Goal: Task Accomplishment & Management: Use online tool/utility

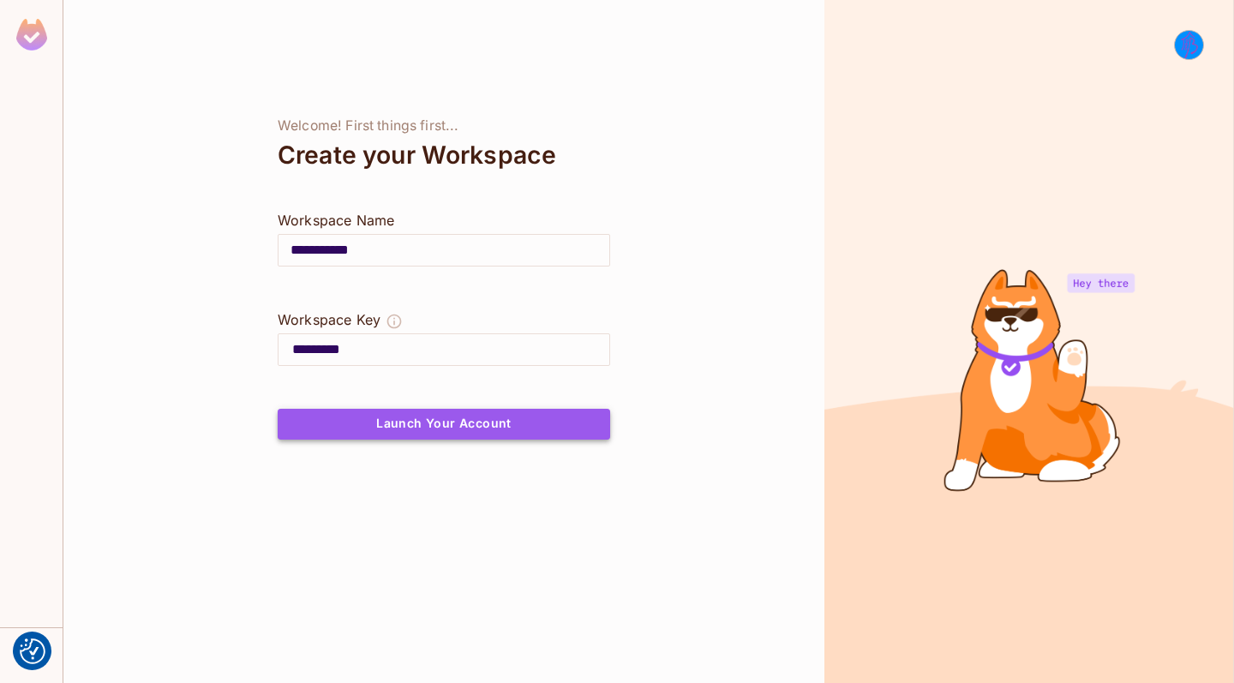
click at [439, 437] on button "Launch Your Account" at bounding box center [444, 424] width 332 height 31
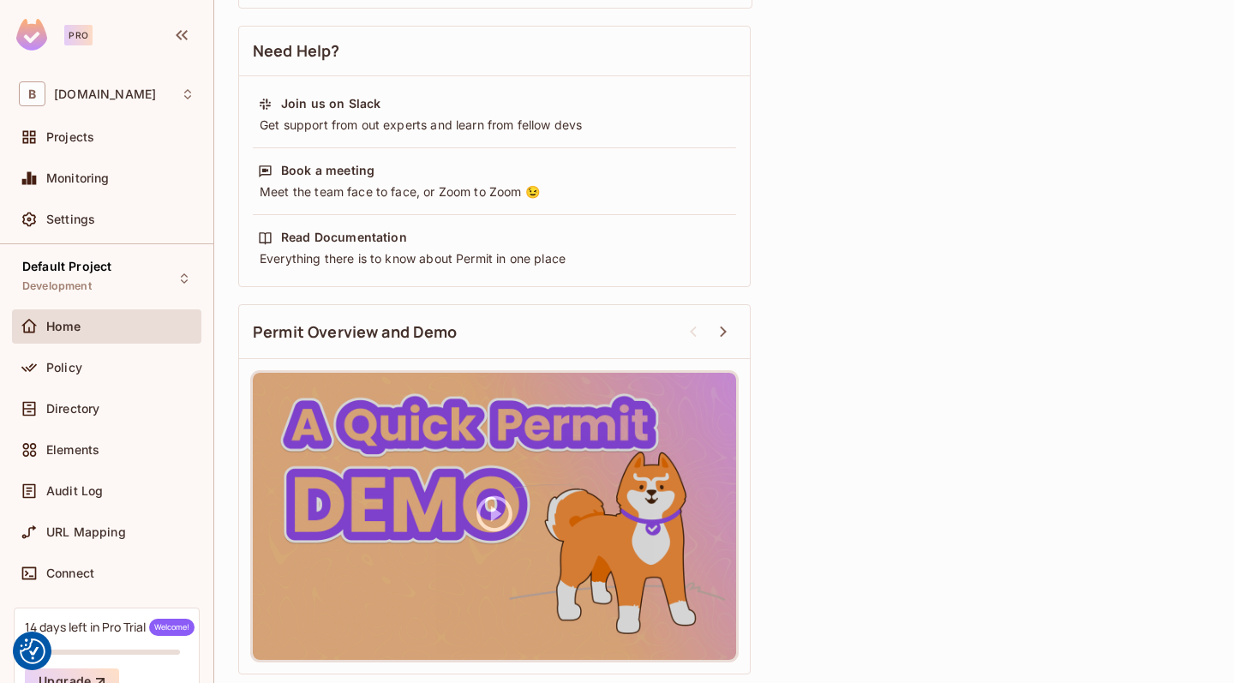
scroll to position [538, 0]
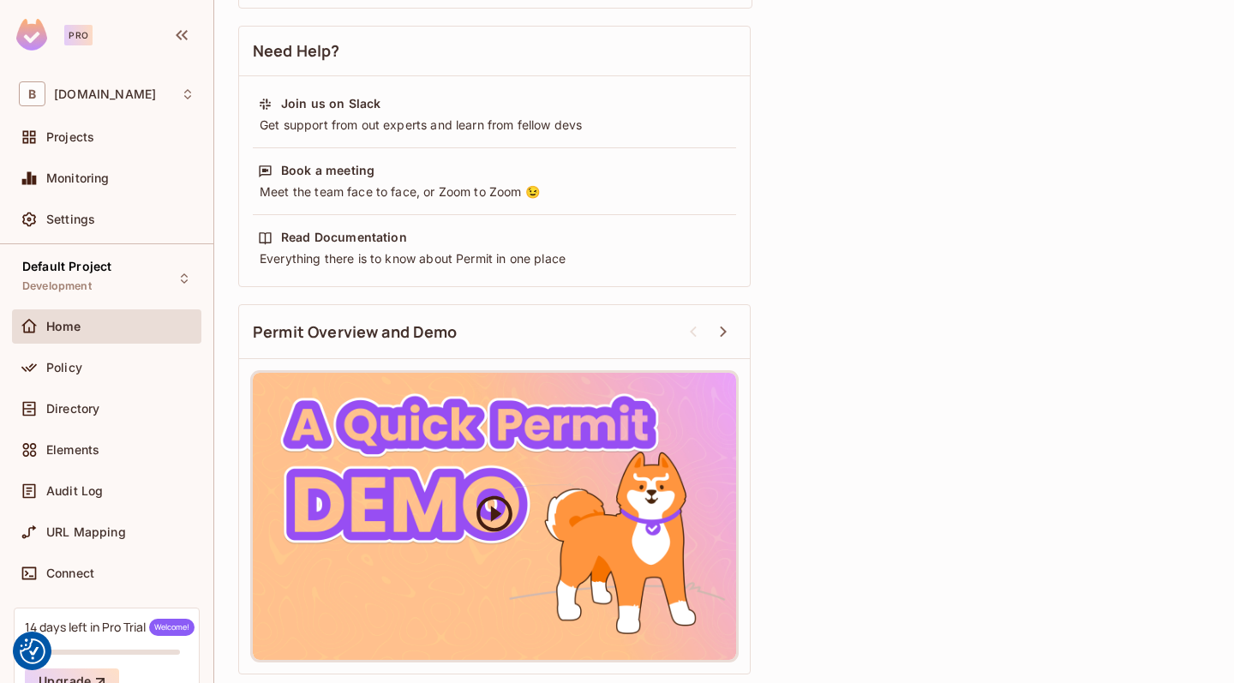
click at [613, 496] on div at bounding box center [494, 516] width 483 height 287
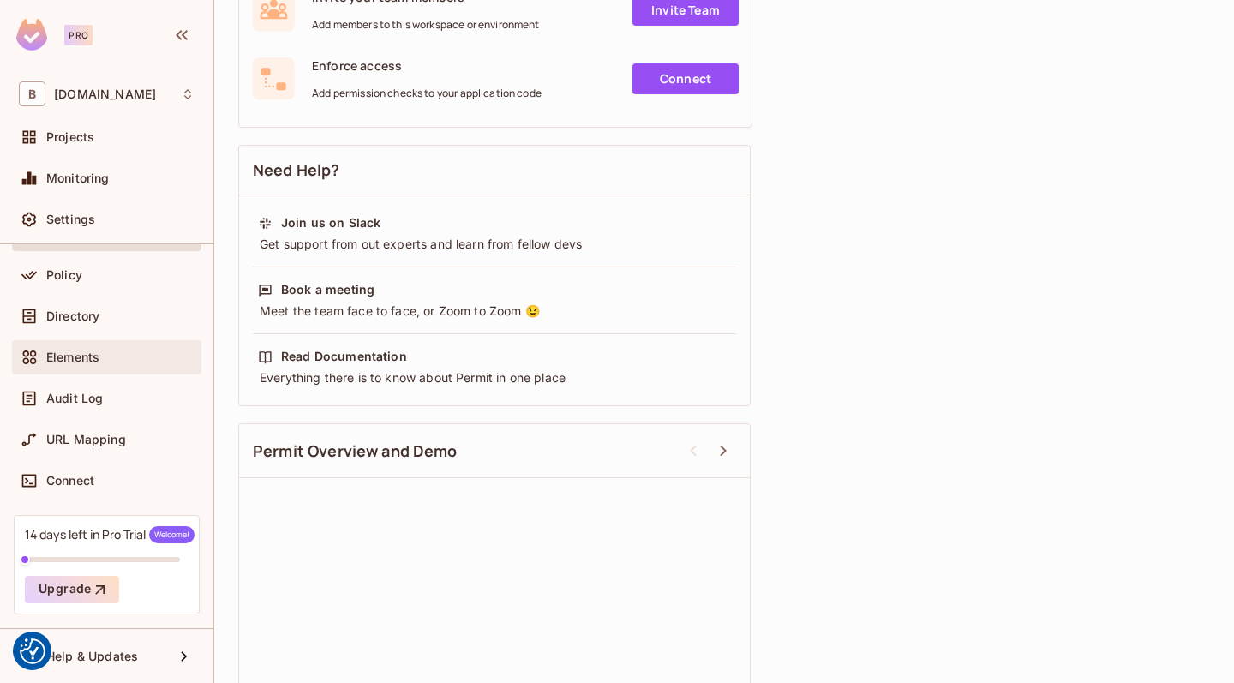
scroll to position [93, 0]
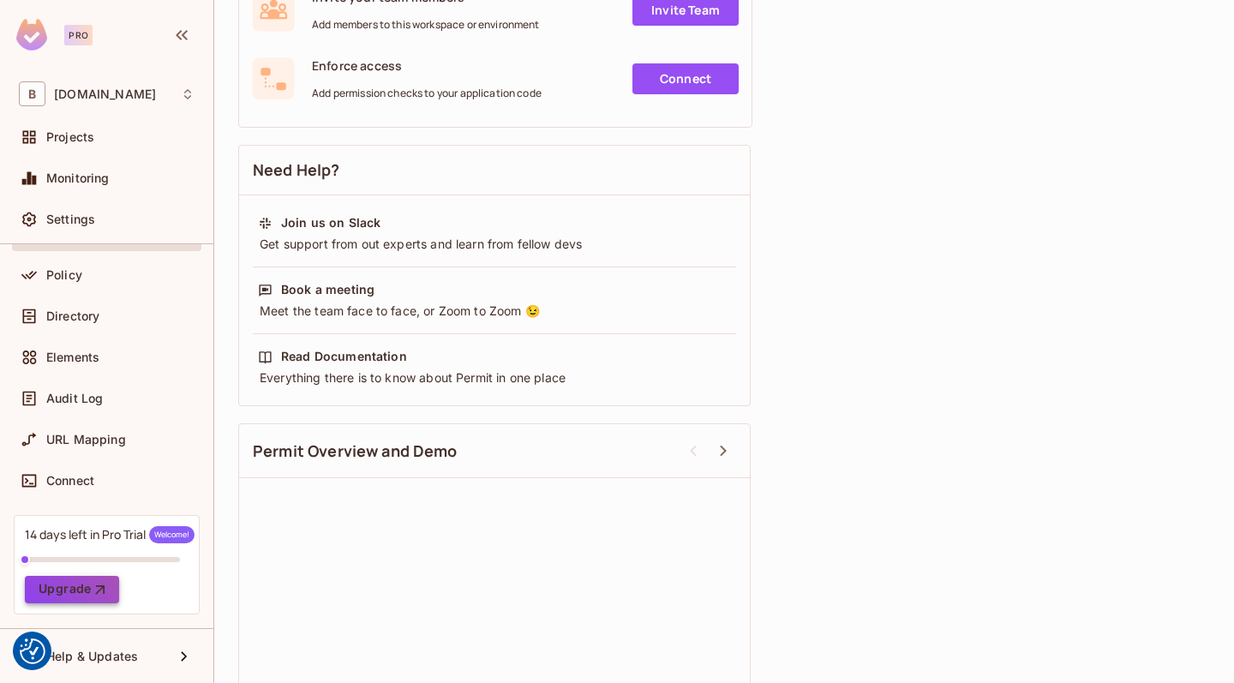
click at [92, 595] on icon "button" at bounding box center [100, 589] width 17 height 17
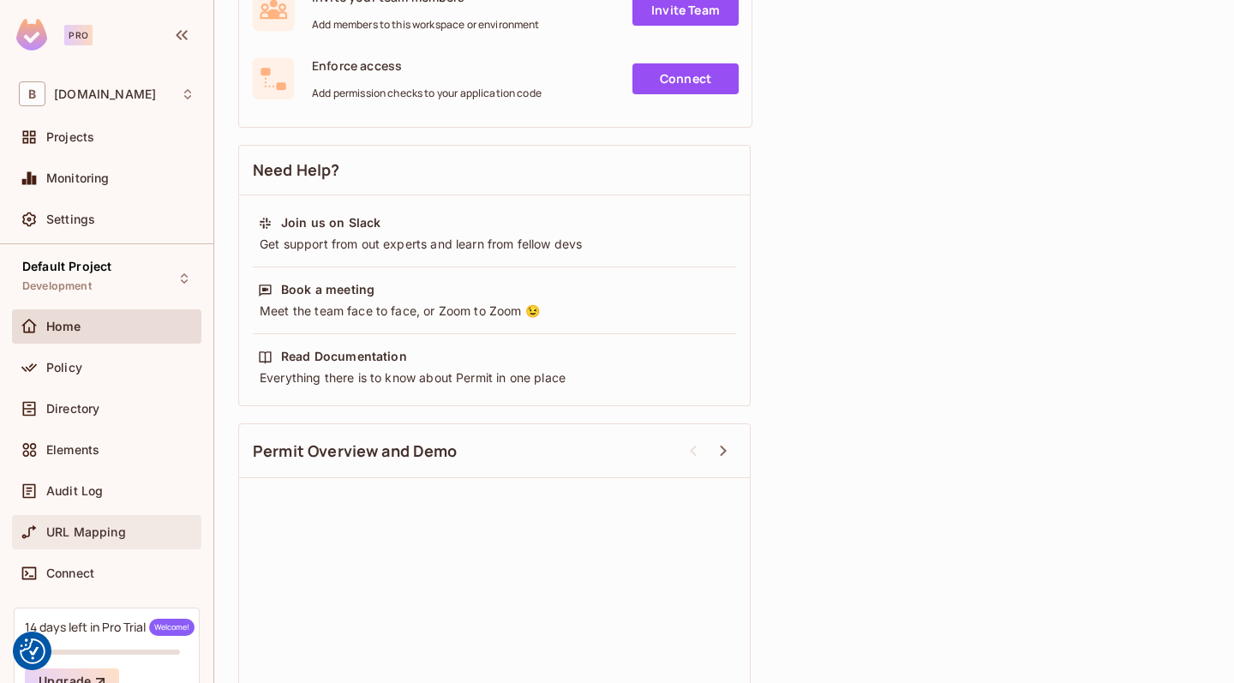
scroll to position [0, 0]
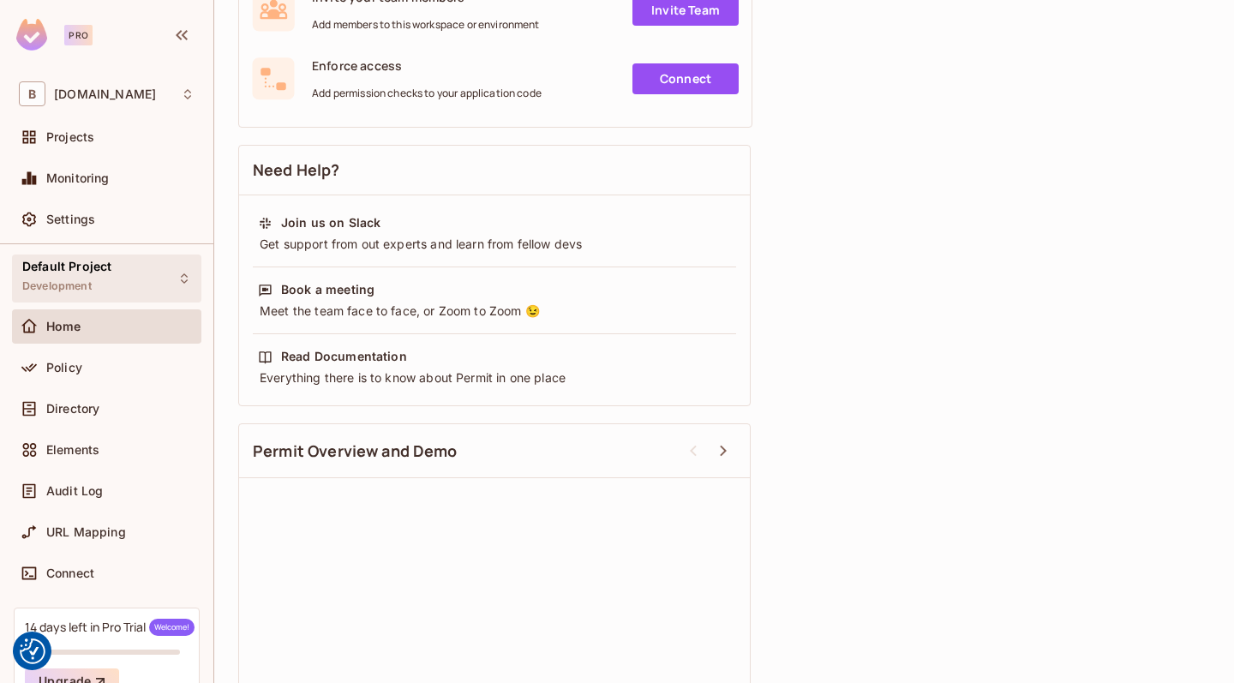
click at [119, 276] on div "Default Project Development" at bounding box center [106, 277] width 189 height 47
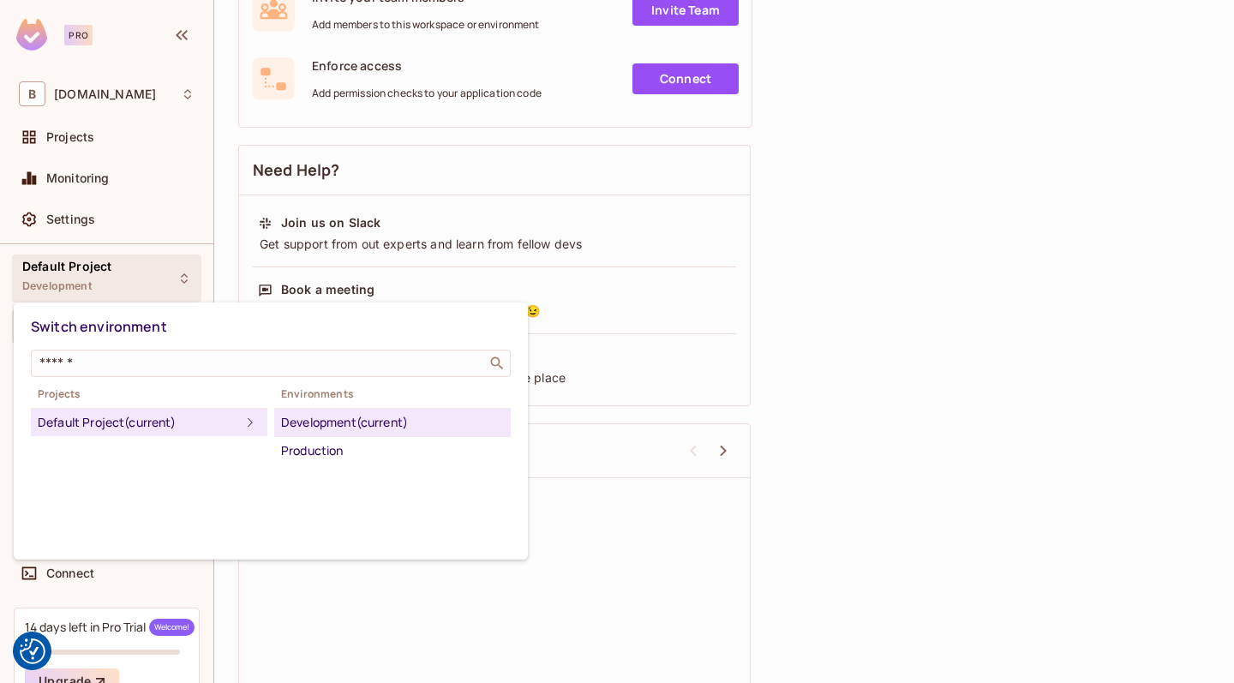
click at [119, 276] on div at bounding box center [617, 341] width 1234 height 683
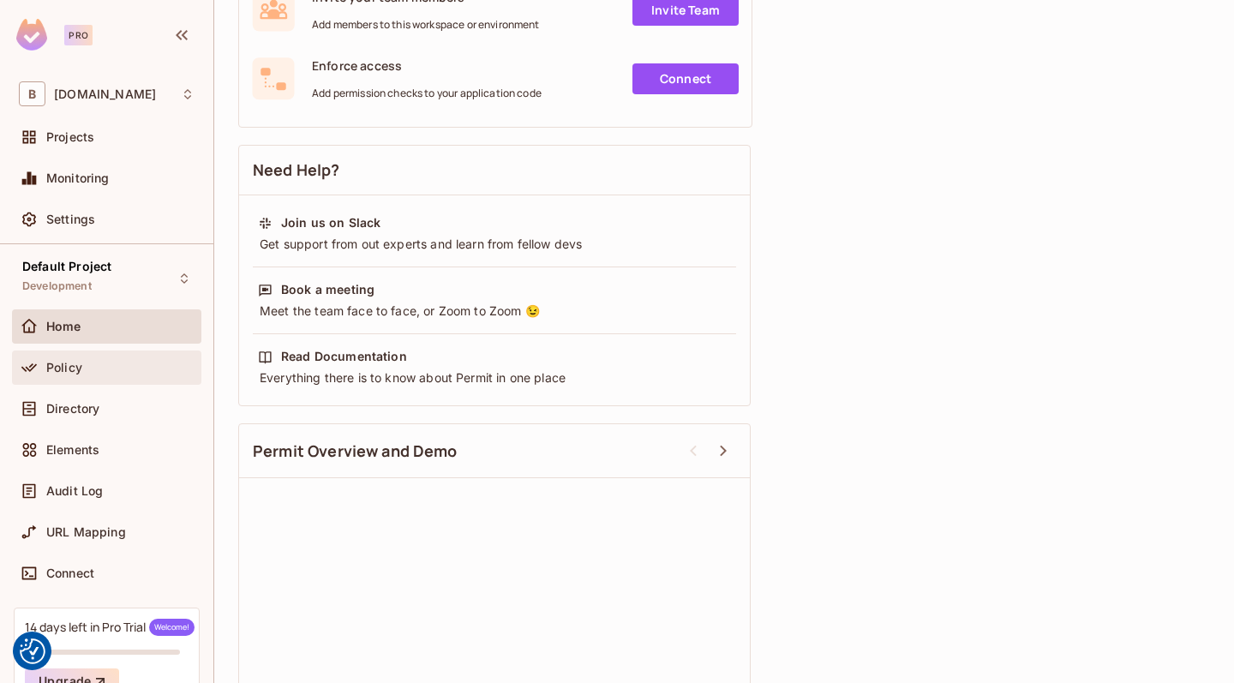
click at [119, 373] on div "Policy" at bounding box center [120, 368] width 148 height 14
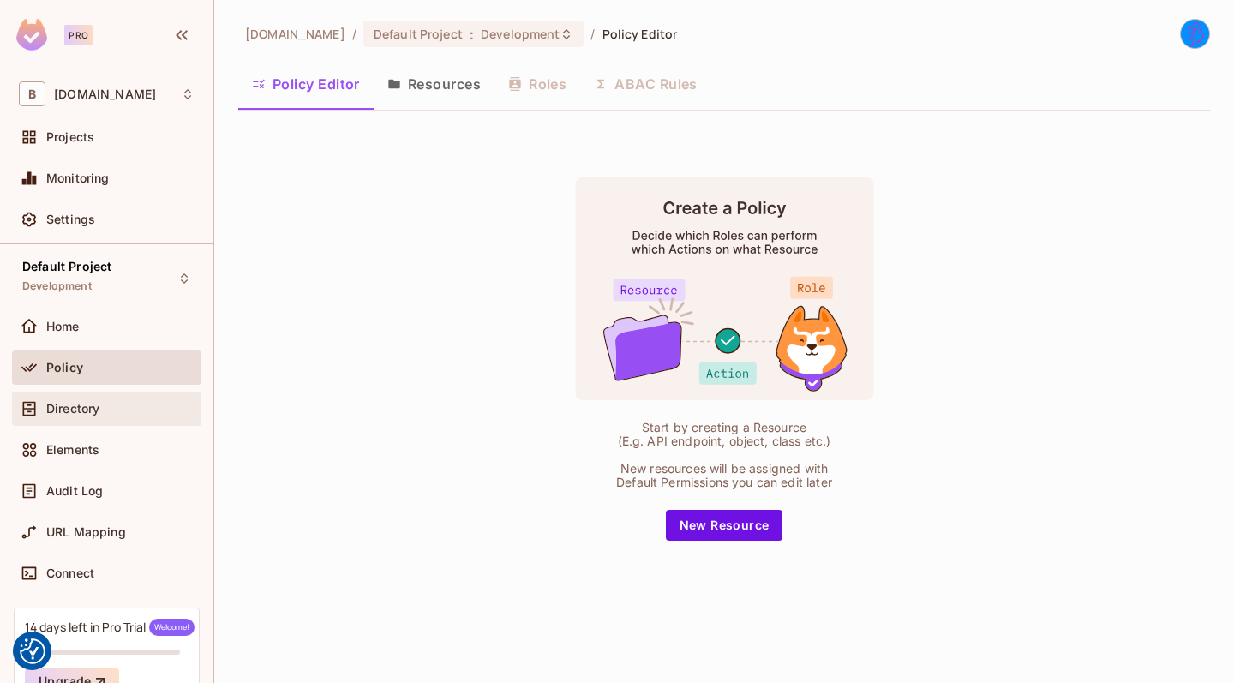
click at [121, 415] on div "Directory" at bounding box center [120, 409] width 148 height 14
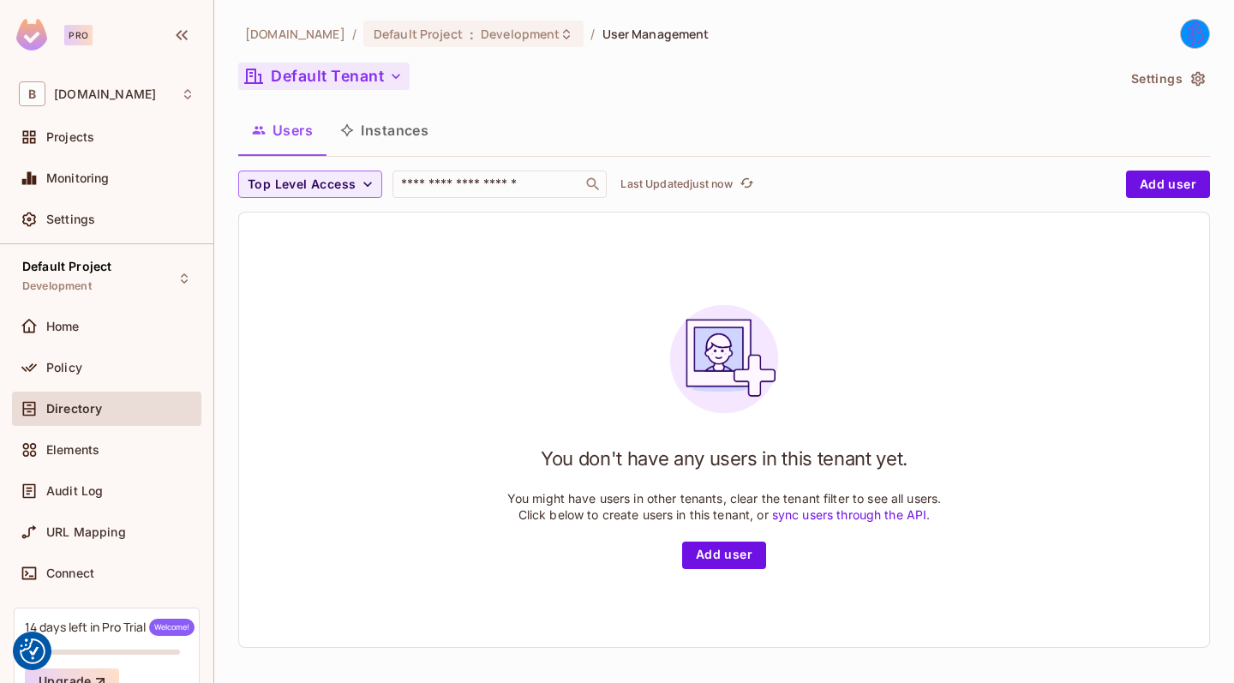
click at [340, 84] on button "Default Tenant" at bounding box center [323, 76] width 171 height 27
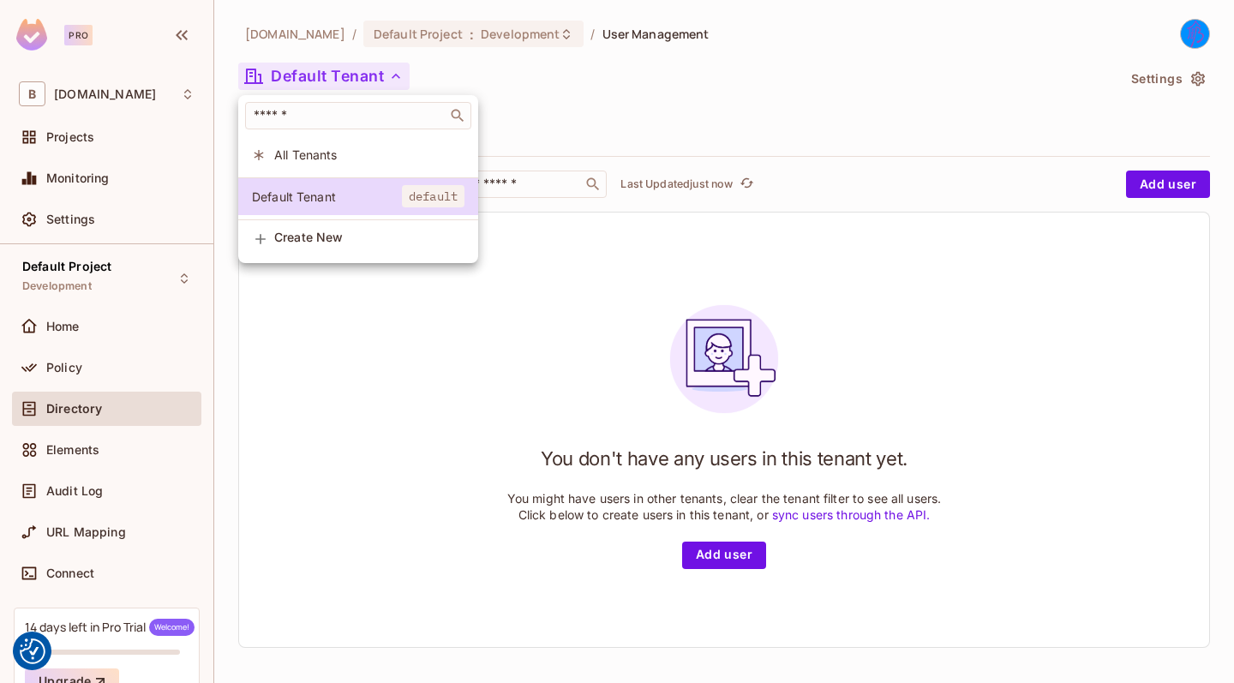
click at [690, 101] on div at bounding box center [617, 341] width 1234 height 683
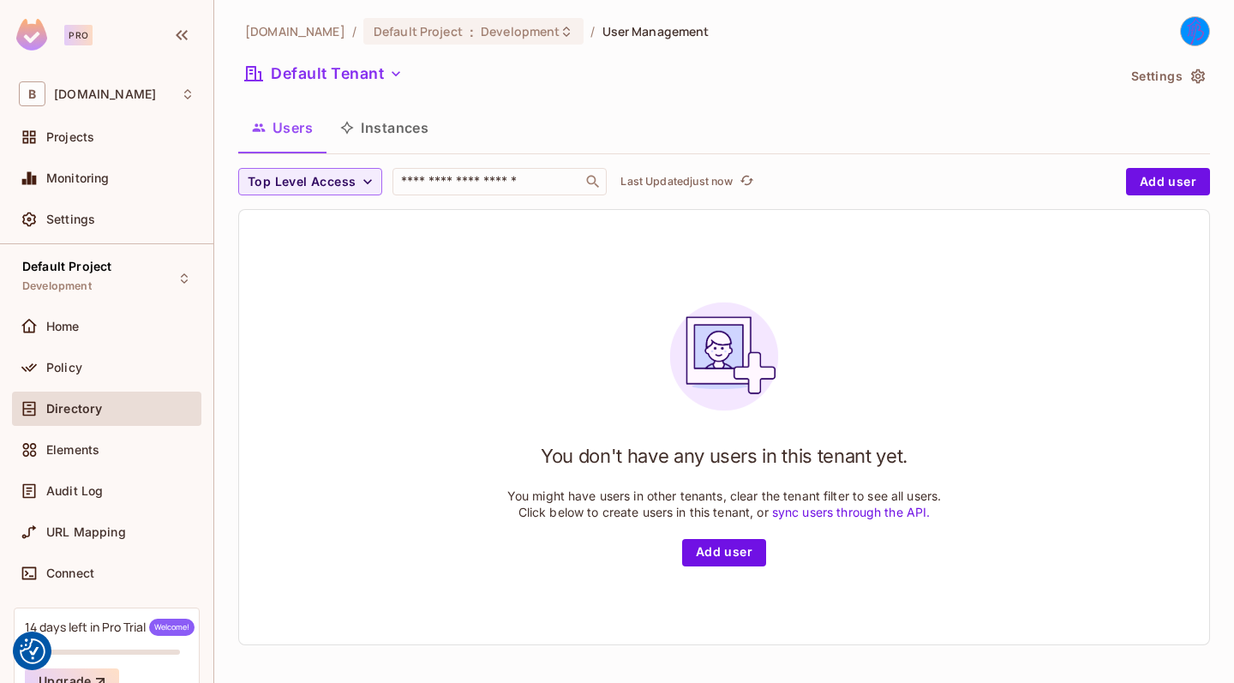
scroll to position [3, 0]
click at [82, 439] on div "Elements" at bounding box center [107, 449] width 176 height 21
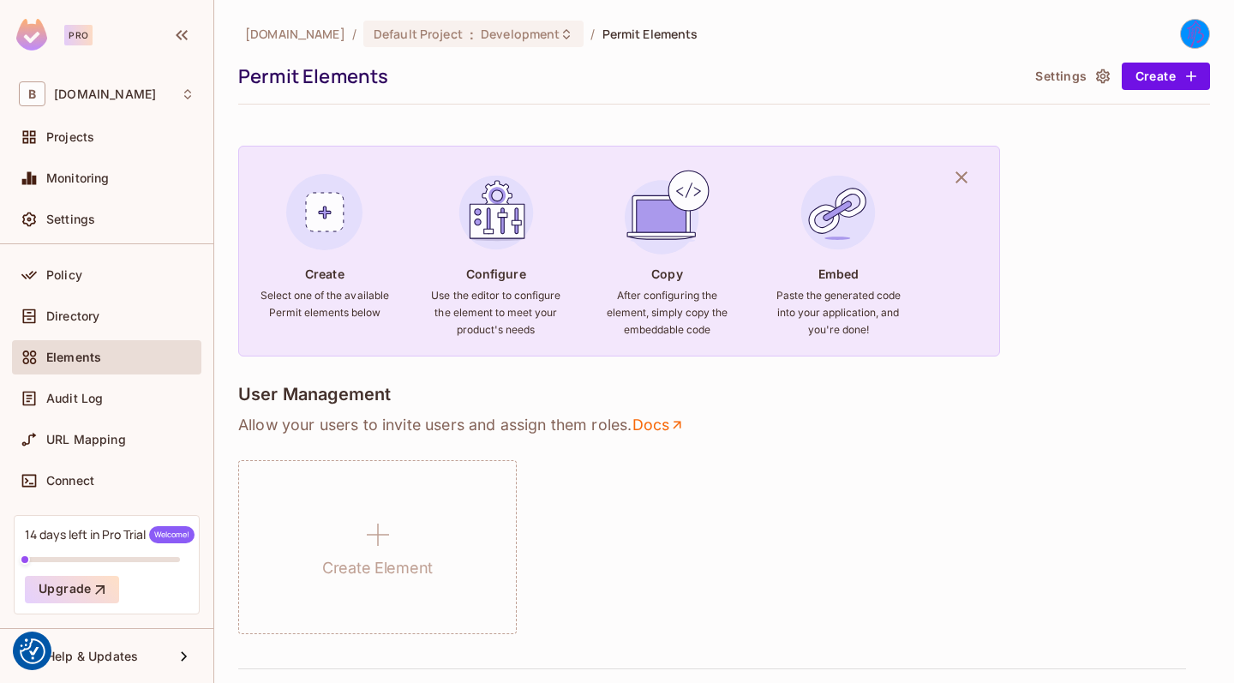
scroll to position [93, 0]
click at [110, 449] on div "URL Mapping" at bounding box center [107, 439] width 176 height 21
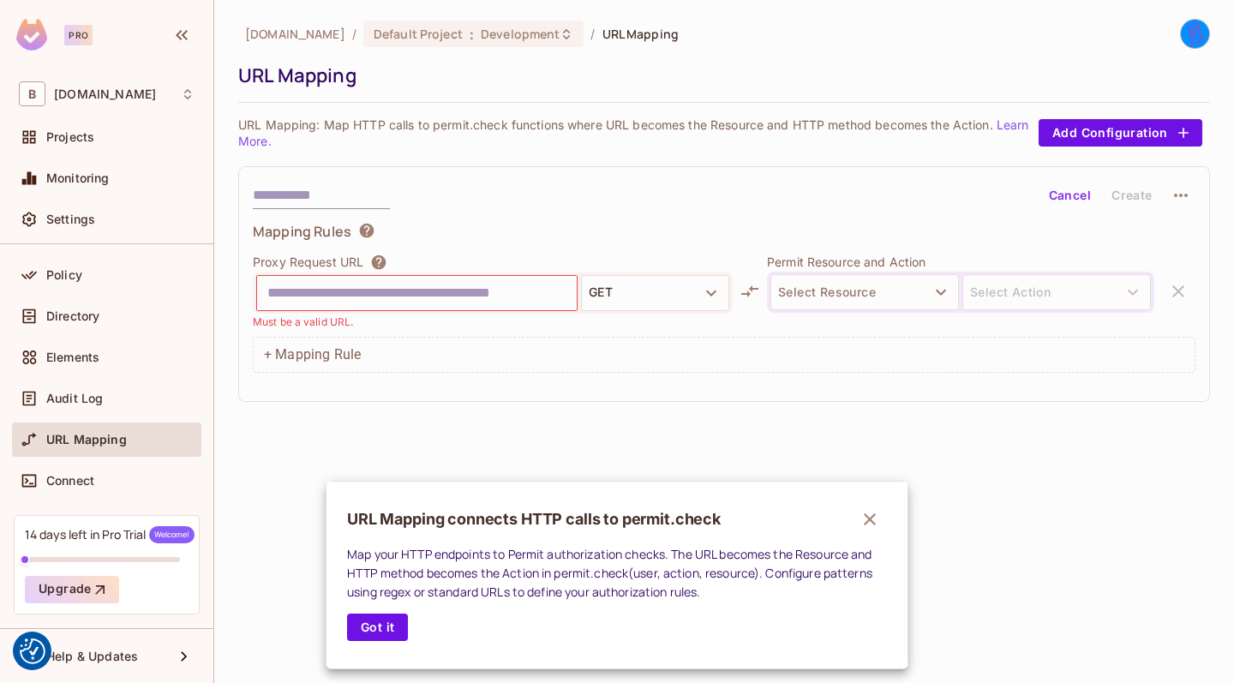
click at [845, 296] on div at bounding box center [617, 341] width 1234 height 683
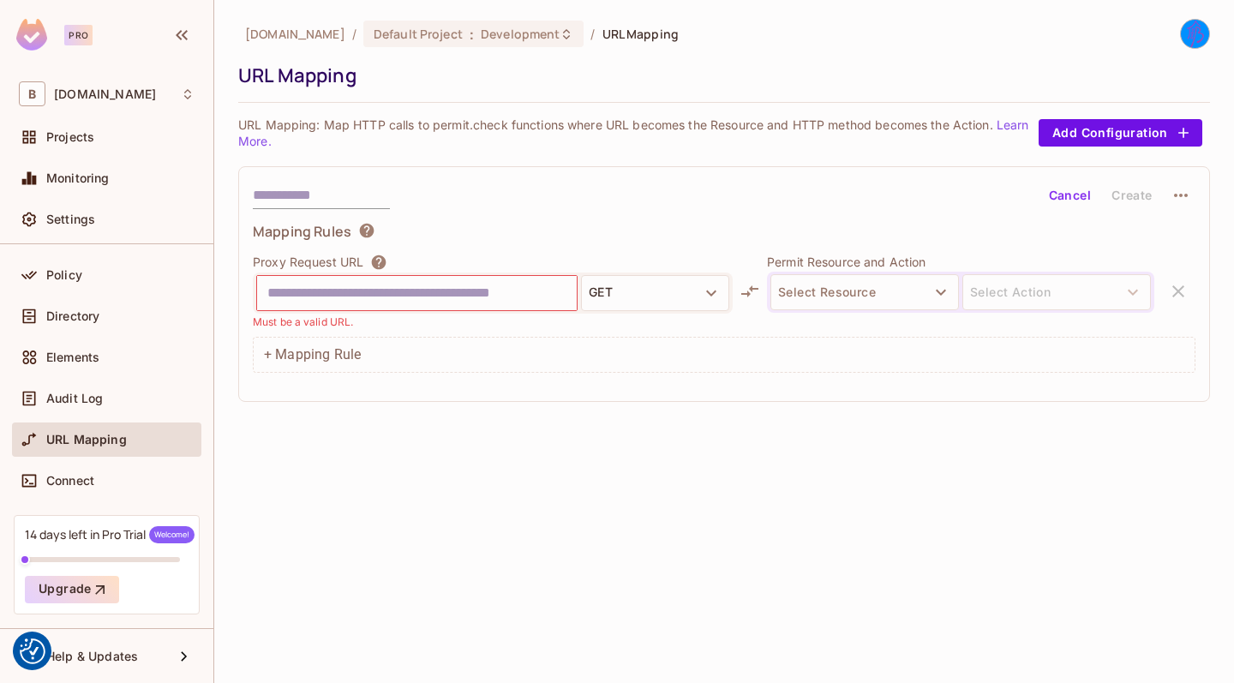
click at [845, 296] on button "Select Resource" at bounding box center [864, 292] width 188 height 36
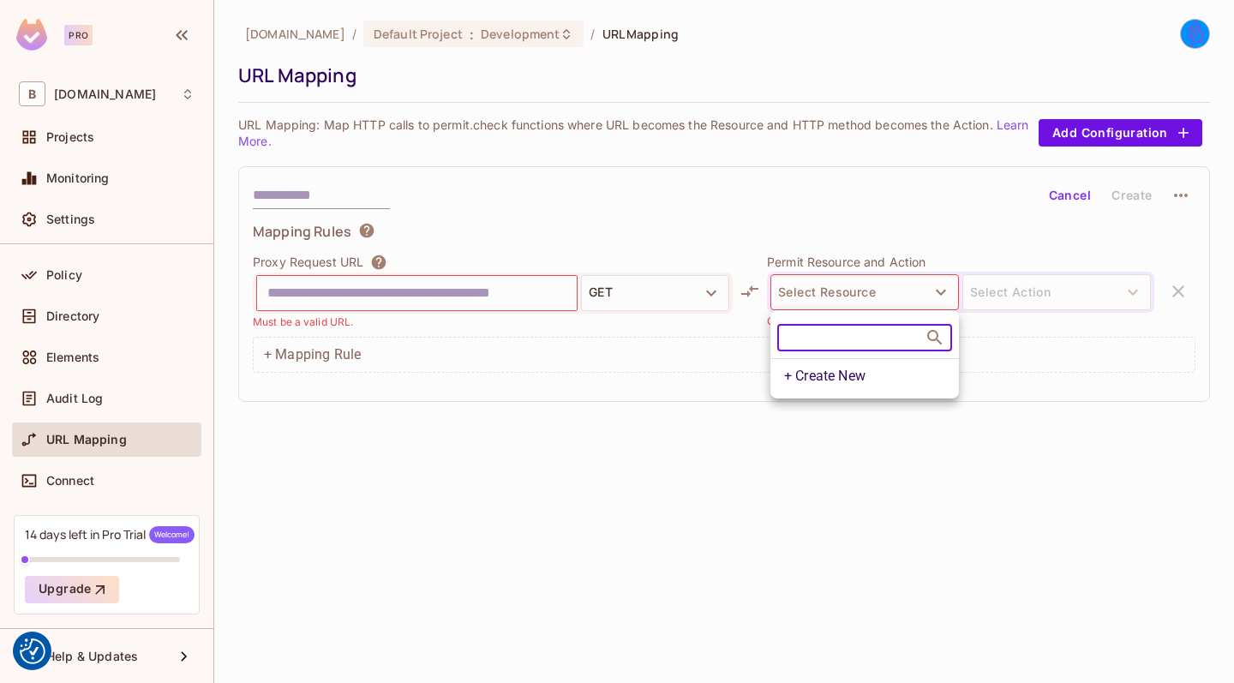
click at [845, 296] on div at bounding box center [617, 341] width 1234 height 683
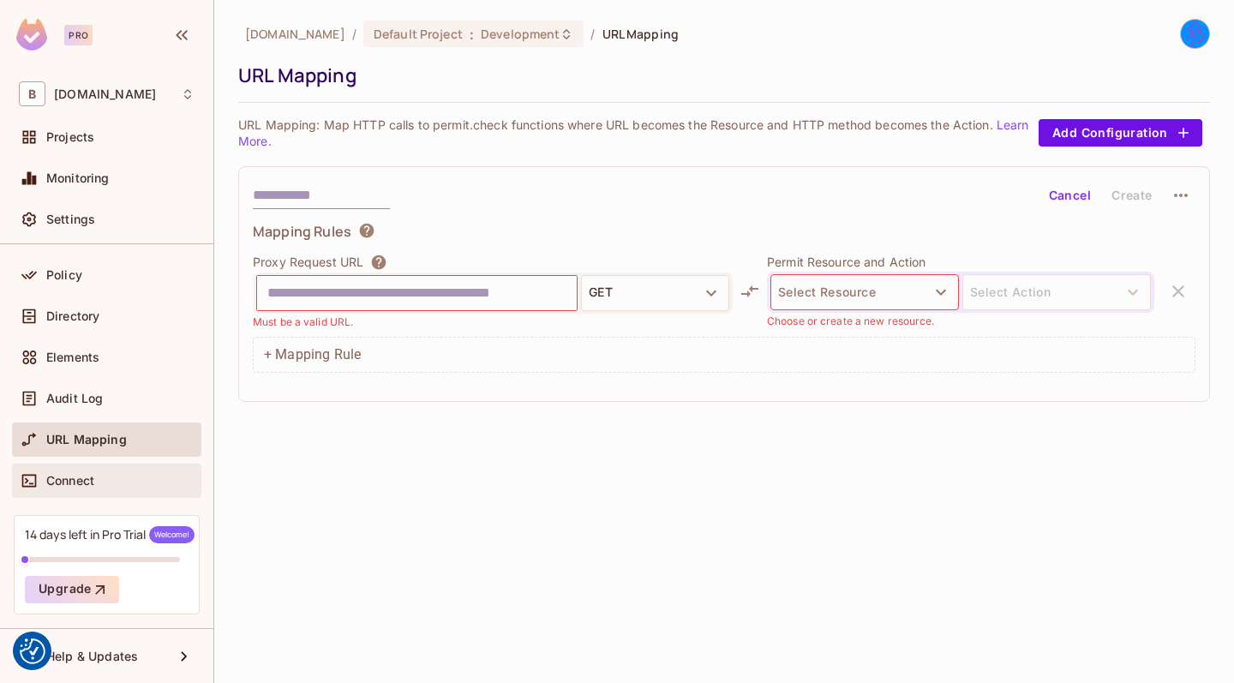
click at [111, 478] on div "Connect" at bounding box center [120, 481] width 148 height 14
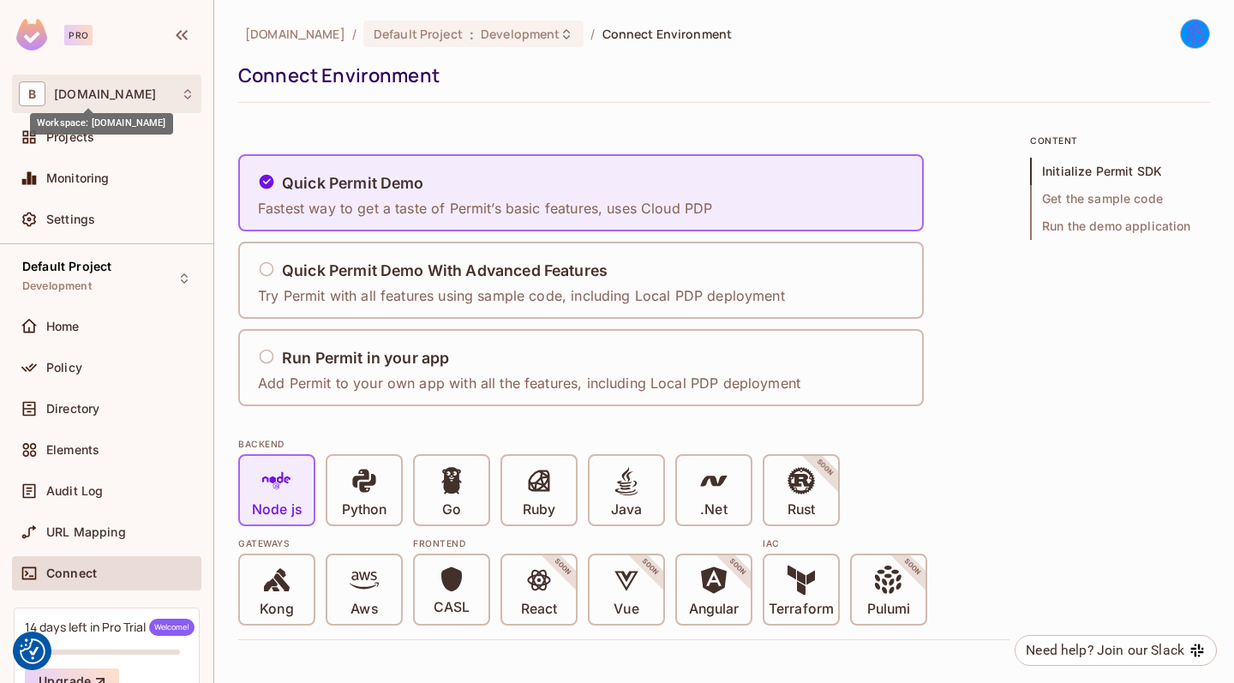
click at [76, 100] on span "buk.cvut.cz" at bounding box center [105, 94] width 102 height 14
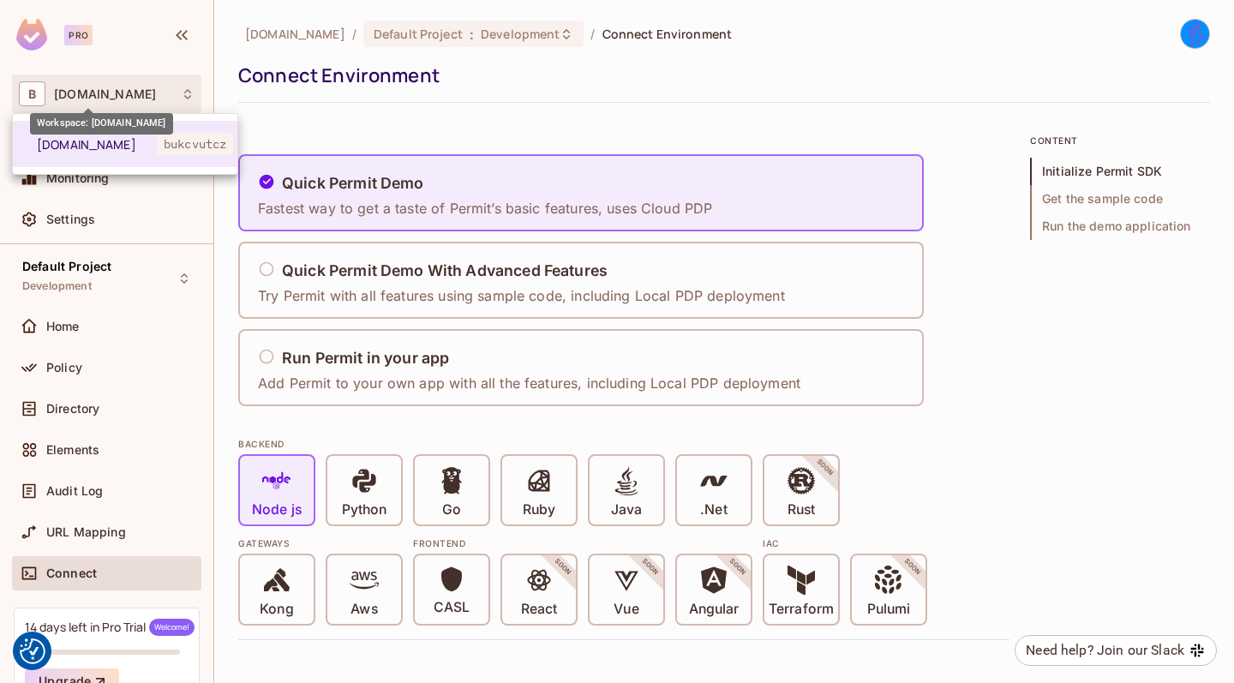
click at [76, 100] on div at bounding box center [617, 341] width 1234 height 683
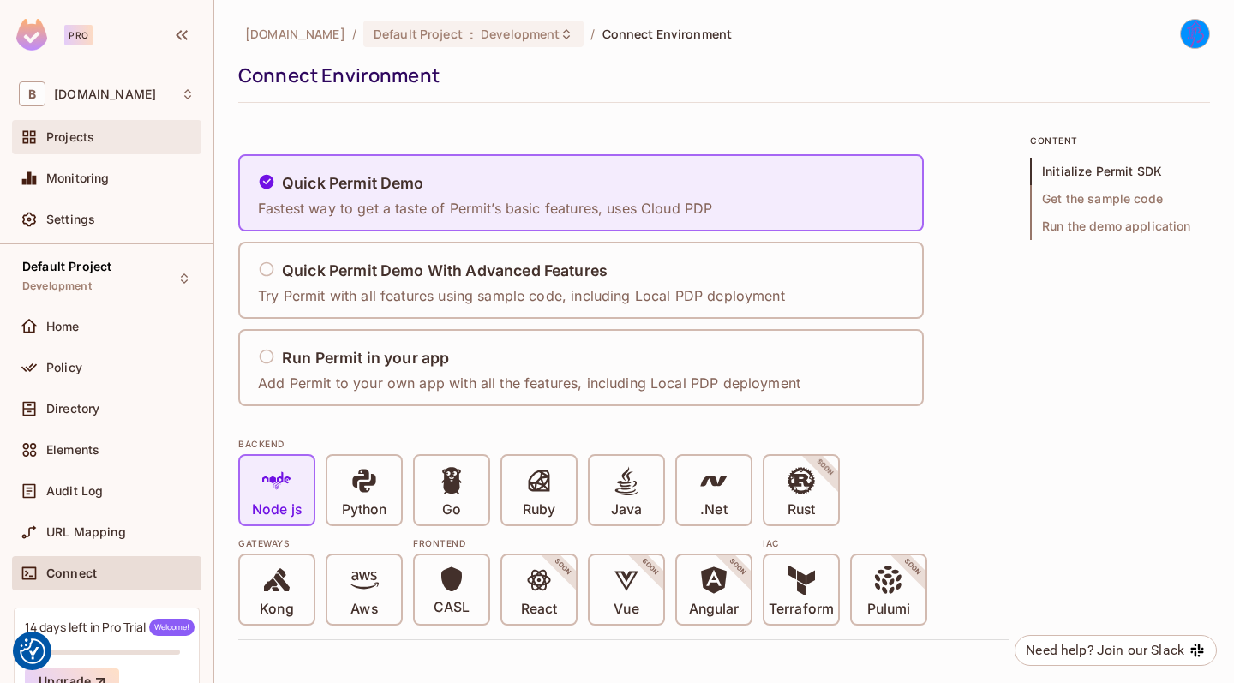
click at [81, 142] on span "Projects" at bounding box center [70, 137] width 48 height 14
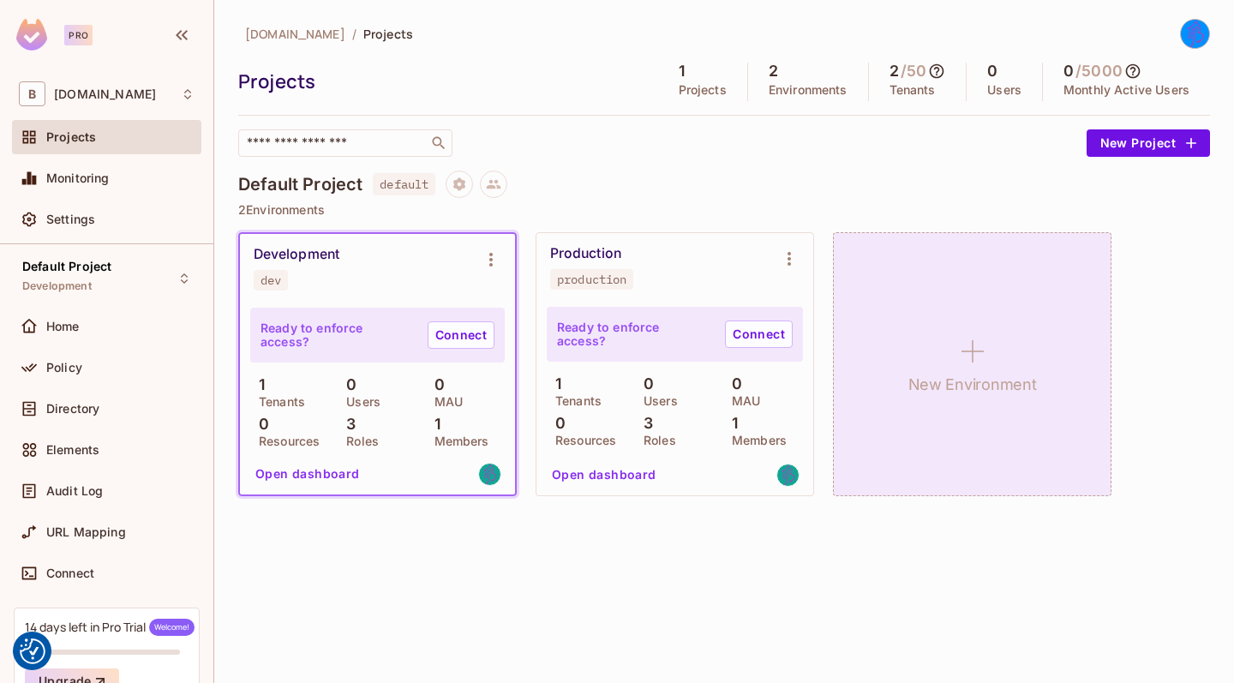
click at [995, 314] on div "New Environment" at bounding box center [972, 364] width 278 height 264
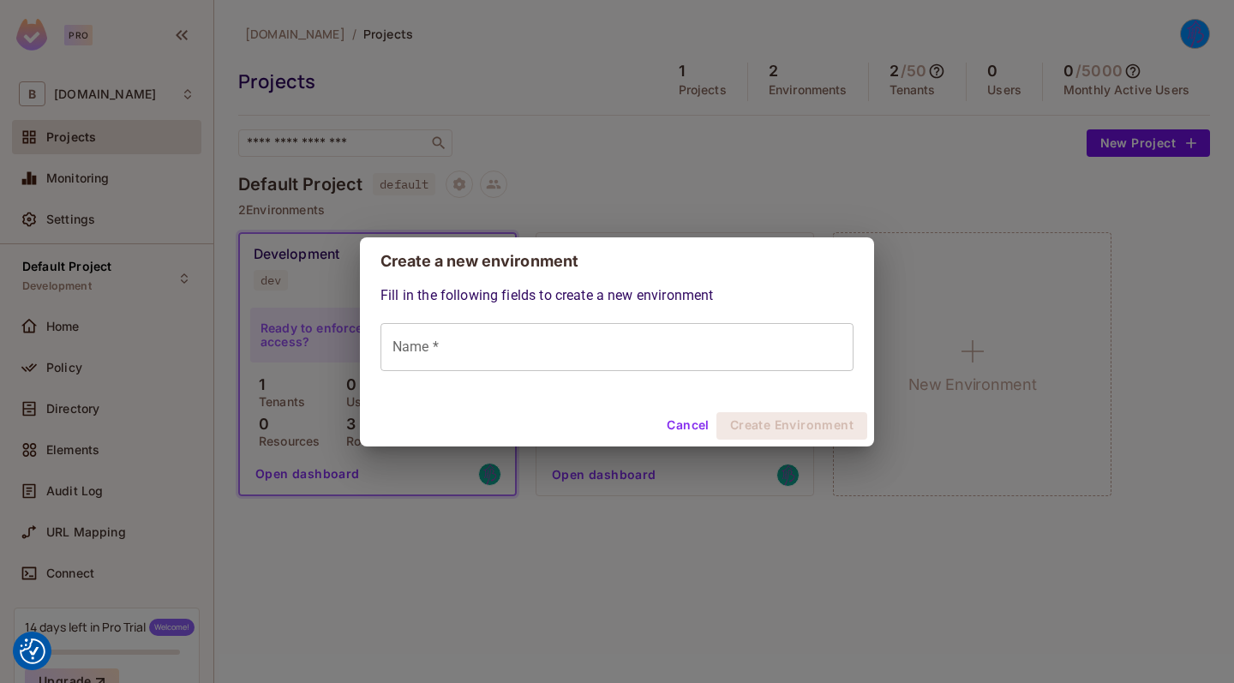
click at [838, 155] on div "Create a new environment Fill in the following fields to create a new environme…" at bounding box center [617, 341] width 1234 height 683
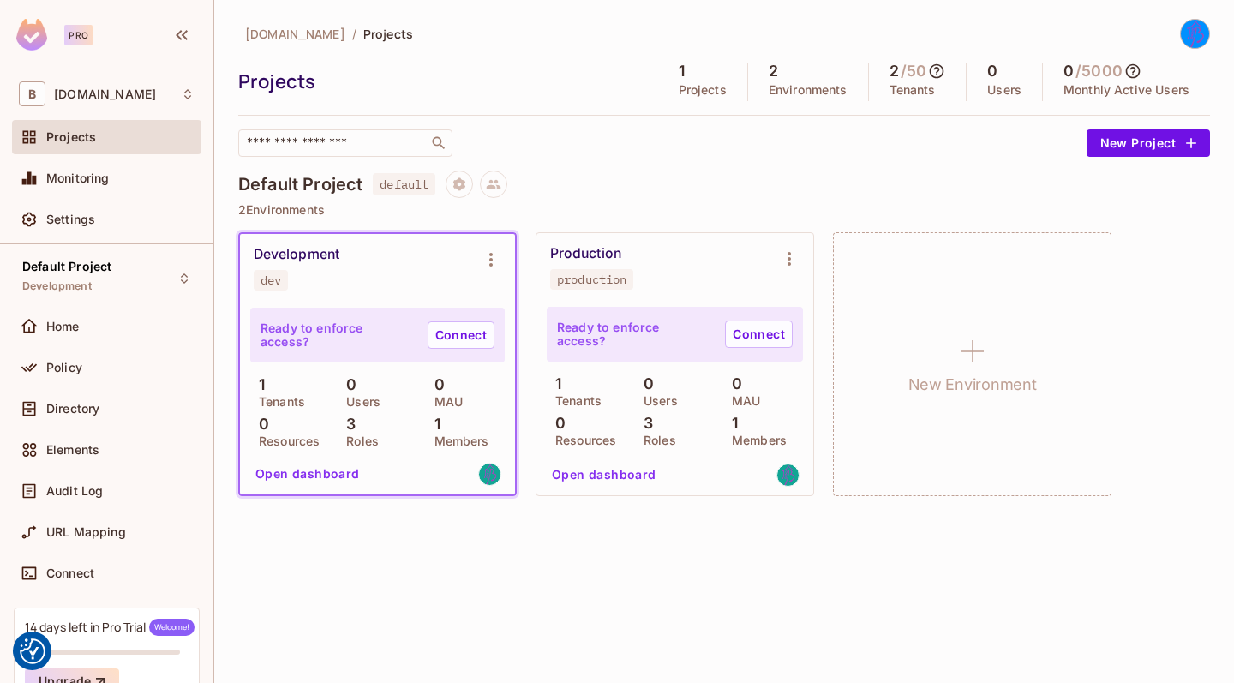
click at [1195, 27] on img at bounding box center [1194, 34] width 28 height 28
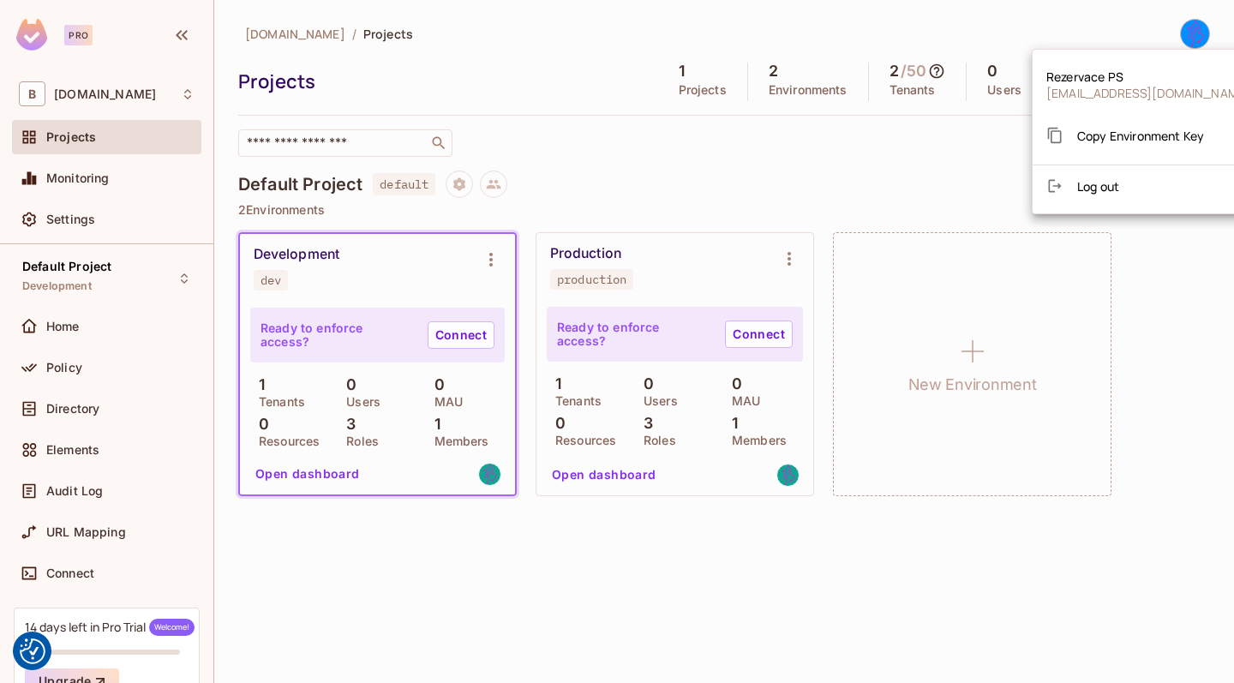
click at [1150, 152] on div "Copy Environment Key" at bounding box center [1125, 135] width 158 height 34
click at [942, 169] on div at bounding box center [617, 341] width 1234 height 683
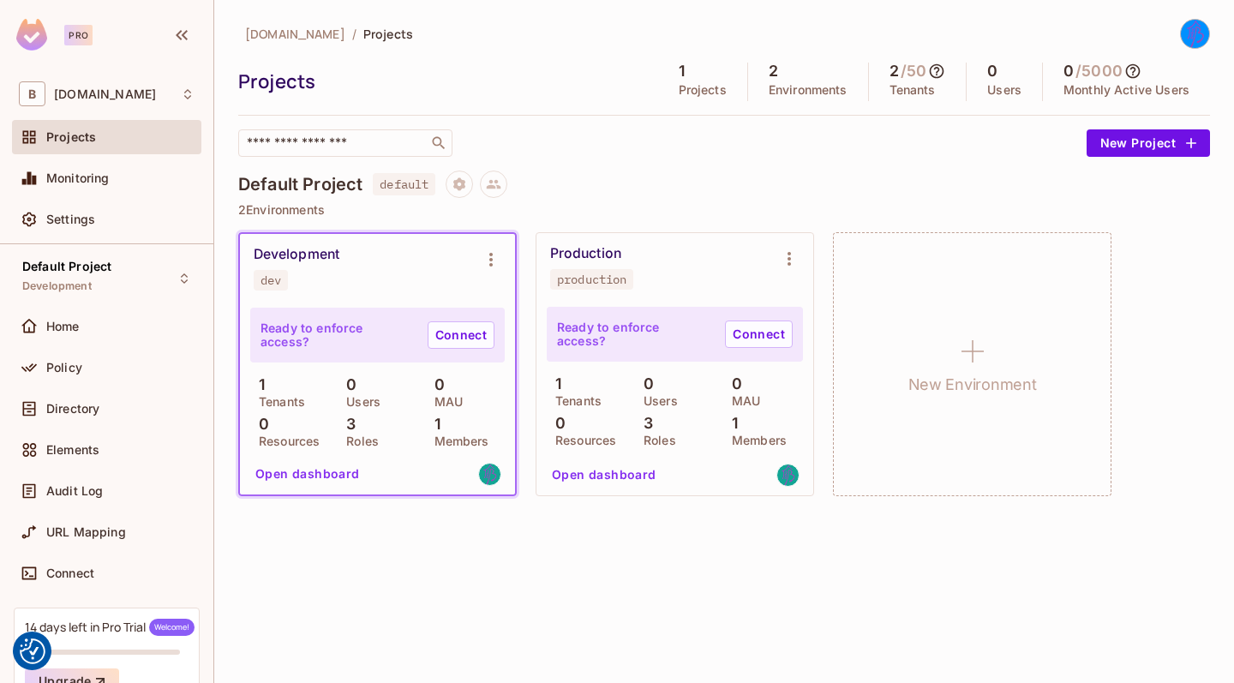
click at [932, 73] on icon at bounding box center [936, 71] width 17 height 17
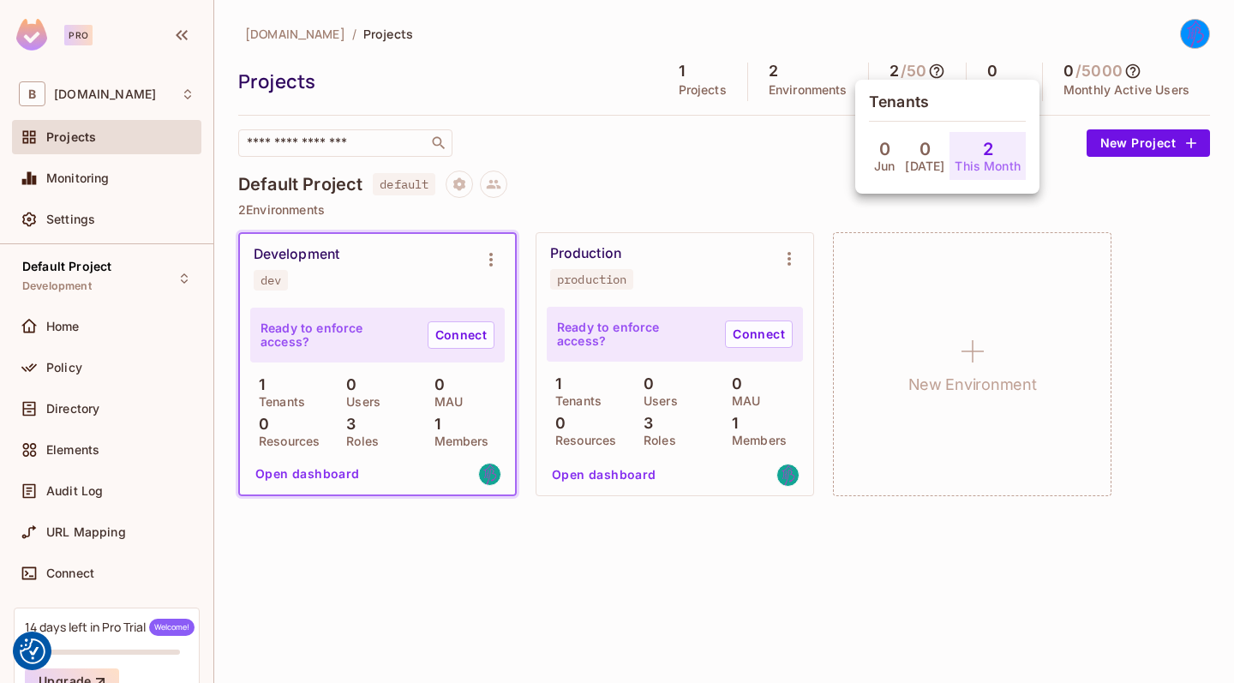
click at [795, 184] on div at bounding box center [617, 341] width 1234 height 683
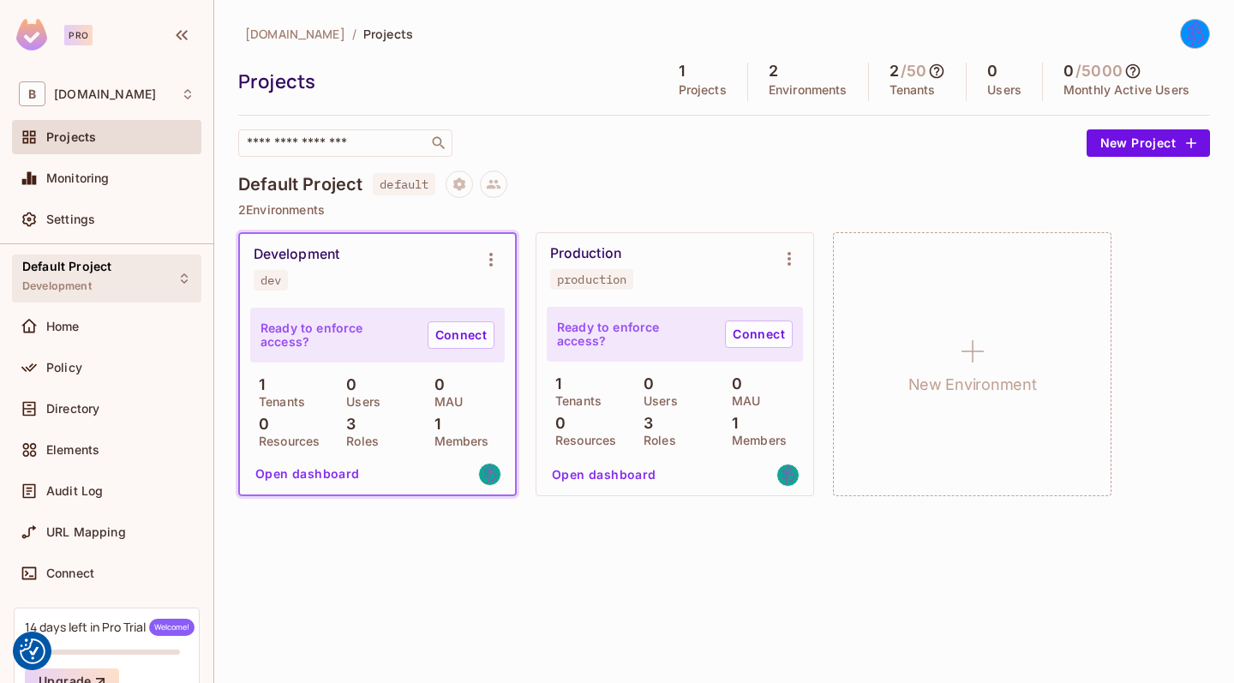
click at [164, 279] on div "Default Project Development" at bounding box center [106, 277] width 189 height 47
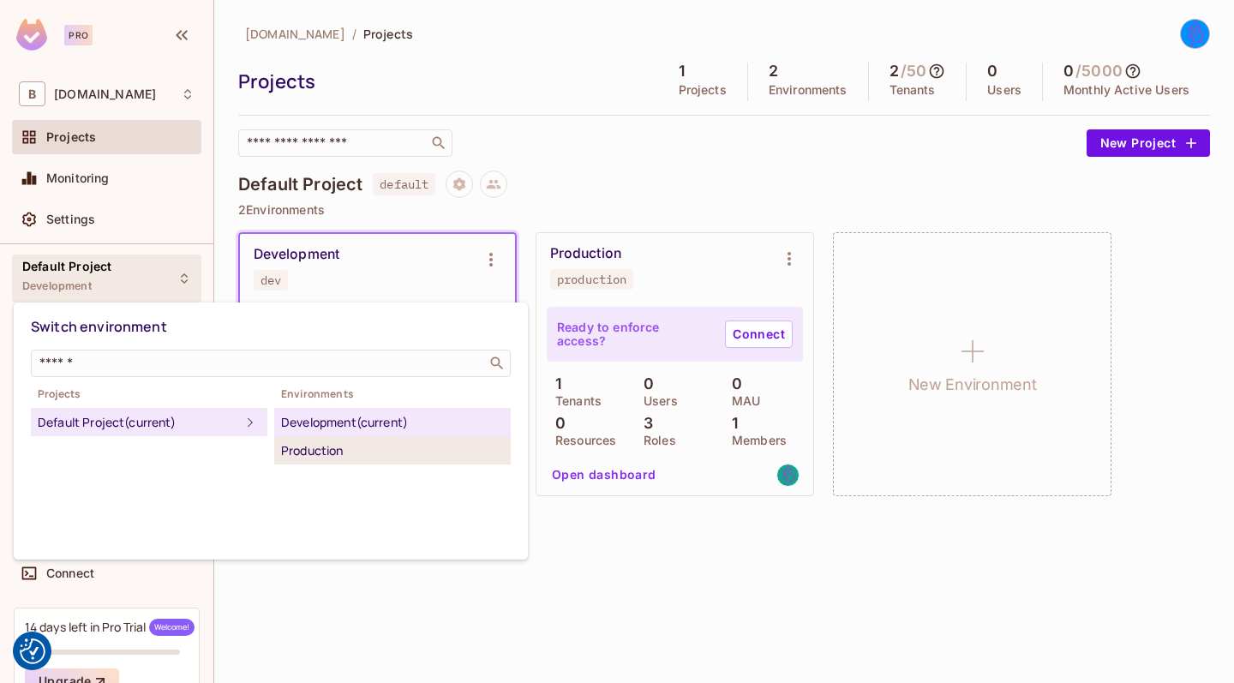
click at [367, 452] on div "Production" at bounding box center [392, 450] width 223 height 21
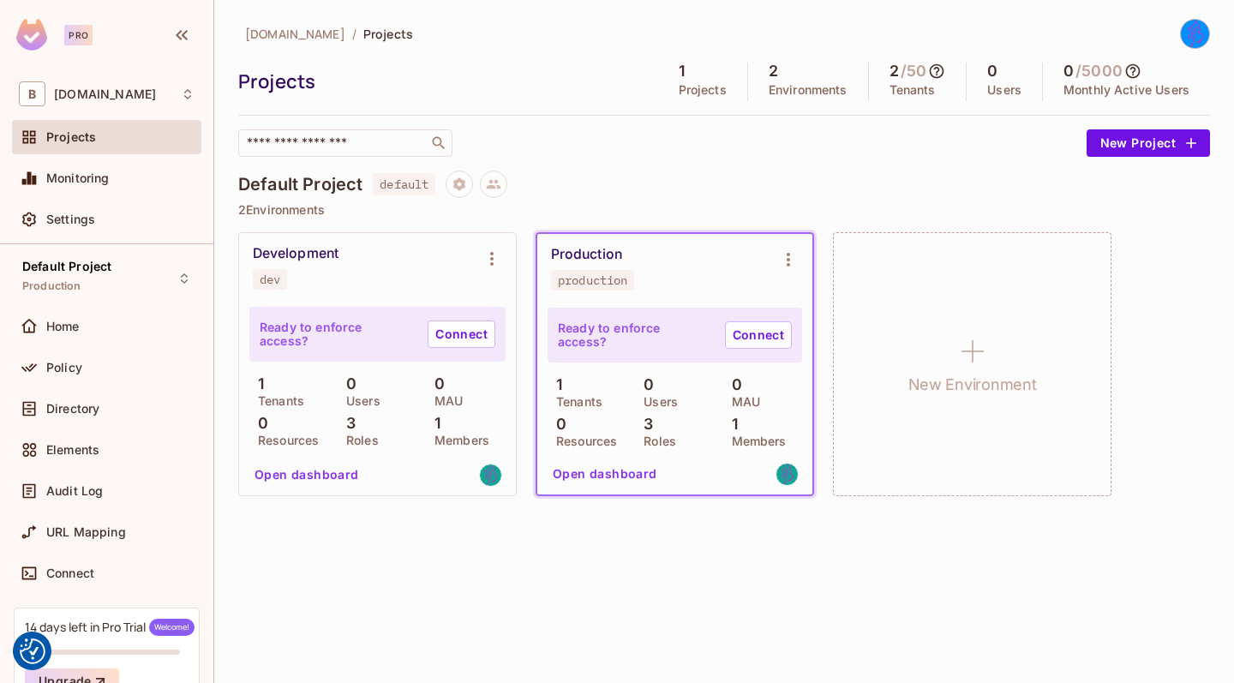
click at [447, 402] on p "MAU" at bounding box center [444, 401] width 37 height 14
click at [360, 257] on div "Development dev" at bounding box center [364, 267] width 222 height 45
click at [438, 270] on div "Development dev" at bounding box center [364, 267] width 222 height 45
click at [105, 272] on span "Default Project" at bounding box center [66, 267] width 89 height 14
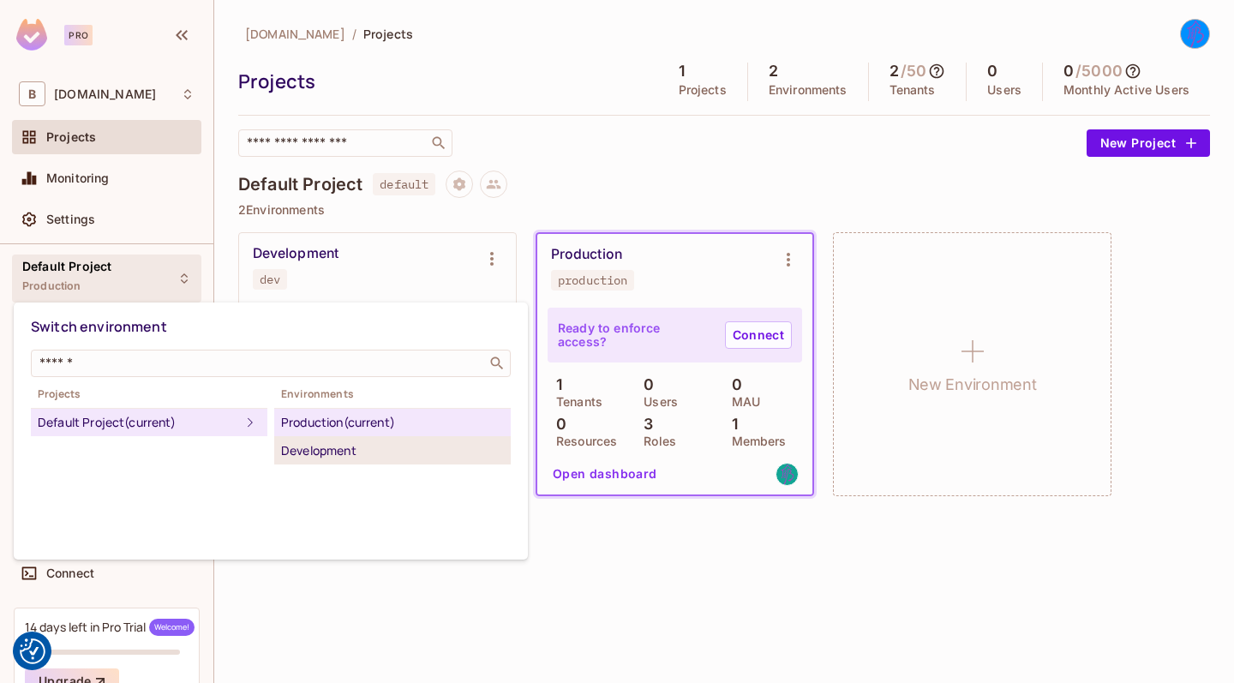
click at [321, 448] on div "Development" at bounding box center [392, 450] width 223 height 21
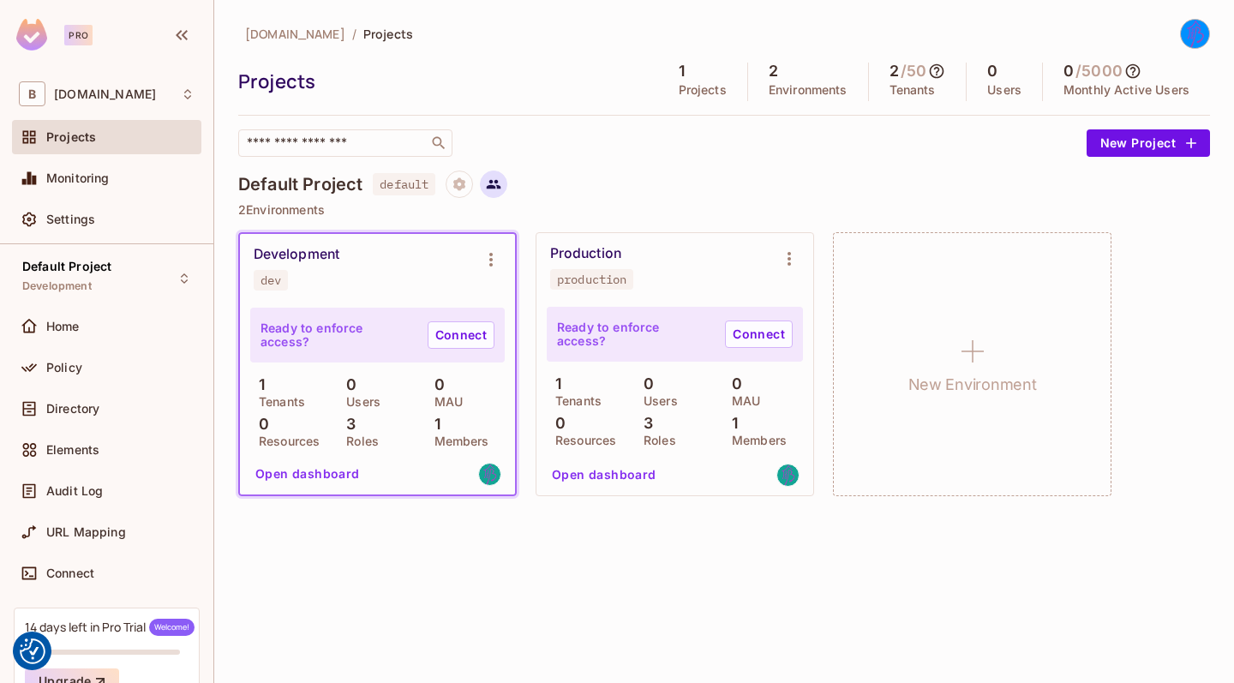
click at [499, 190] on icon at bounding box center [493, 183] width 15 height 15
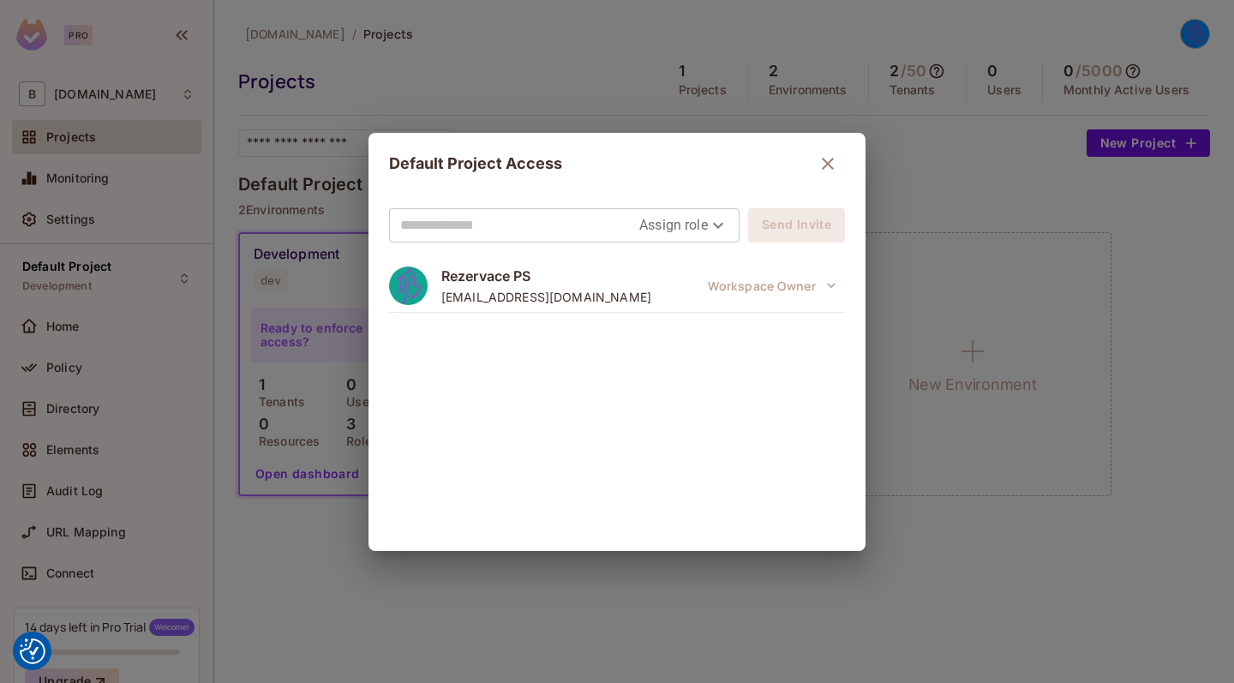
click at [692, 217] on body "We use cookies to enhance your browsing experience, serve personalized ads or c…" at bounding box center [617, 341] width 1234 height 683
click at [730, 172] on div at bounding box center [617, 341] width 1234 height 683
click at [822, 160] on icon "button" at bounding box center [827, 163] width 21 height 21
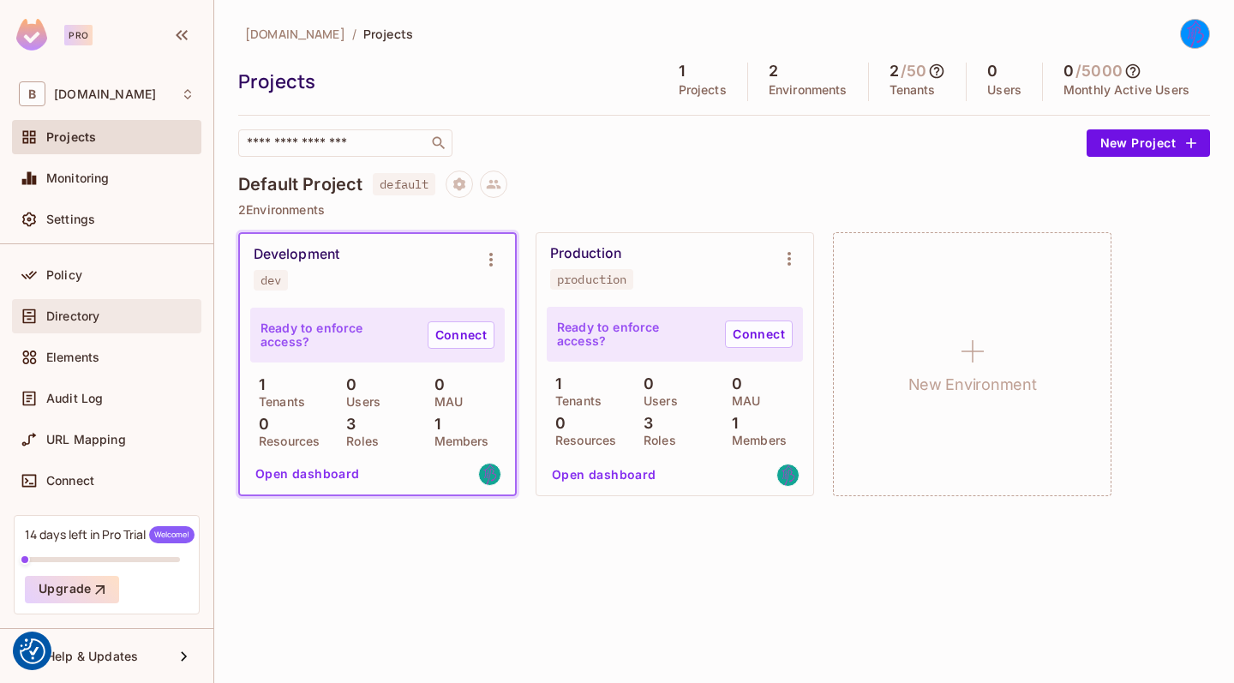
scroll to position [93, 0]
click at [102, 230] on div "Settings" at bounding box center [107, 219] width 176 height 21
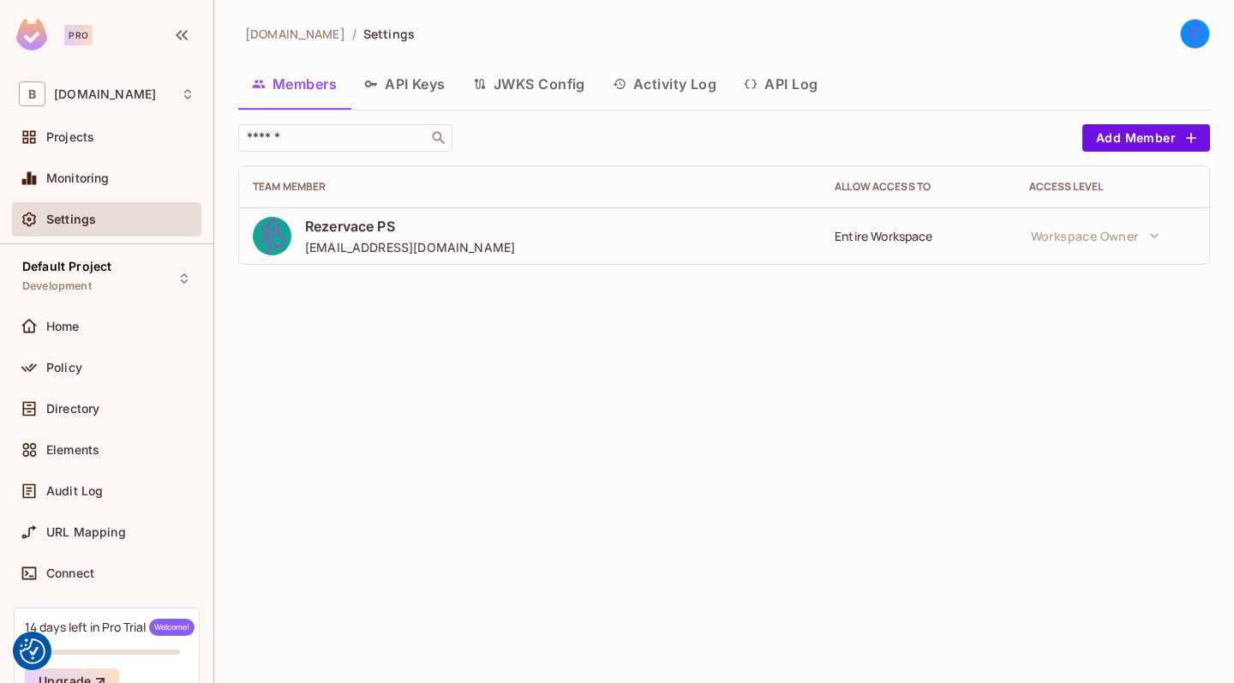
click at [438, 70] on button "API Keys" at bounding box center [404, 84] width 109 height 43
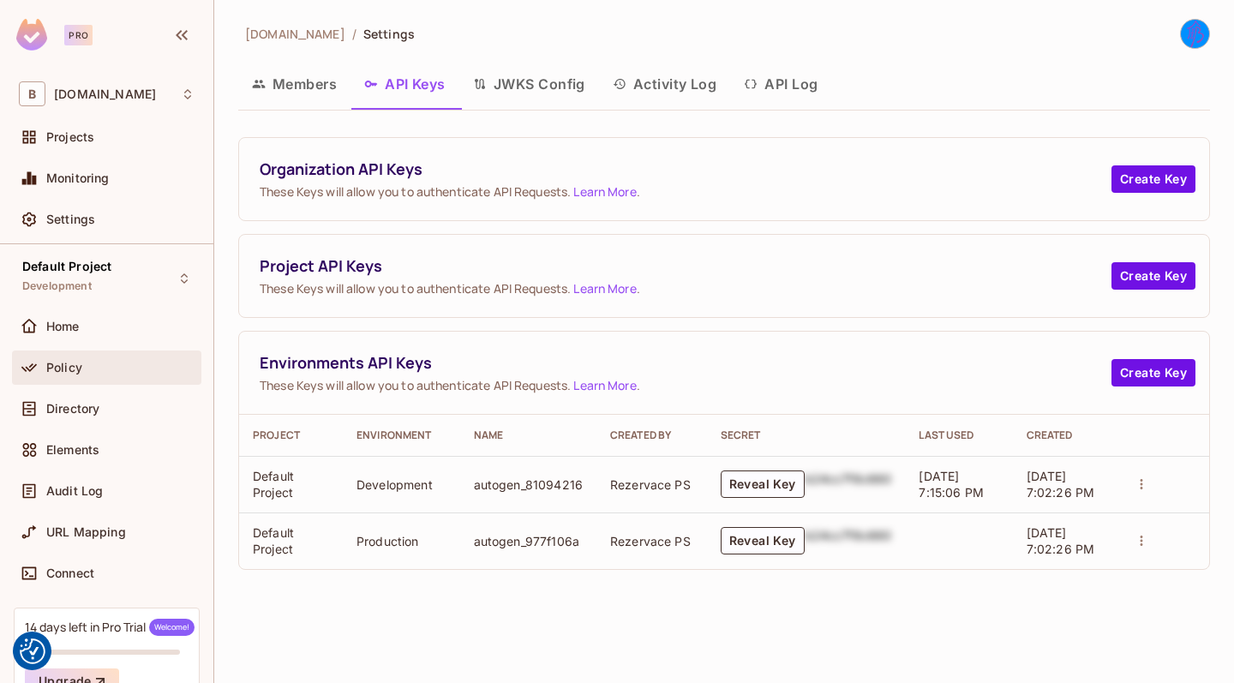
click at [102, 365] on div "Policy" at bounding box center [120, 368] width 148 height 14
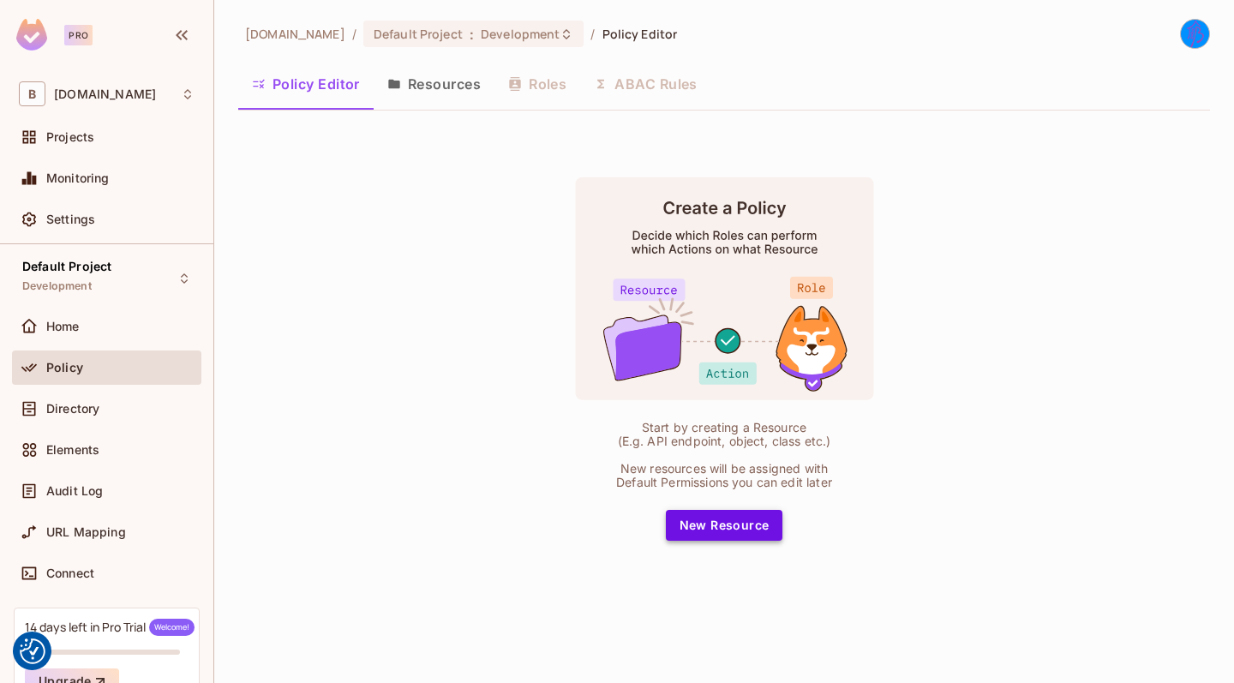
click at [747, 529] on button "New Resource" at bounding box center [724, 525] width 117 height 31
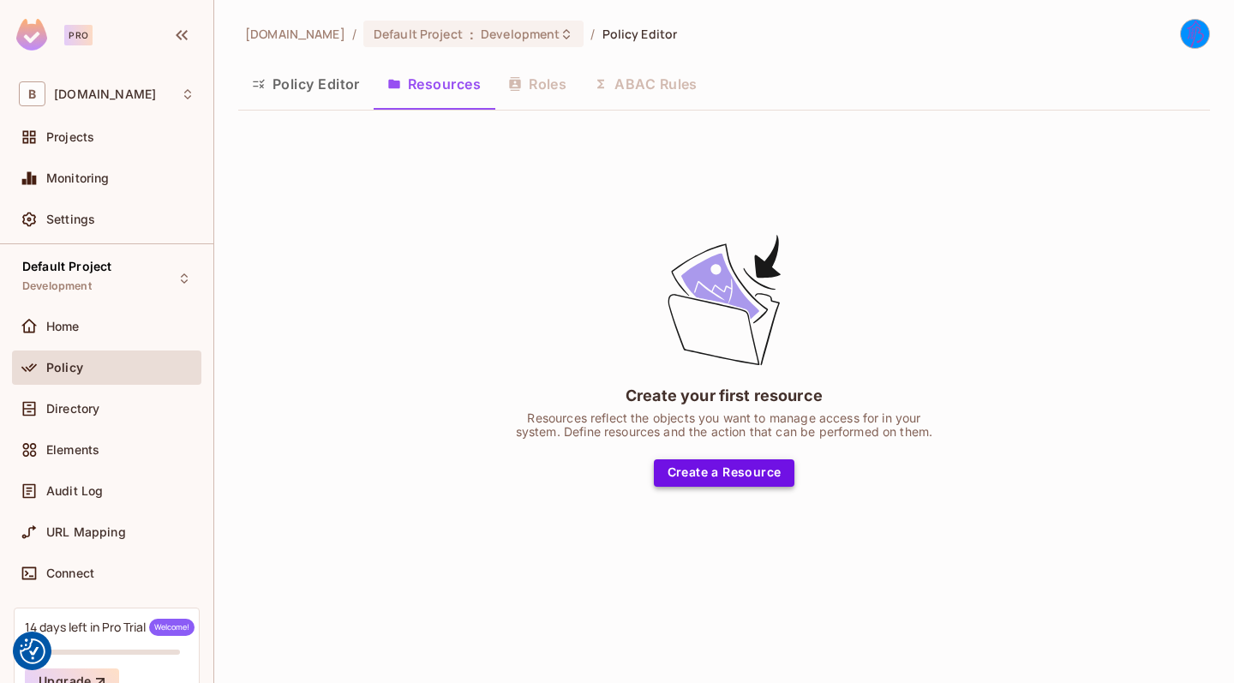
click at [739, 480] on button "Create a Resource" at bounding box center [724, 472] width 141 height 27
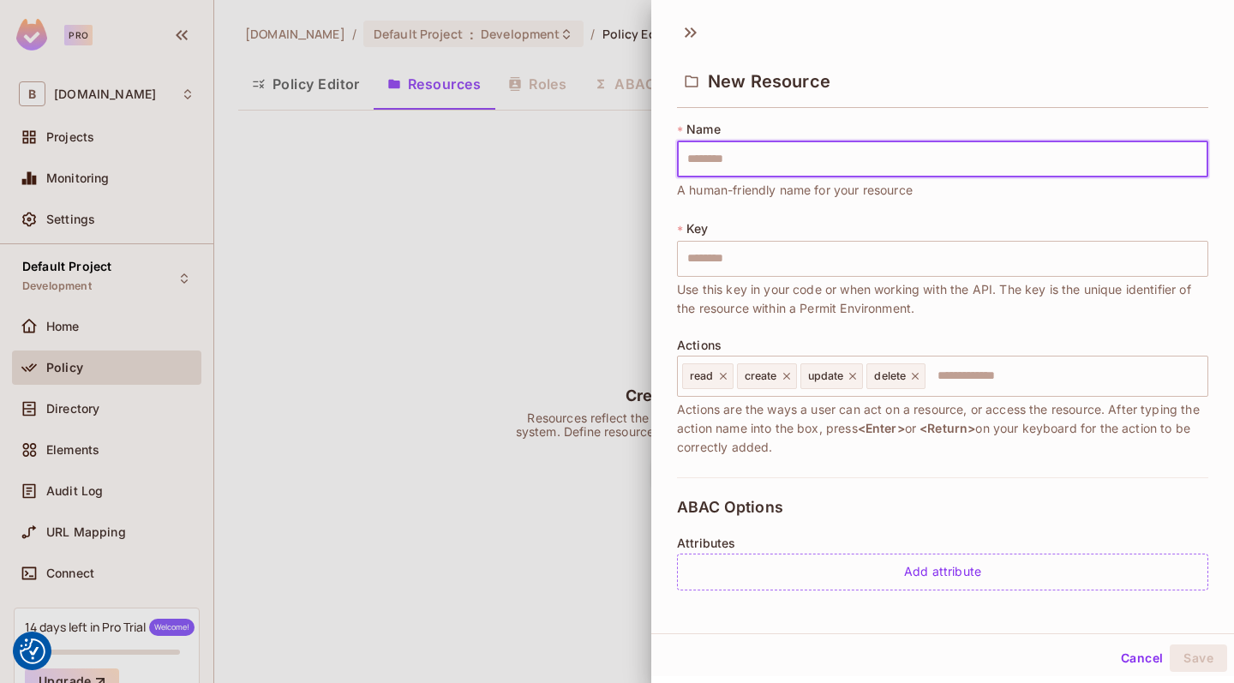
type input "*"
type input "**"
type input "***"
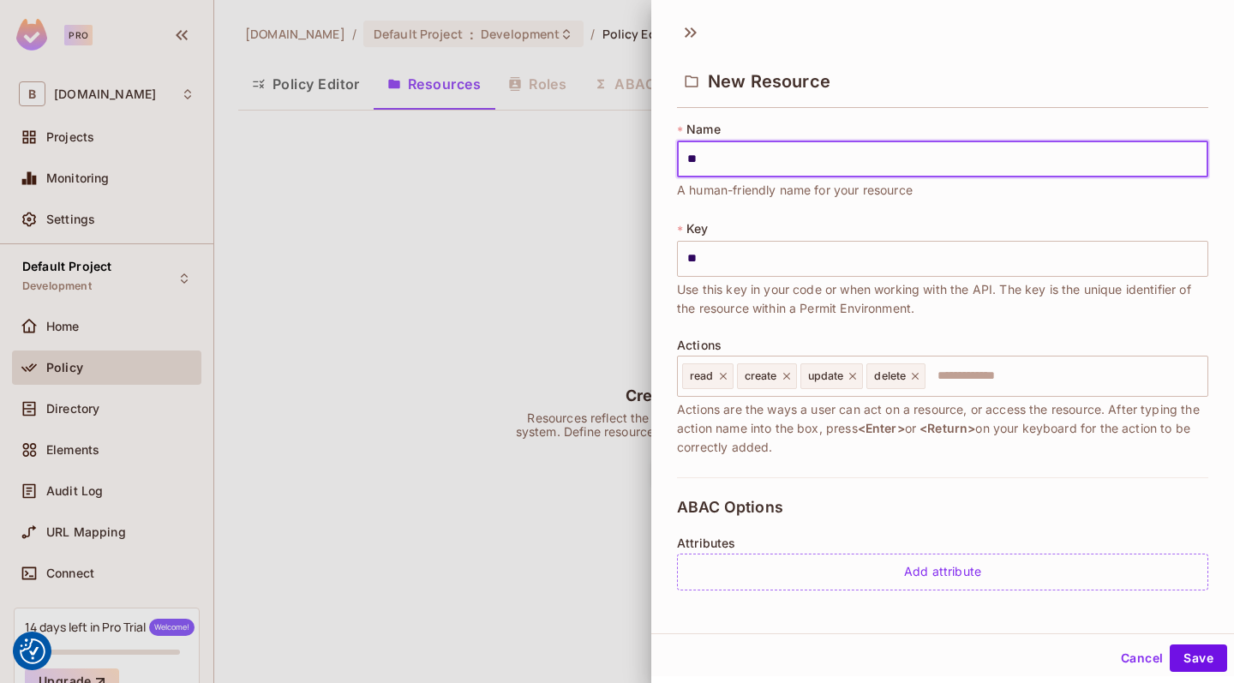
type input "***"
type input "****"
type input "*****"
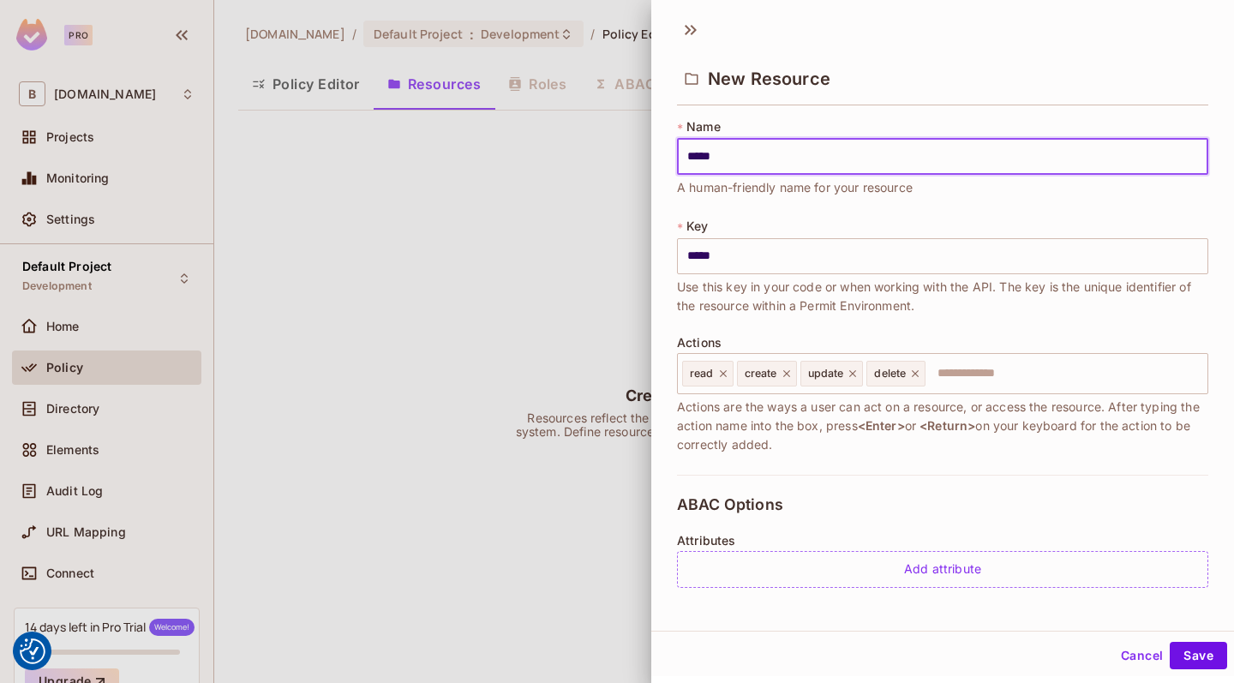
scroll to position [3, 0]
type input "*****"
click at [1204, 660] on button "Save" at bounding box center [1197, 655] width 57 height 27
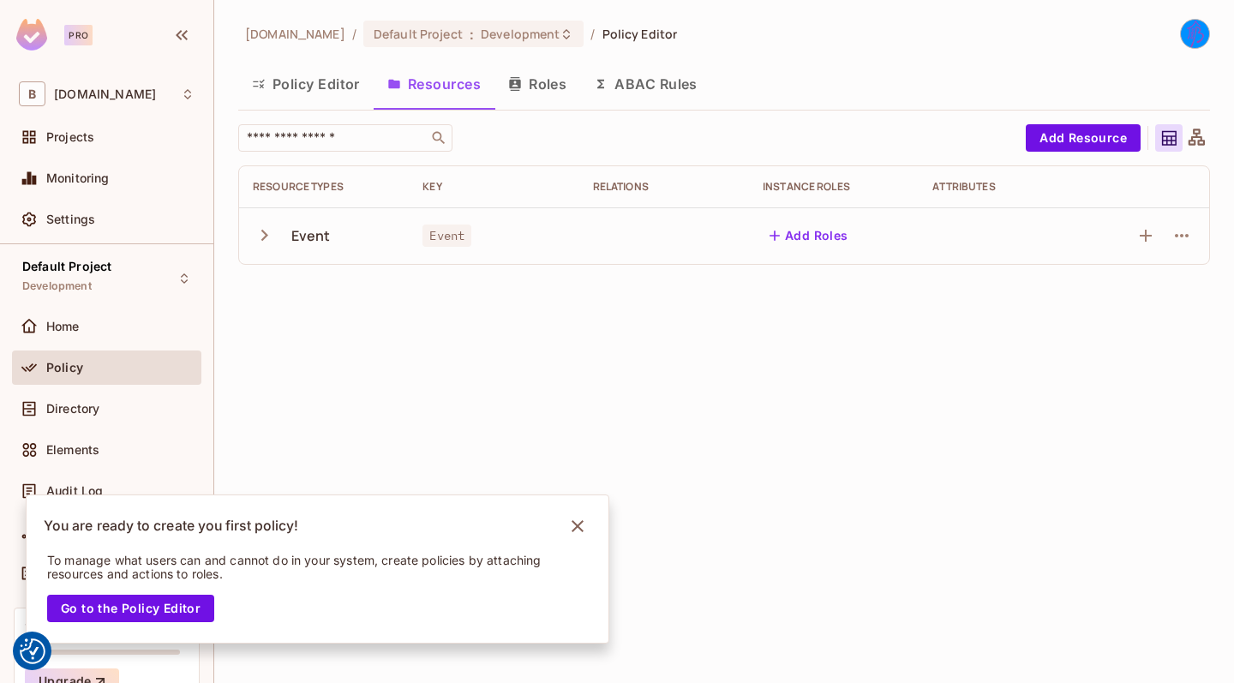
click at [266, 233] on icon "button" at bounding box center [264, 235] width 7 height 11
click at [577, 523] on icon "Notifications Alt+T" at bounding box center [577, 525] width 27 height 27
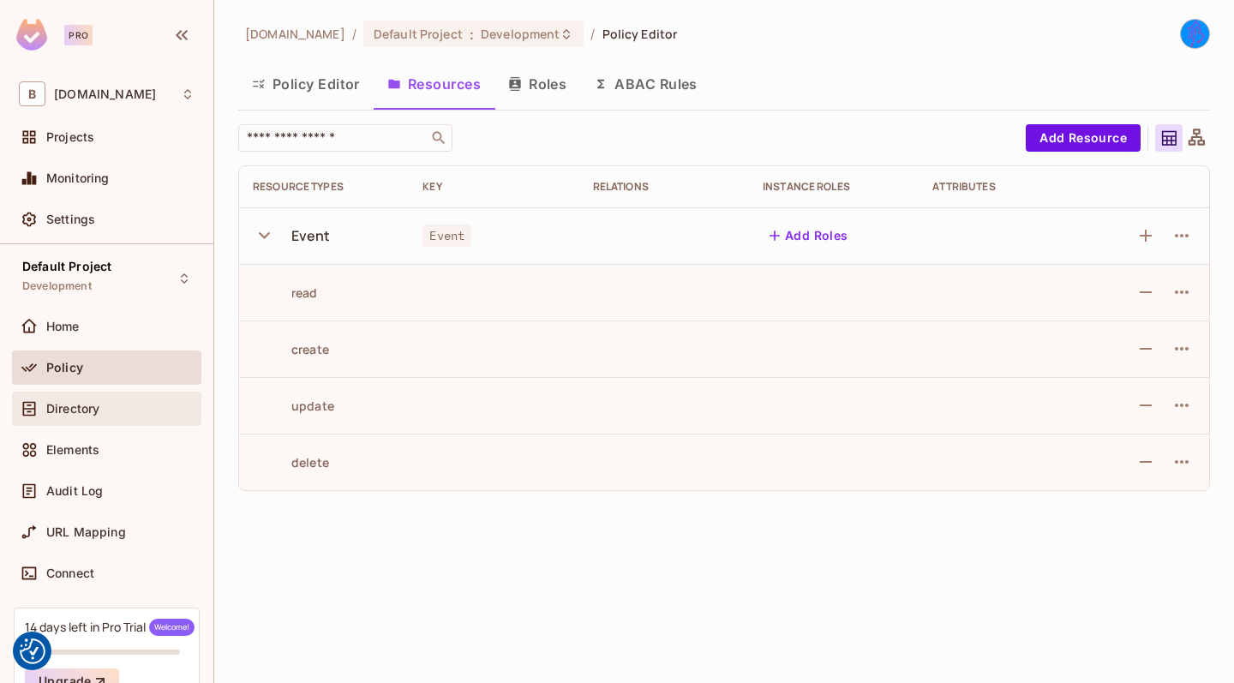
click at [93, 404] on span "Directory" at bounding box center [72, 409] width 53 height 14
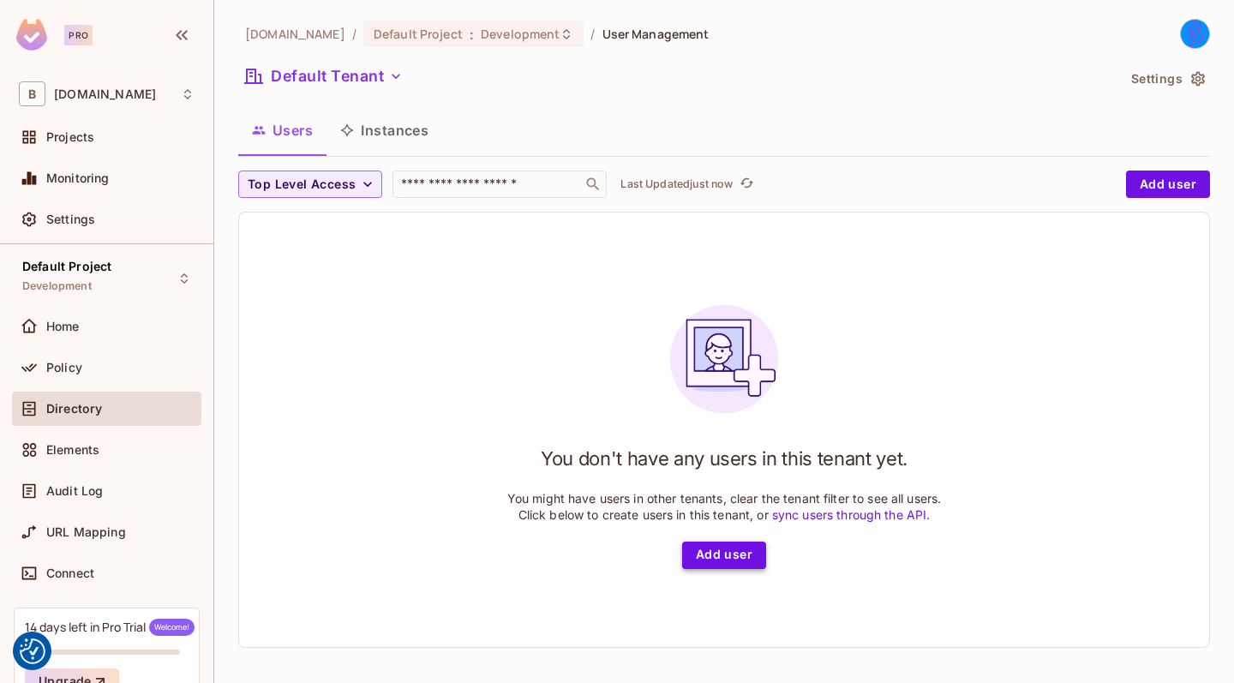
click at [732, 559] on button "Add user" at bounding box center [724, 554] width 84 height 27
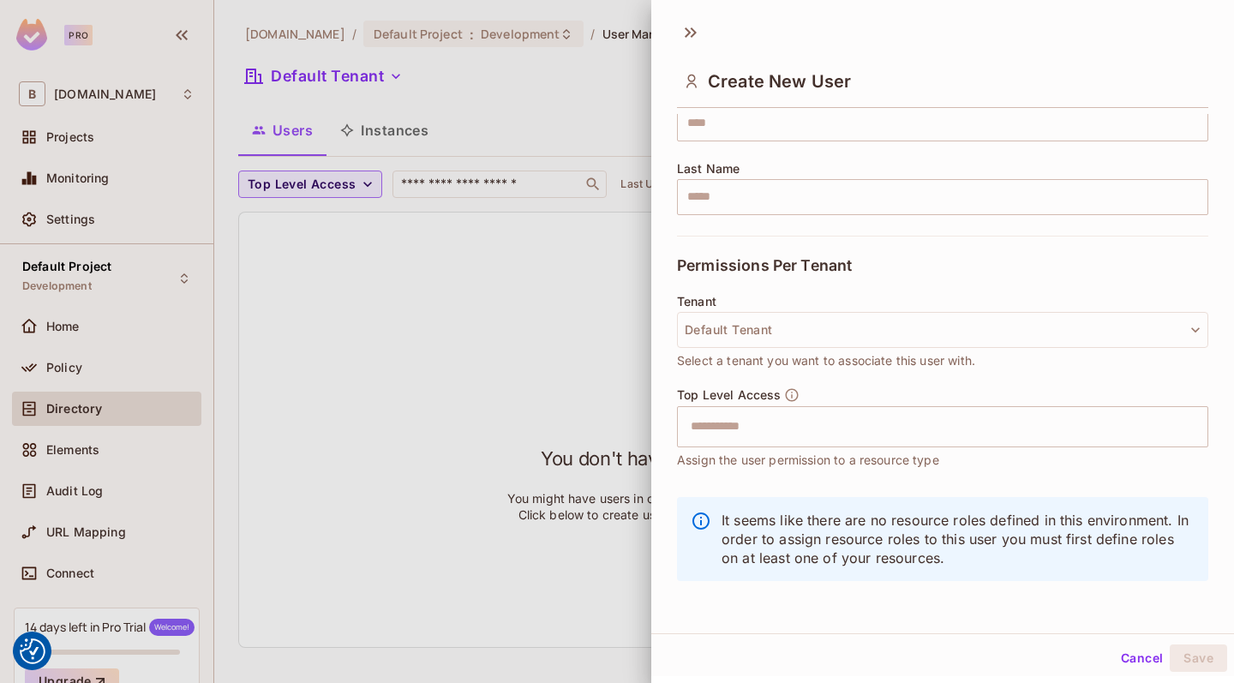
scroll to position [243, 0]
click at [879, 328] on button "Default Tenant" at bounding box center [942, 330] width 531 height 36
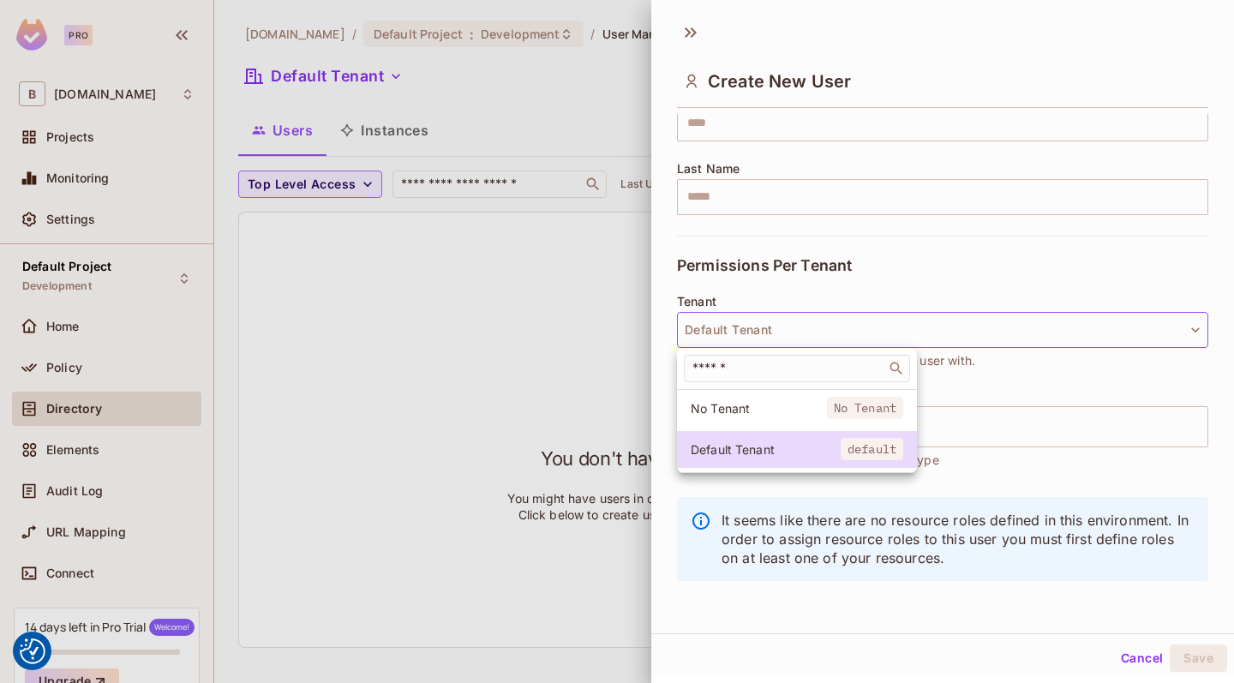
click at [943, 257] on div at bounding box center [617, 341] width 1234 height 683
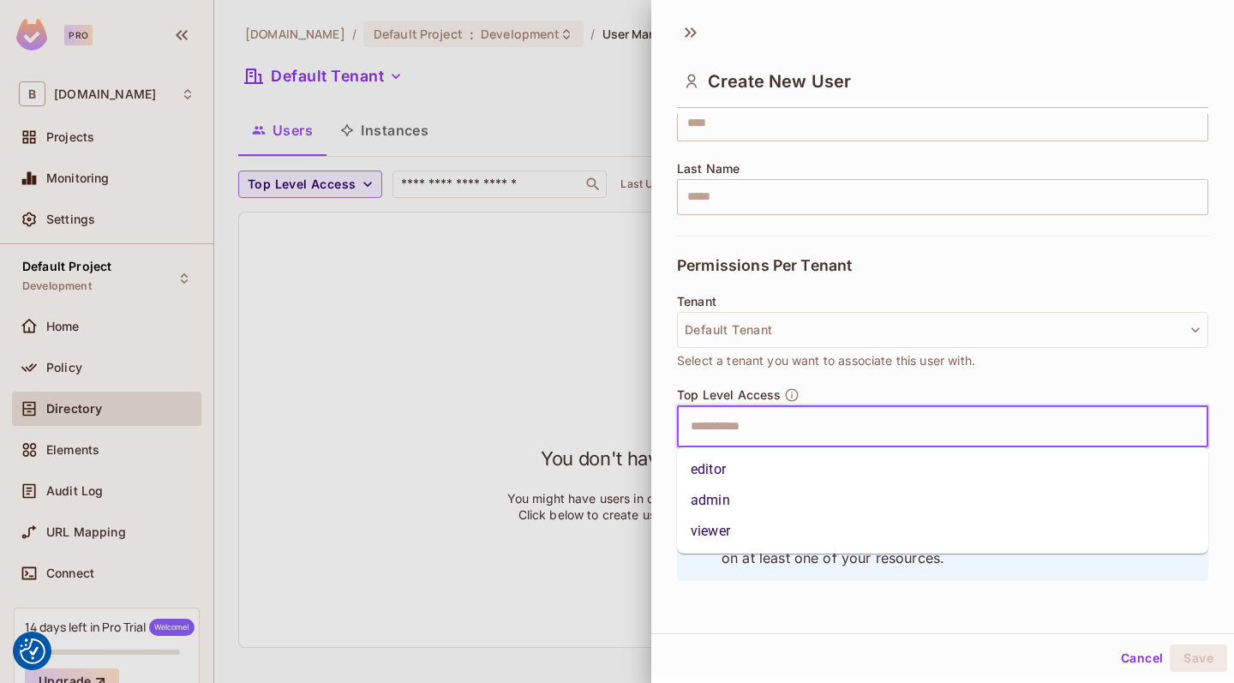
click at [778, 440] on input "text" at bounding box center [927, 426] width 494 height 34
click at [861, 378] on div "Tenant Default Tenant Select a tenant you want to associate this user with." at bounding box center [942, 341] width 531 height 93
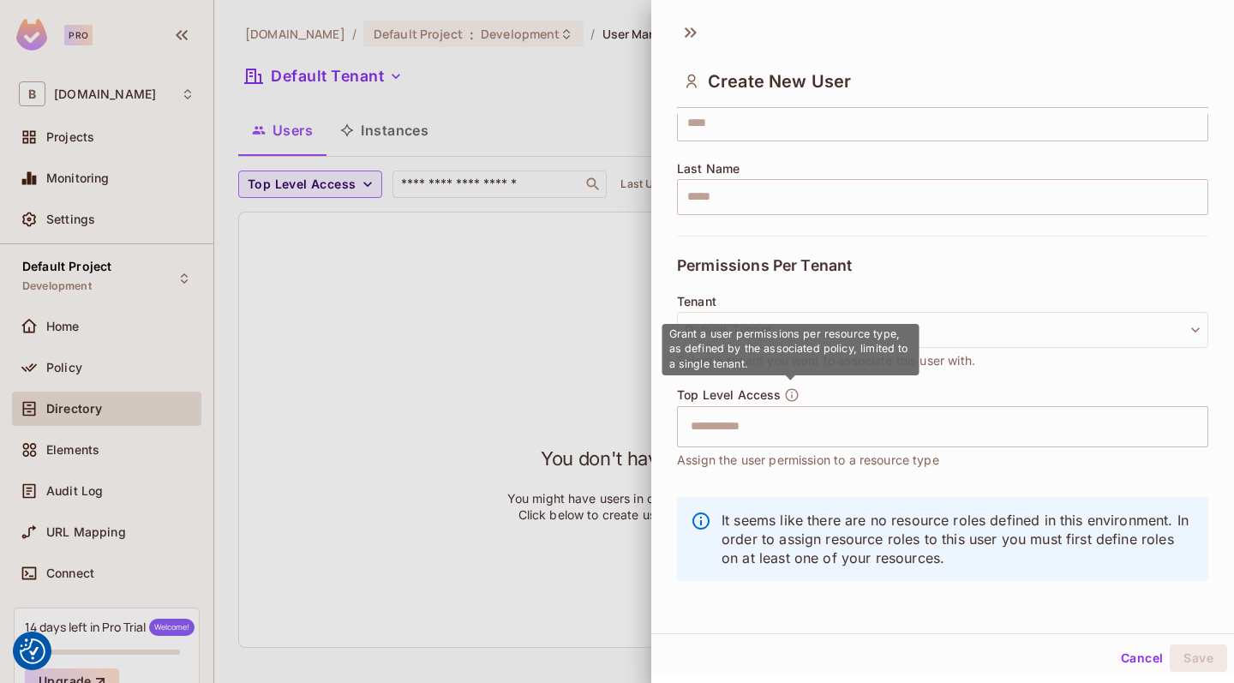
click at [789, 395] on icon "button" at bounding box center [791, 394] width 15 height 15
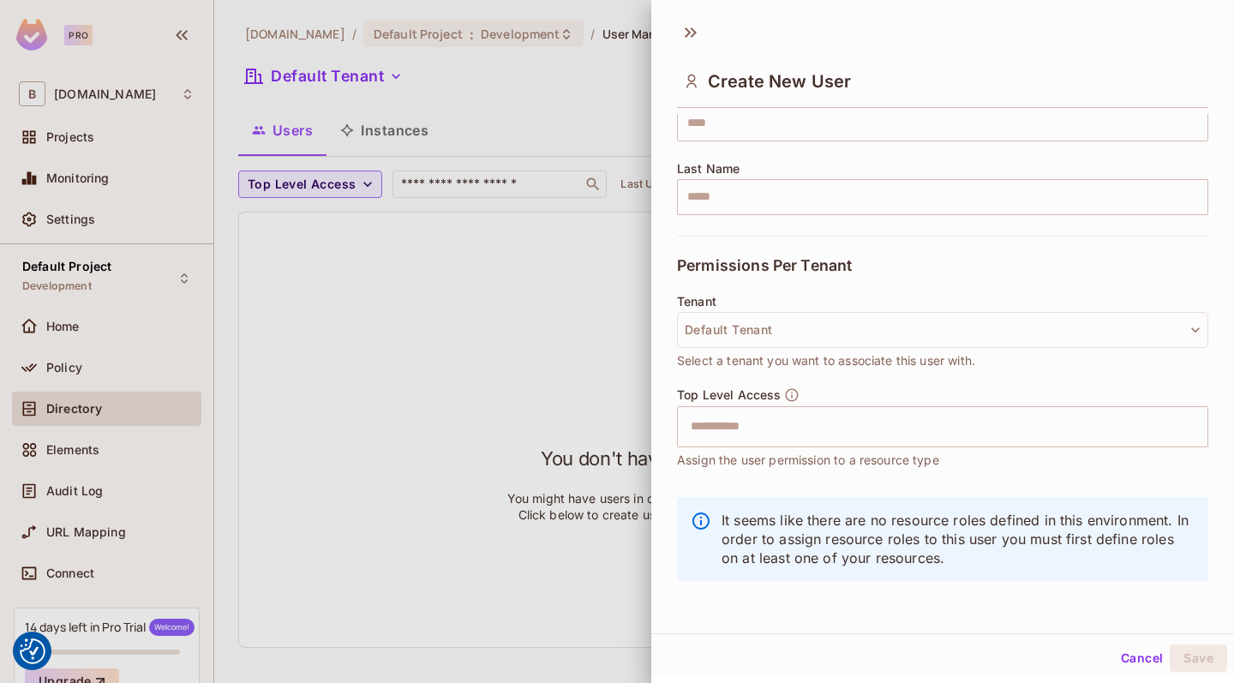
click at [1141, 661] on button "Cancel" at bounding box center [1142, 657] width 56 height 27
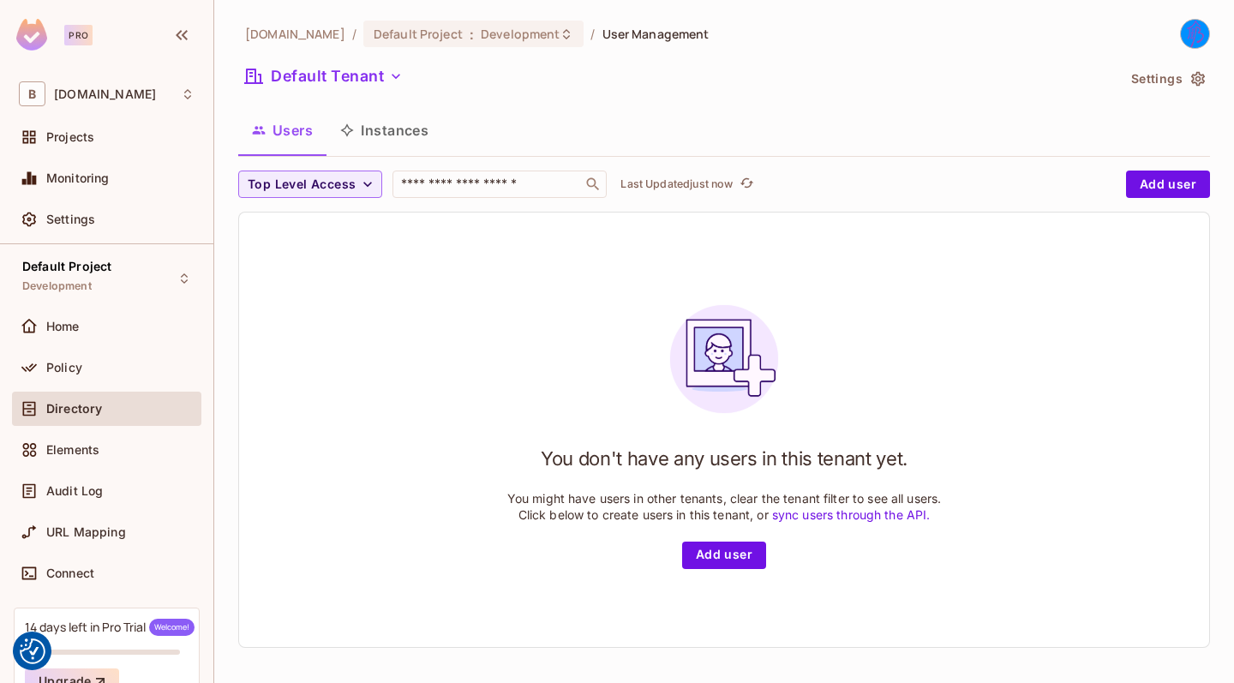
click at [393, 136] on button "Instances" at bounding box center [384, 130] width 116 height 43
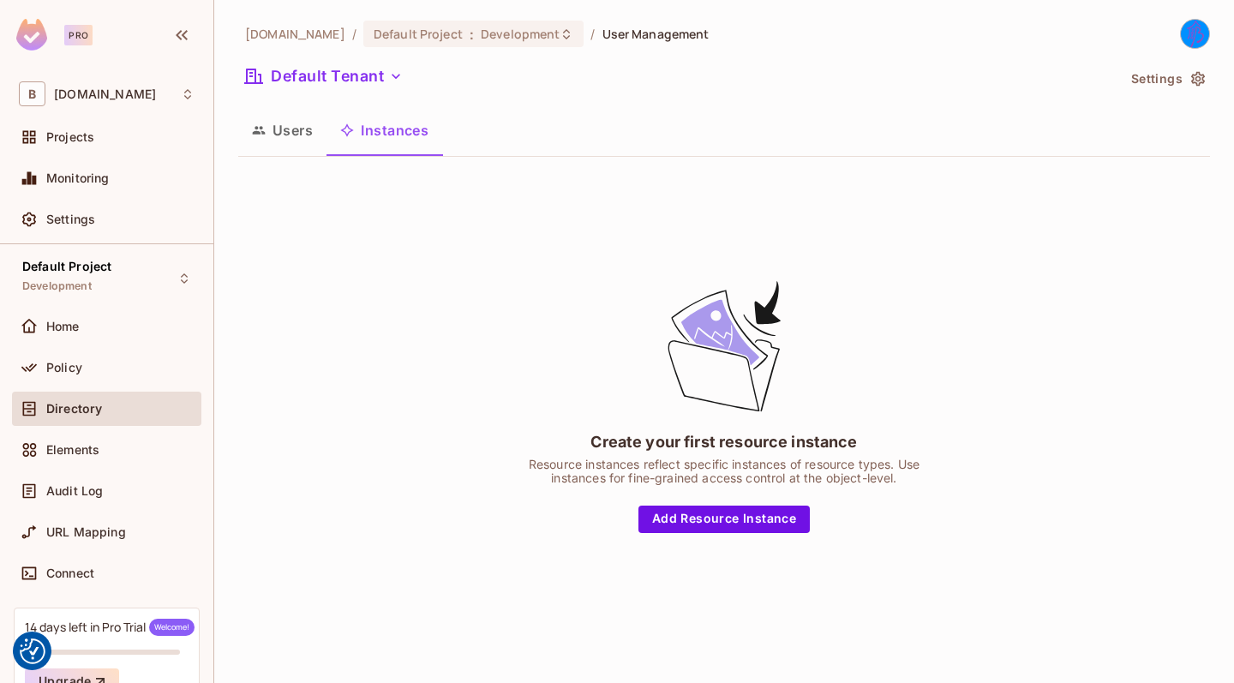
click at [298, 135] on button "Users" at bounding box center [282, 130] width 88 height 43
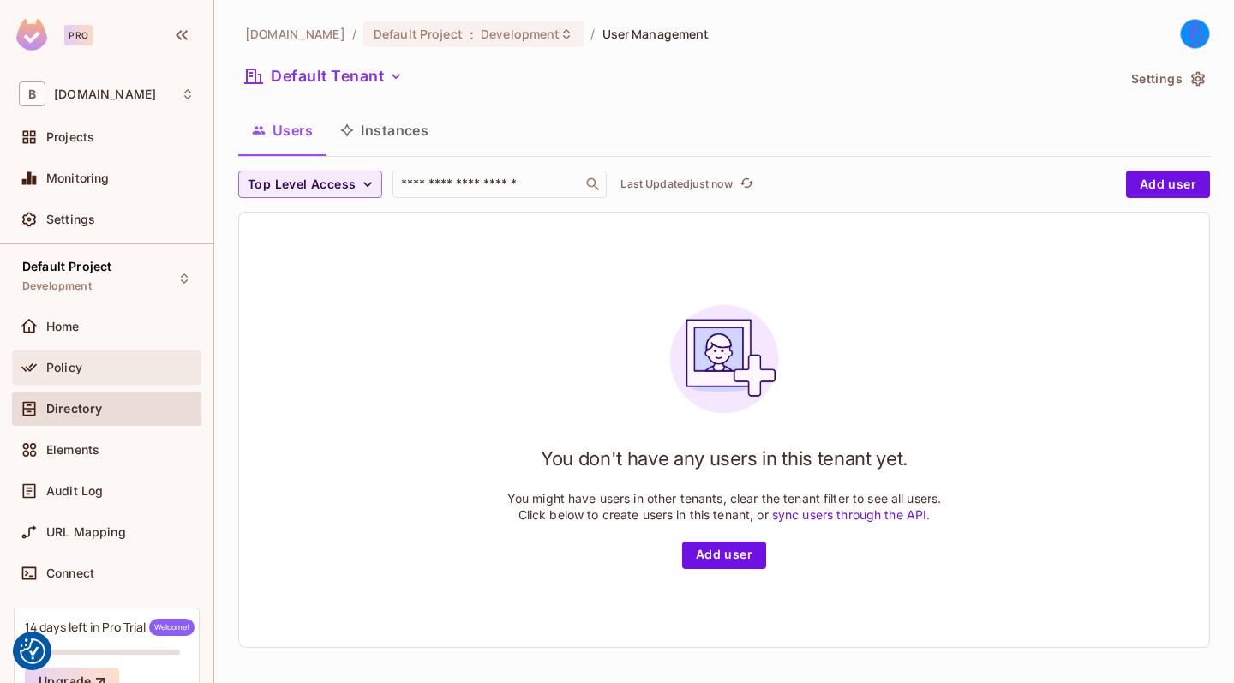
click at [116, 375] on div "Policy" at bounding box center [107, 367] width 176 height 21
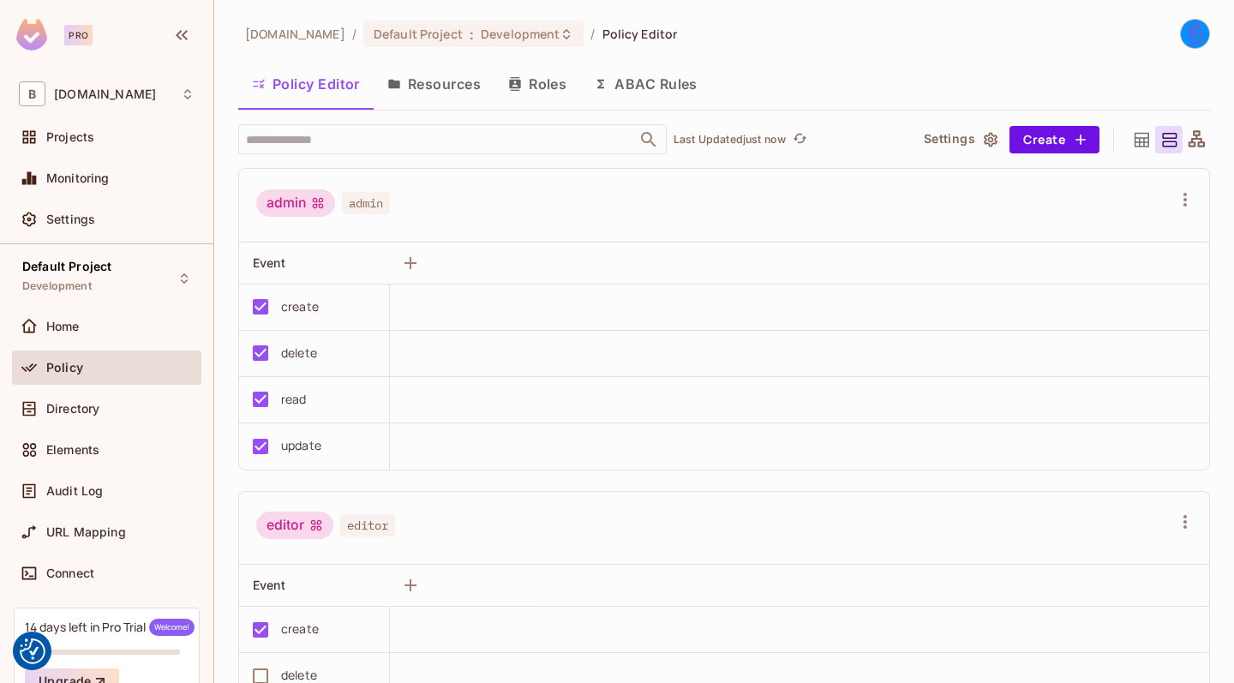
click at [434, 72] on button "Resources" at bounding box center [433, 84] width 121 height 43
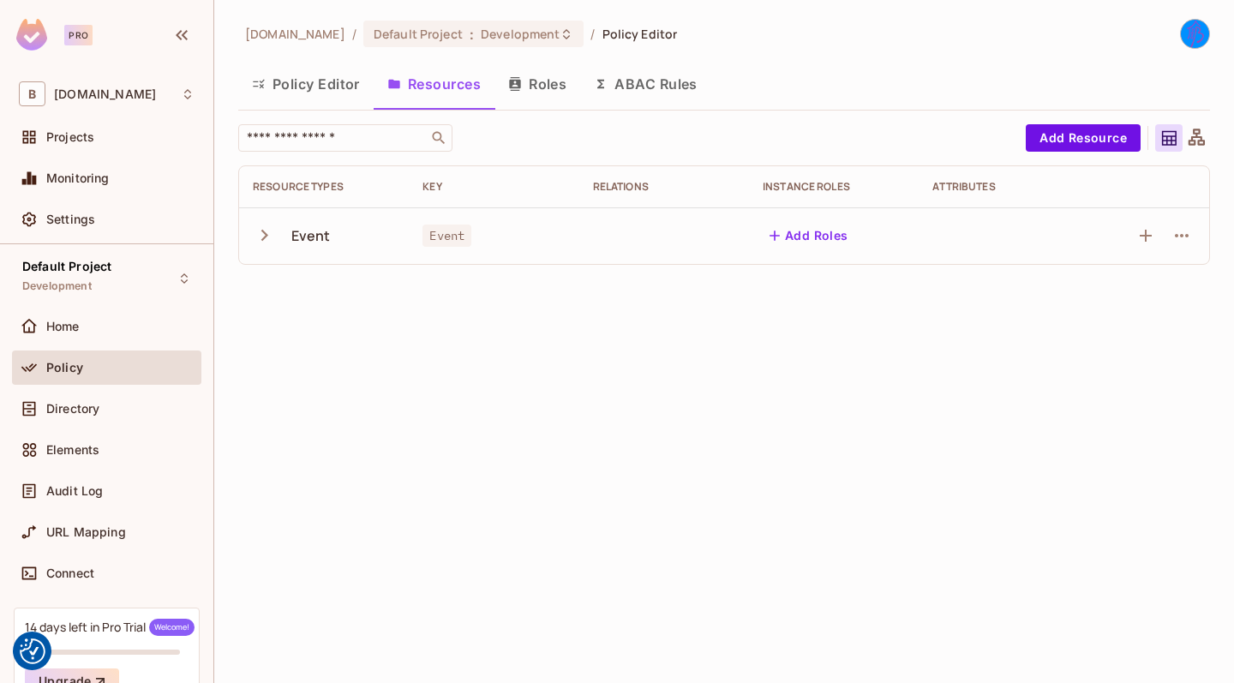
click at [307, 85] on button "Policy Editor" at bounding box center [305, 84] width 135 height 43
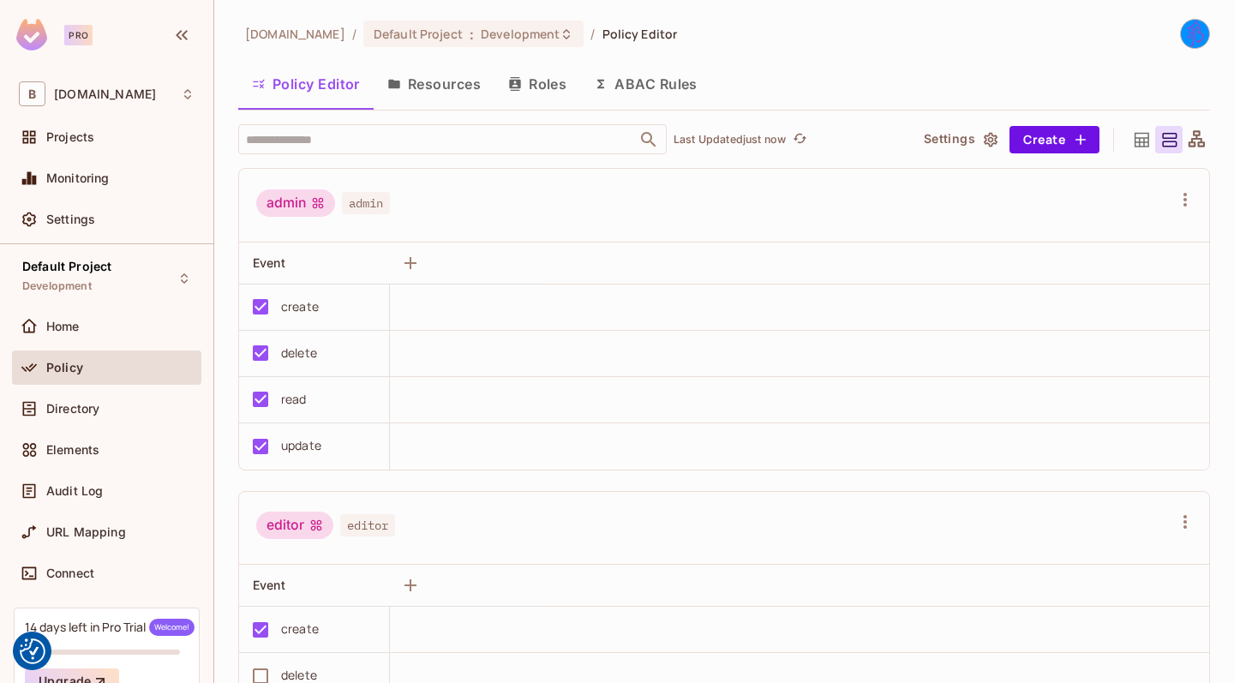
click at [519, 77] on icon "button" at bounding box center [514, 84] width 11 height 14
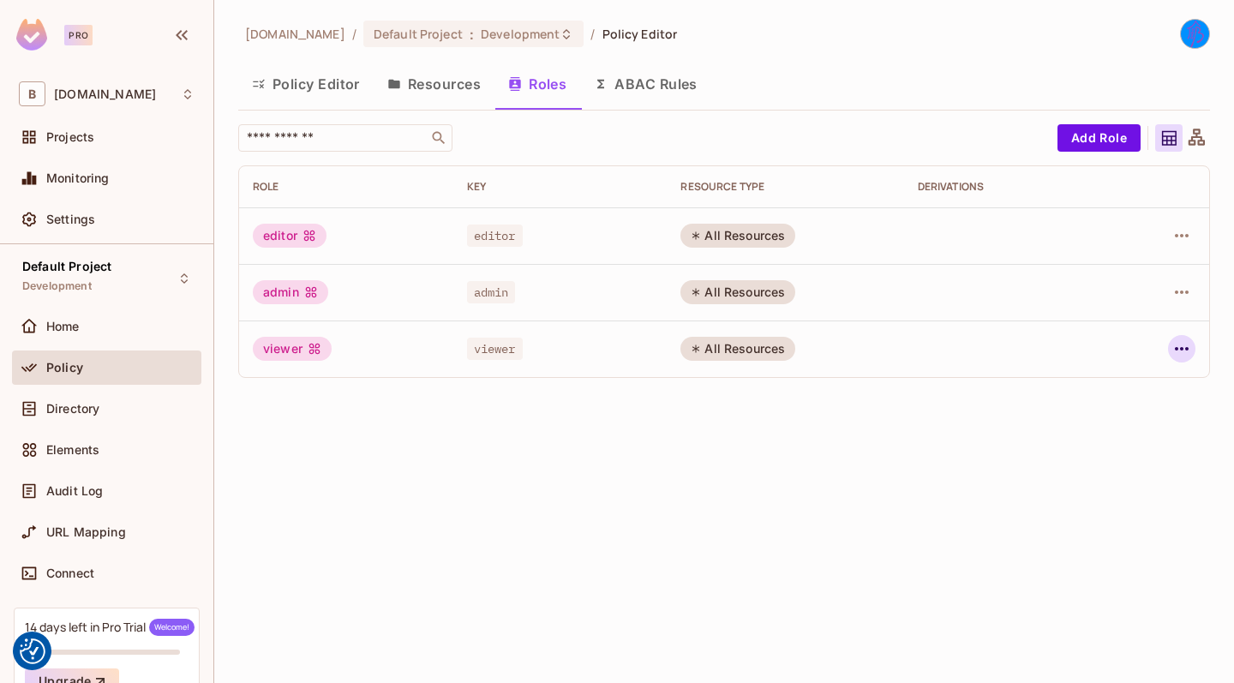
click at [1176, 344] on icon "button" at bounding box center [1181, 348] width 21 height 21
click at [1176, 292] on div at bounding box center [617, 341] width 1234 height 683
click at [1179, 291] on icon "button" at bounding box center [1181, 292] width 21 height 21
click at [1180, 237] on div at bounding box center [617, 341] width 1234 height 683
click at [423, 90] on button "Resources" at bounding box center [433, 84] width 121 height 43
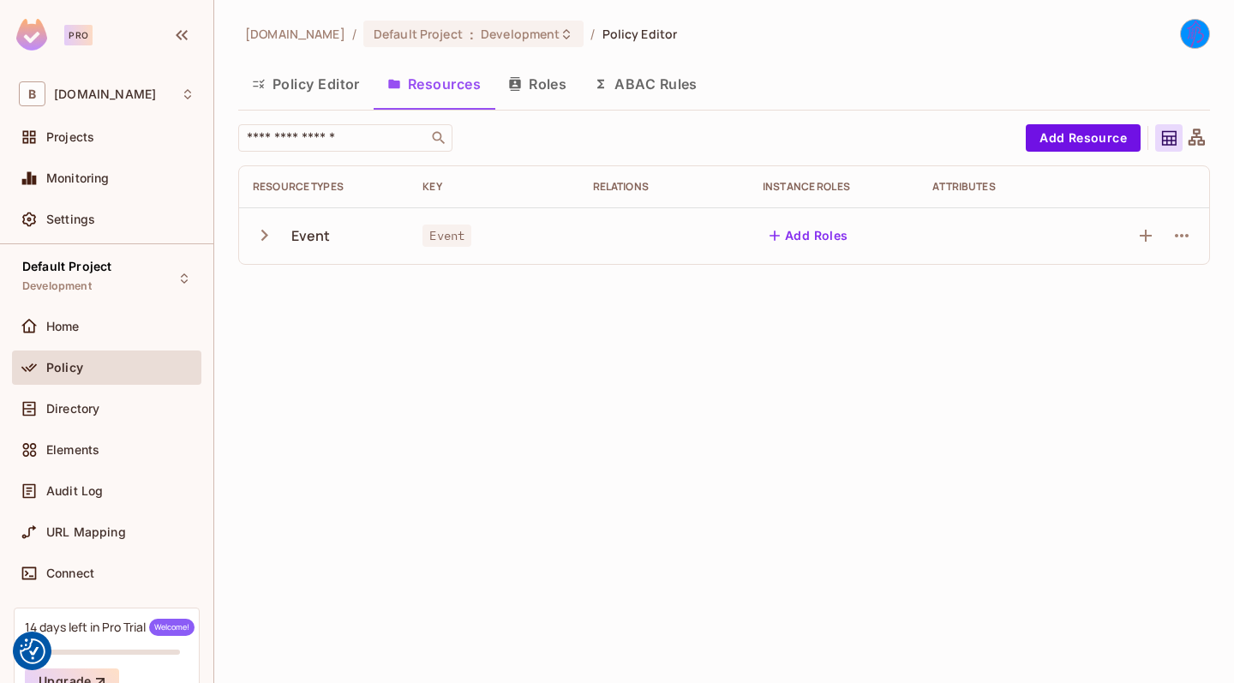
click at [803, 242] on button "Add Roles" at bounding box center [808, 235] width 93 height 27
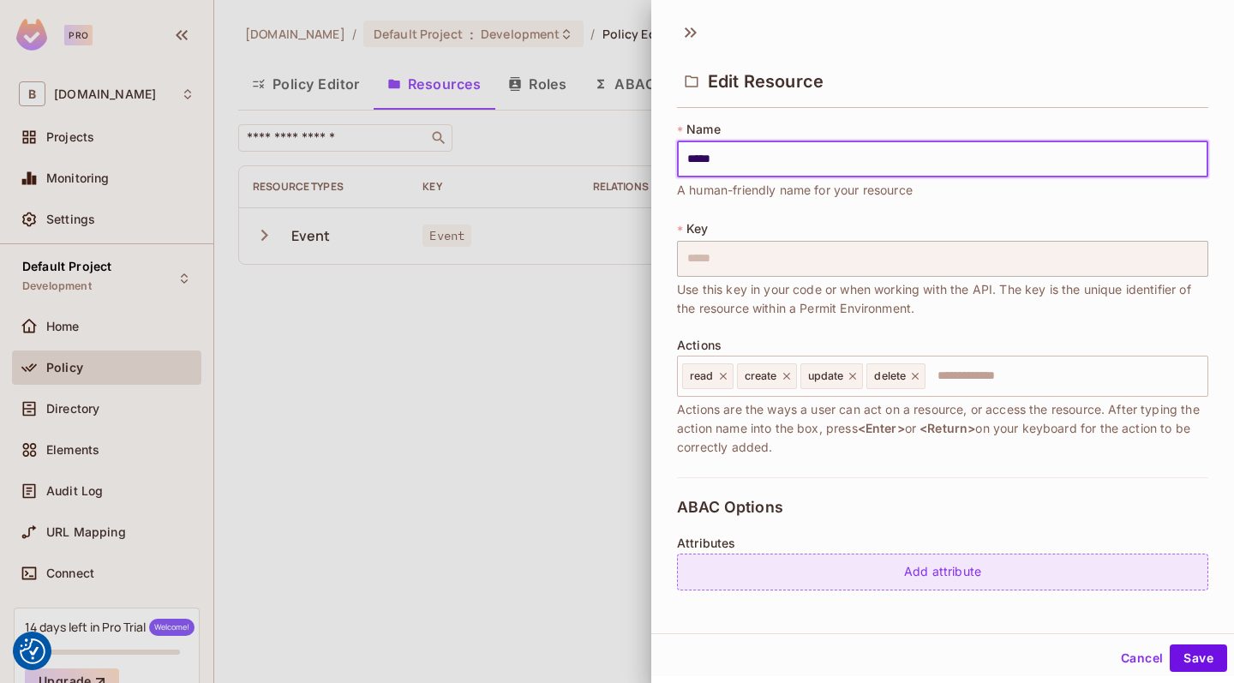
click at [990, 559] on div "Add attribute" at bounding box center [942, 571] width 531 height 37
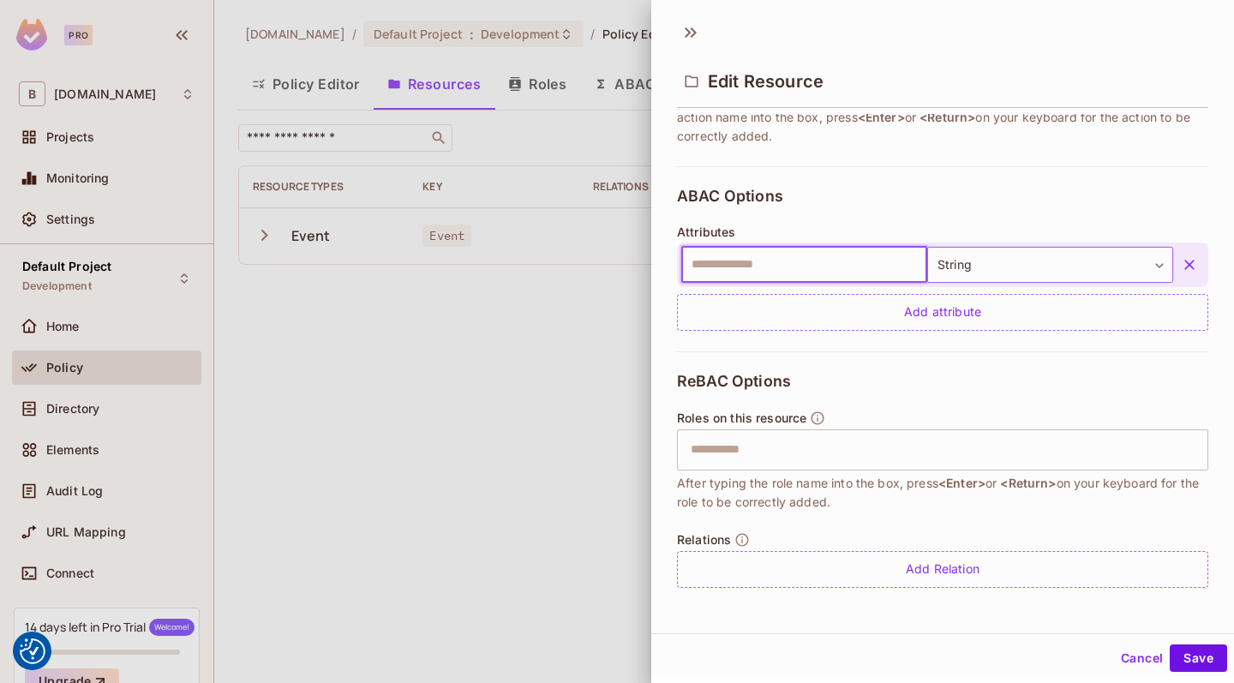
scroll to position [311, 0]
click at [1187, 263] on icon "button" at bounding box center [1189, 265] width 10 height 10
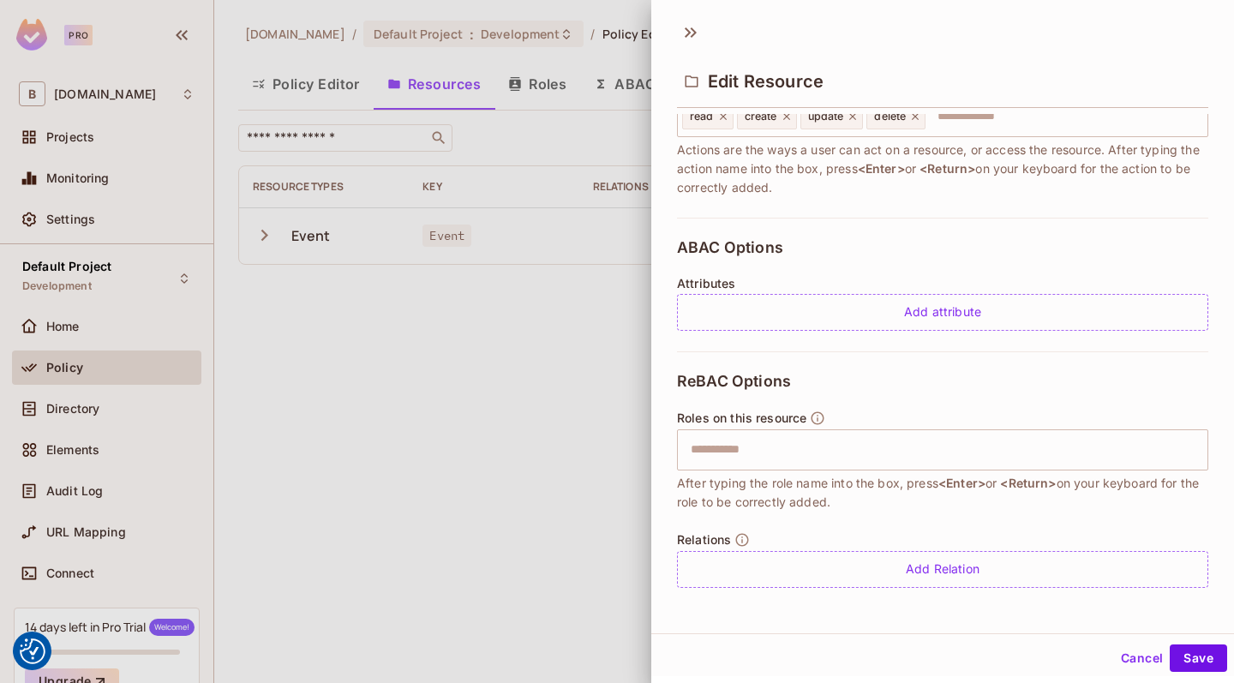
click at [1133, 657] on button "Cancel" at bounding box center [1142, 657] width 56 height 27
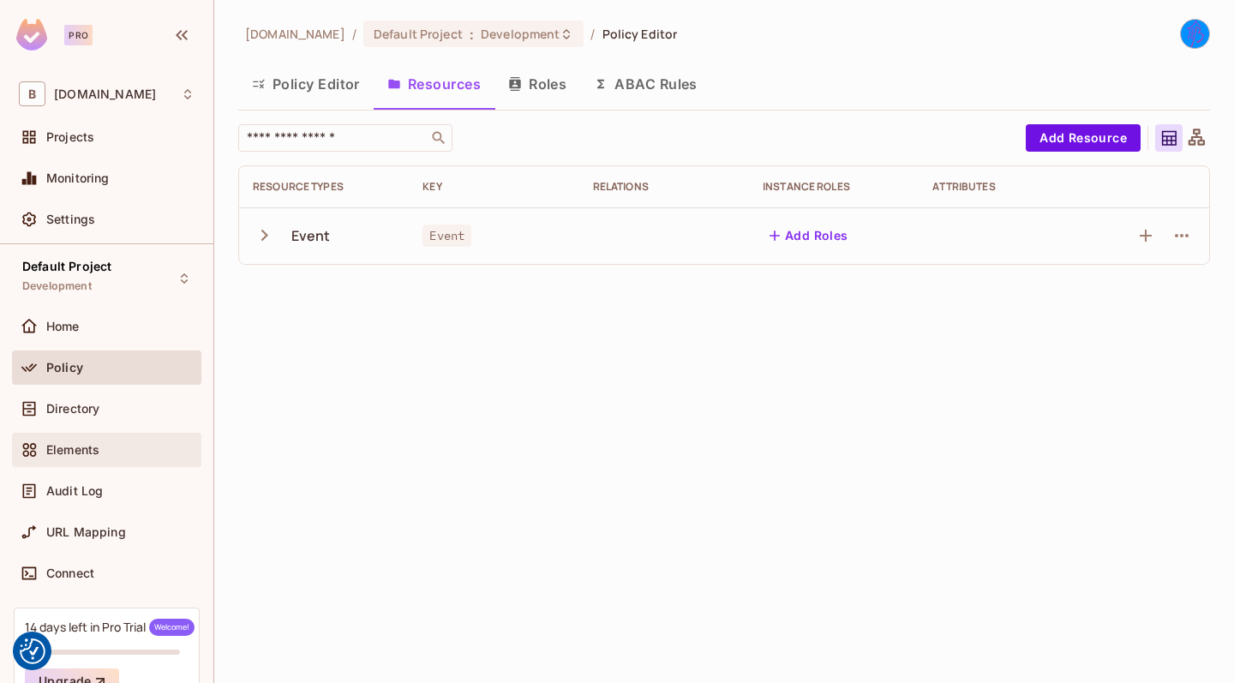
click at [68, 440] on div "Elements" at bounding box center [107, 449] width 176 height 21
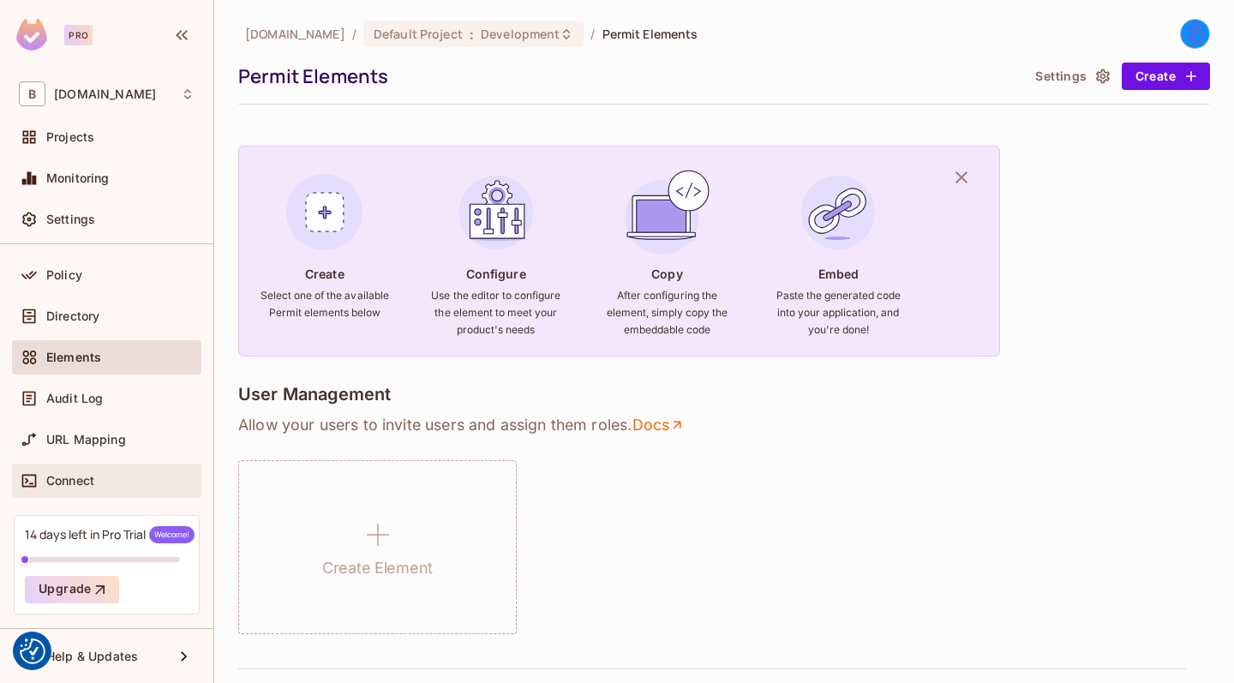
scroll to position [93, 0]
click at [104, 539] on div "14 days left in Pro Trial Welcome!" at bounding box center [110, 534] width 170 height 17
click at [116, 469] on div "Connect" at bounding box center [106, 480] width 189 height 34
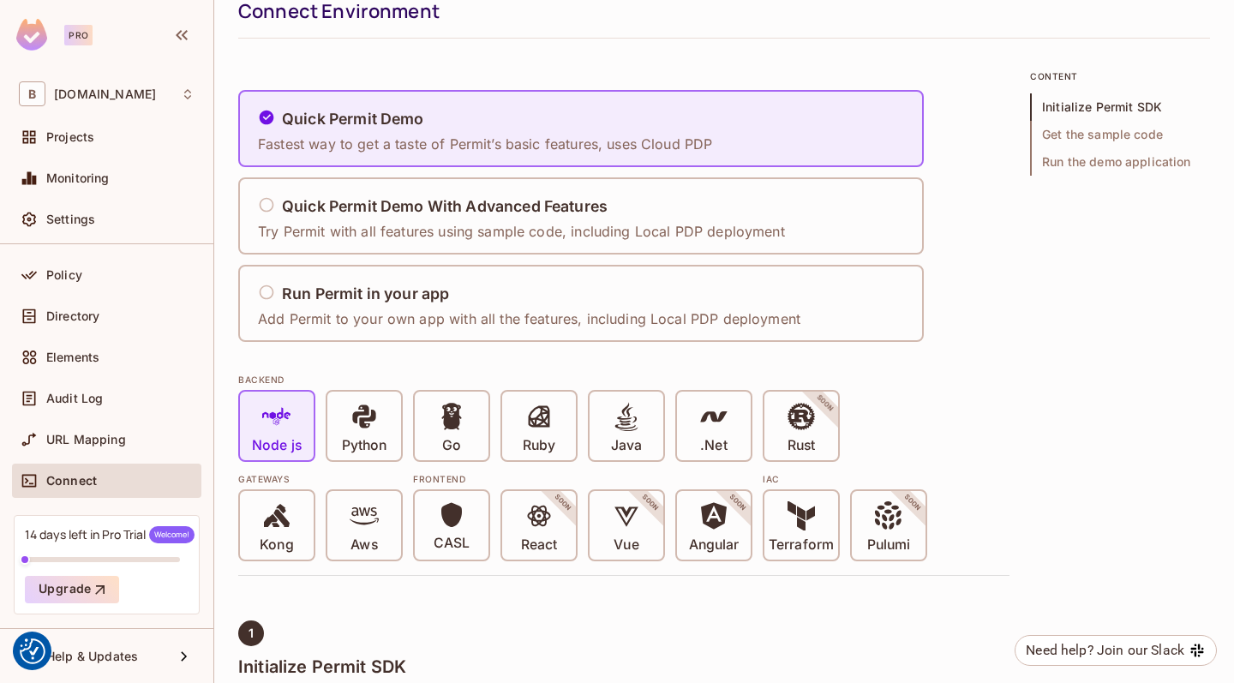
scroll to position [106, 0]
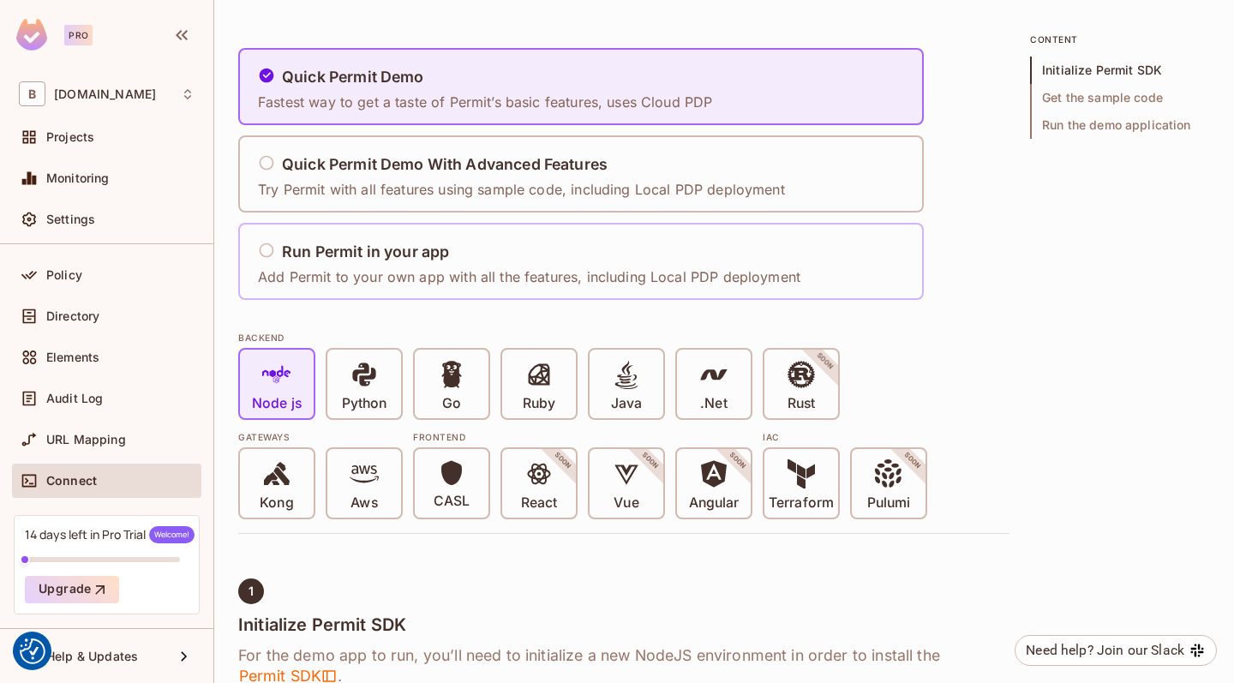
click at [277, 248] on div "Run Permit in your app" at bounding box center [529, 252] width 542 height 21
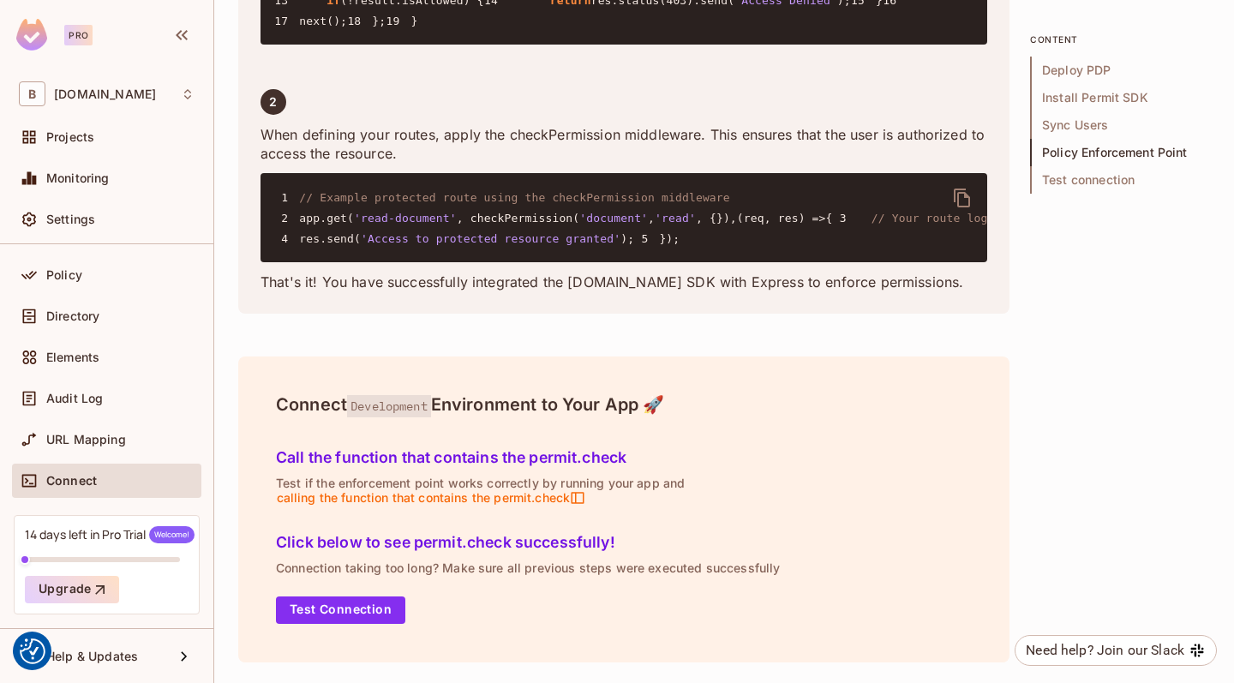
scroll to position [3625, 0]
click at [357, 606] on button "Test Connection" at bounding box center [340, 609] width 129 height 27
click at [533, 498] on span "calling the function that contains the permit.check" at bounding box center [431, 497] width 310 height 15
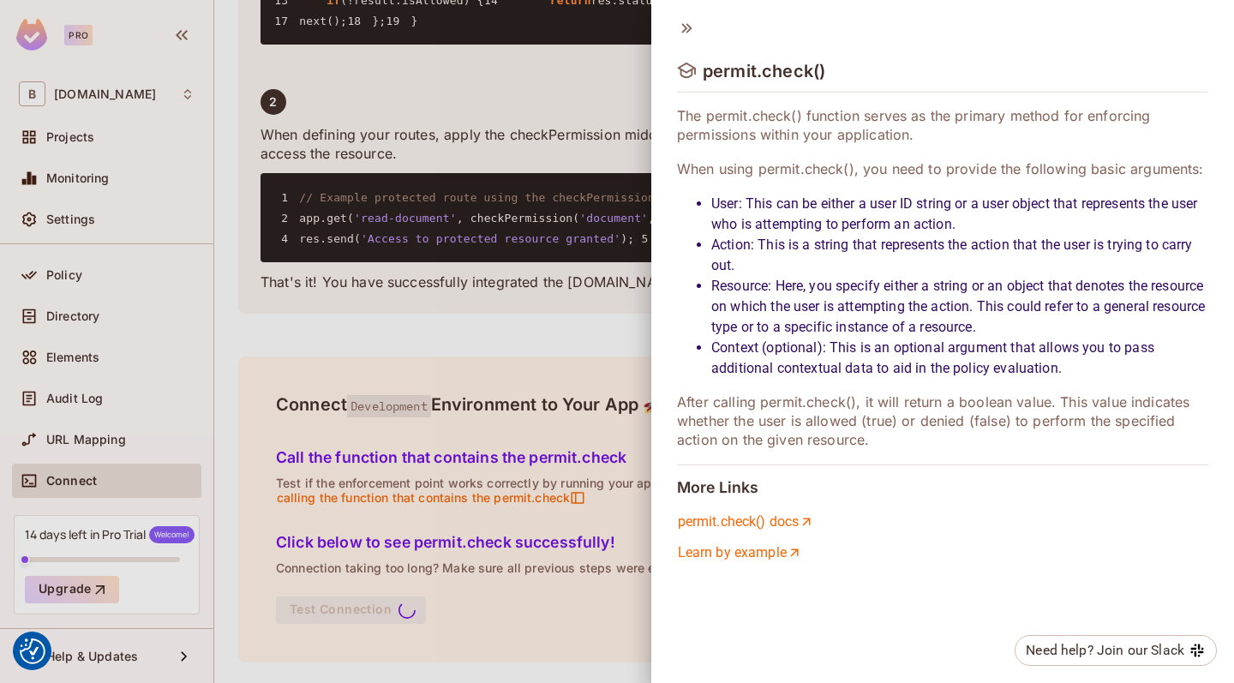
click at [683, 27] on icon at bounding box center [686, 28] width 19 height 19
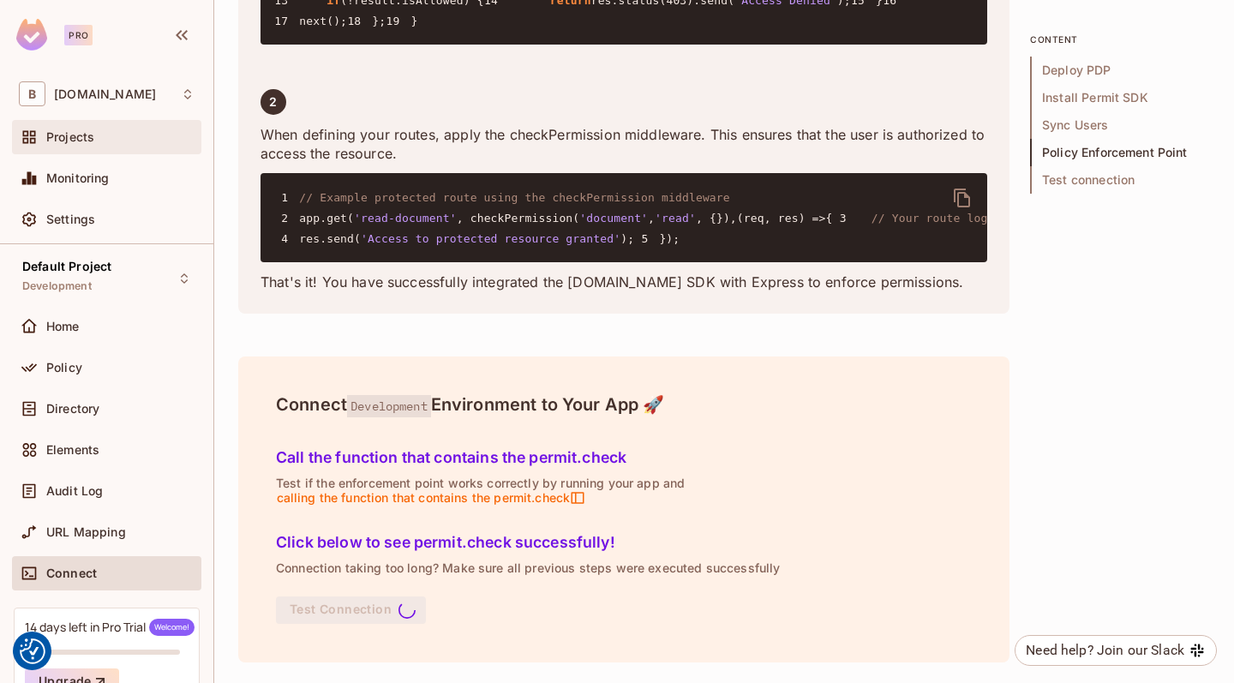
scroll to position [0, 0]
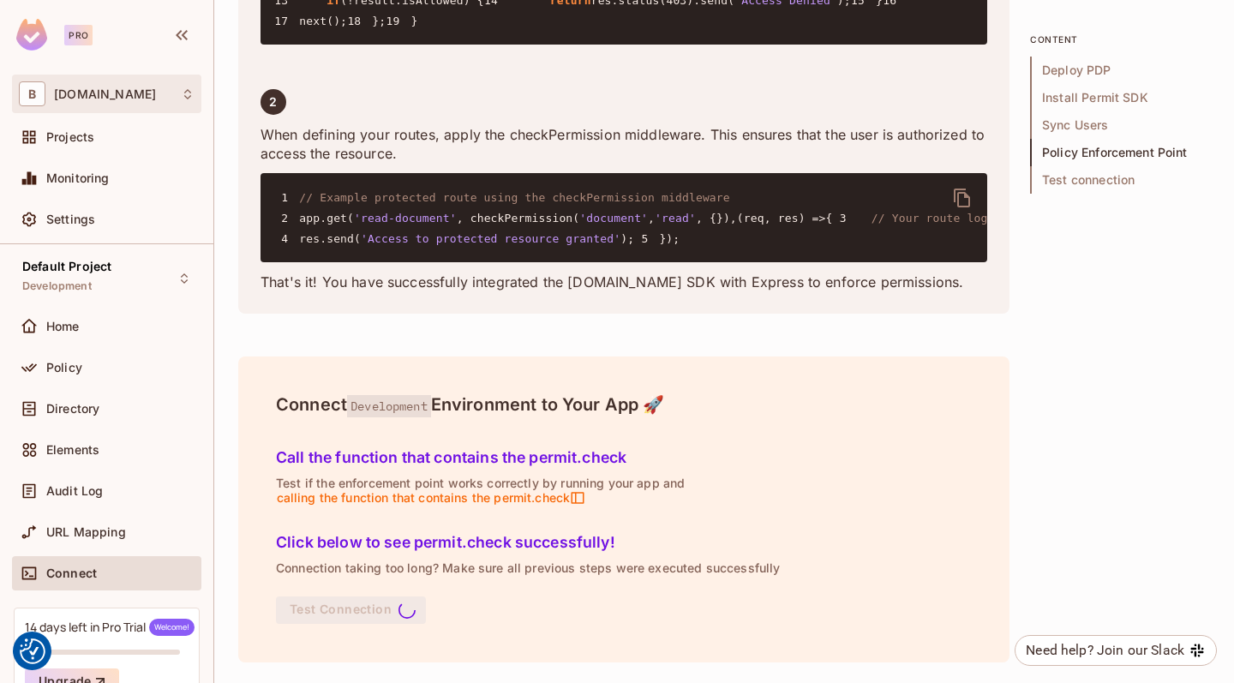
click at [181, 105] on div "B buk.cvut.cz" at bounding box center [107, 93] width 176 height 25
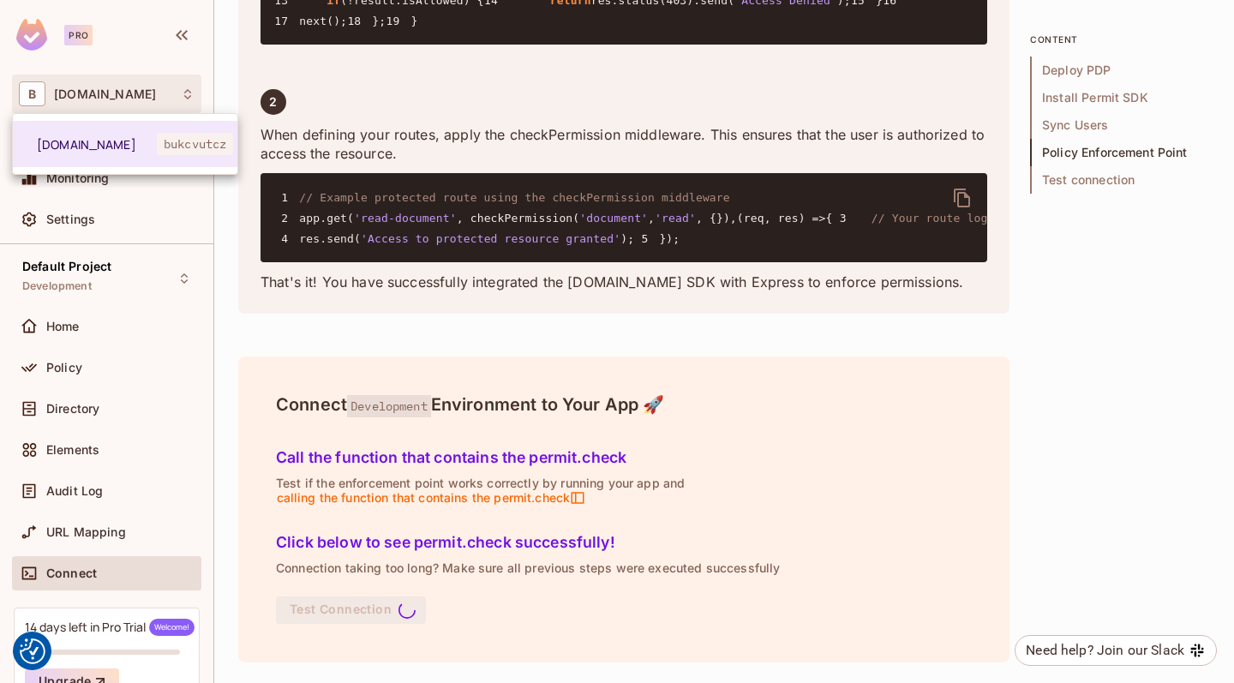
click at [181, 105] on div at bounding box center [617, 341] width 1234 height 683
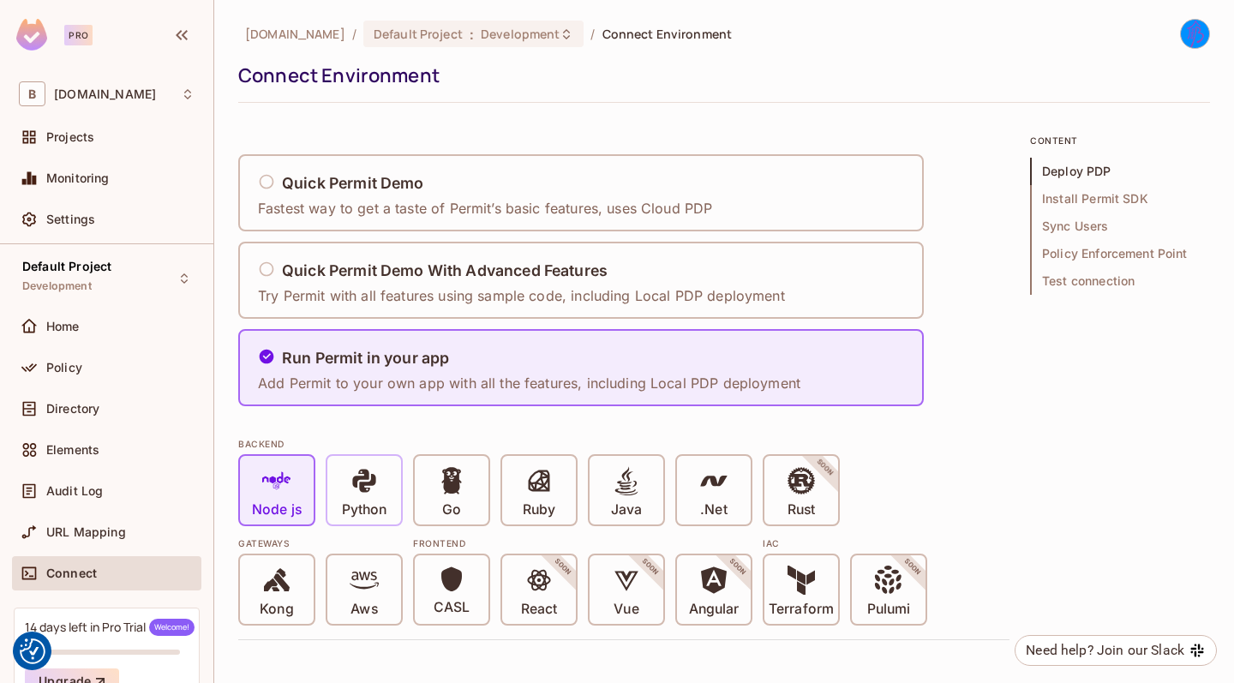
click at [332, 504] on div "Python" at bounding box center [364, 490] width 74 height 69
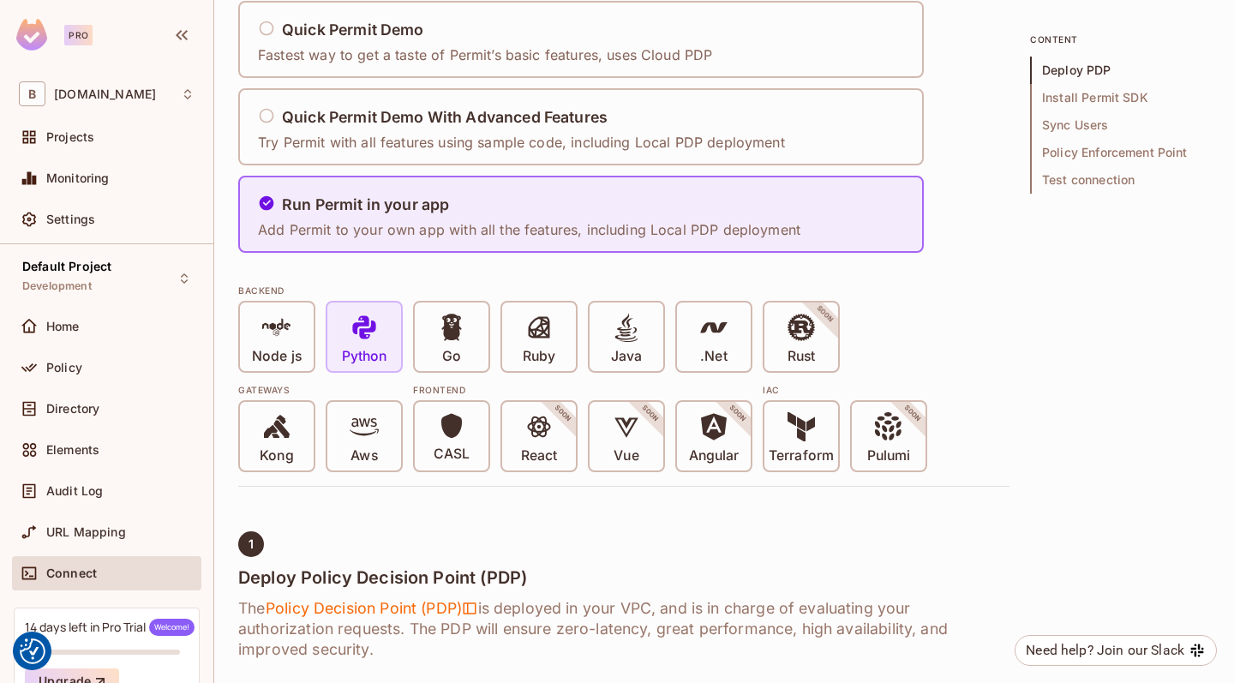
scroll to position [171, 0]
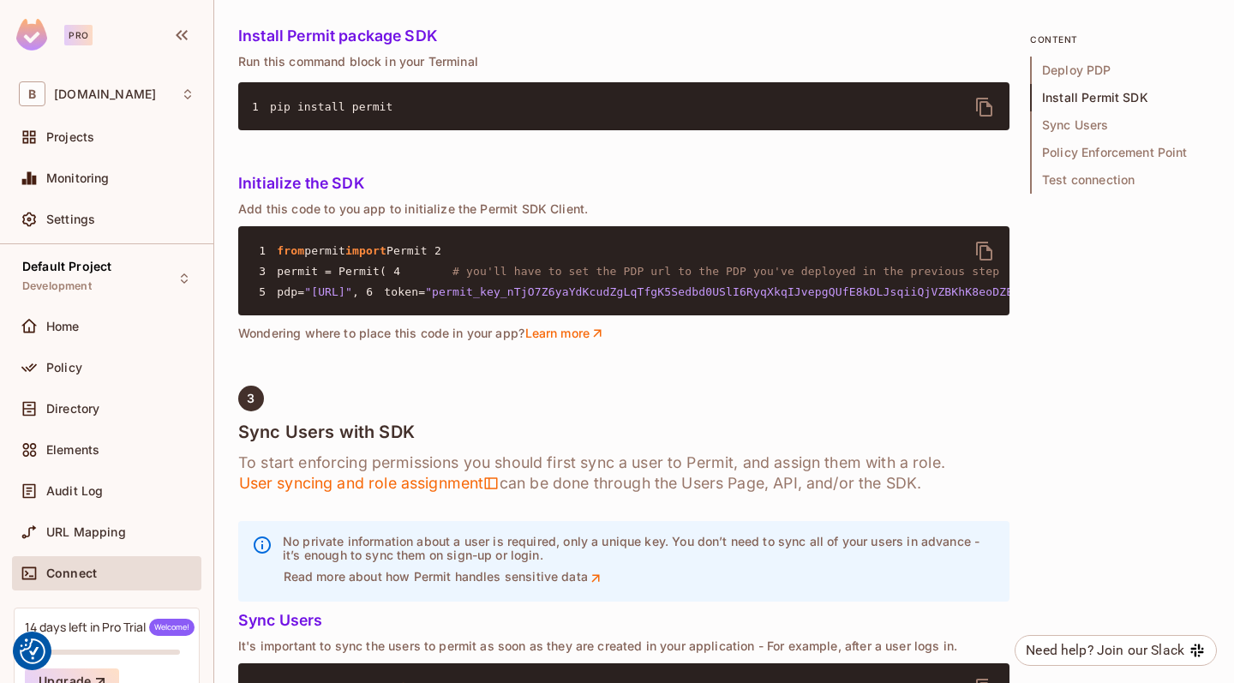
scroll to position [1275, 0]
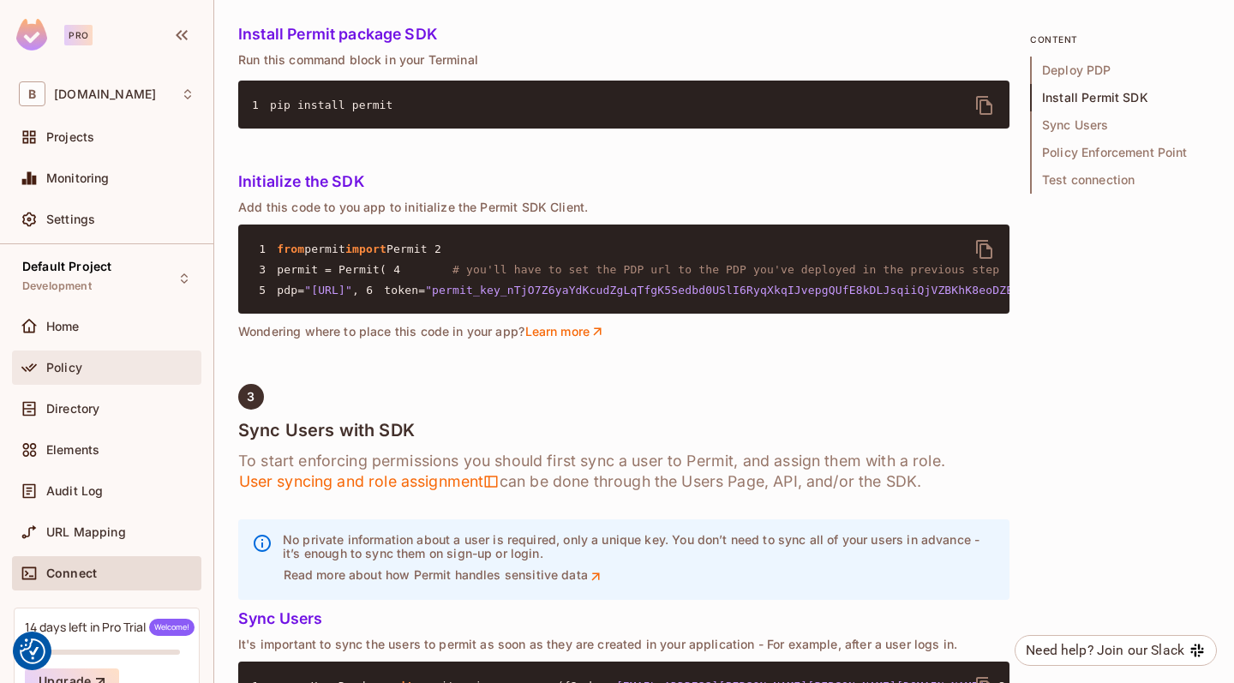
click at [108, 363] on div "Policy" at bounding box center [120, 368] width 148 height 14
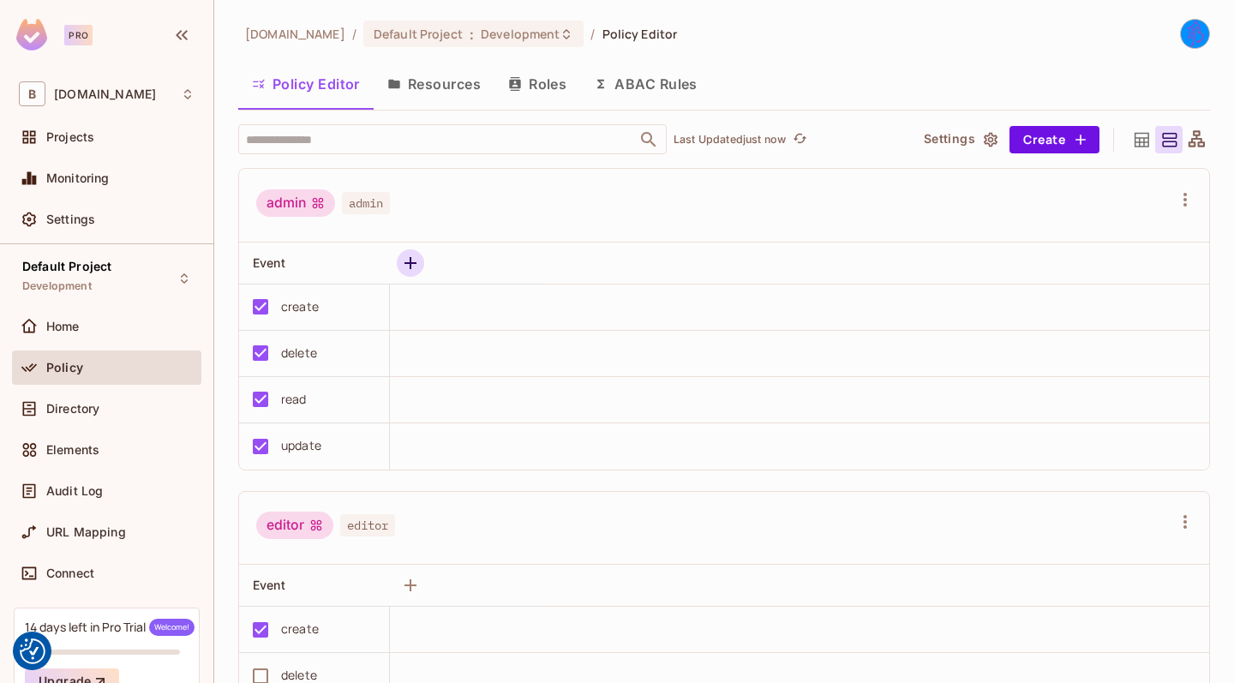
click at [406, 264] on icon "button" at bounding box center [410, 263] width 21 height 21
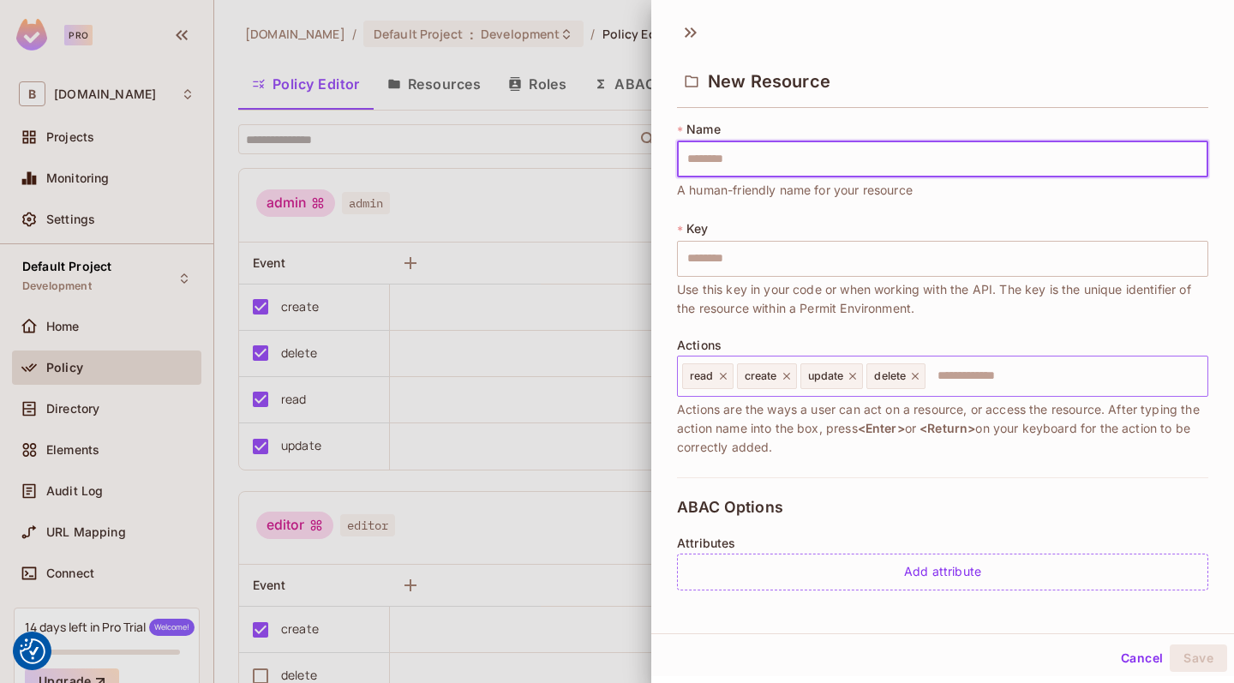
click at [1016, 391] on input "text" at bounding box center [1063, 376] width 273 height 34
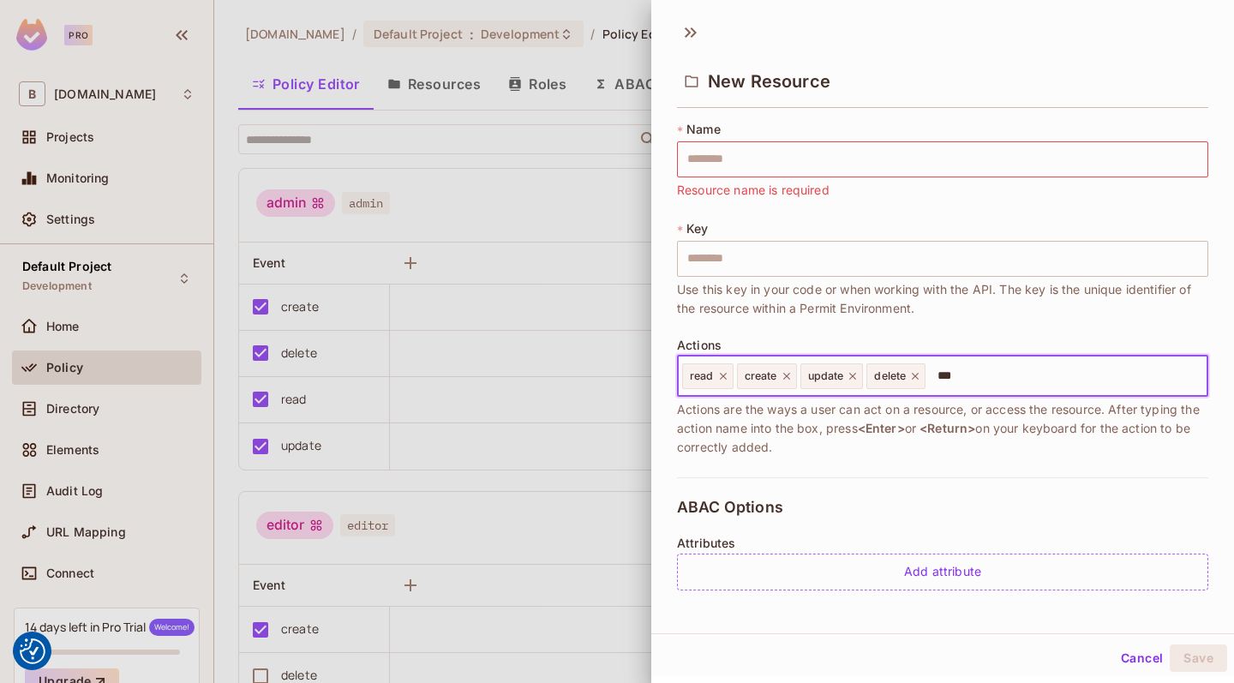
type input "****"
click at [972, 377] on icon at bounding box center [972, 376] width 7 height 7
click at [688, 34] on icon at bounding box center [687, 32] width 6 height 10
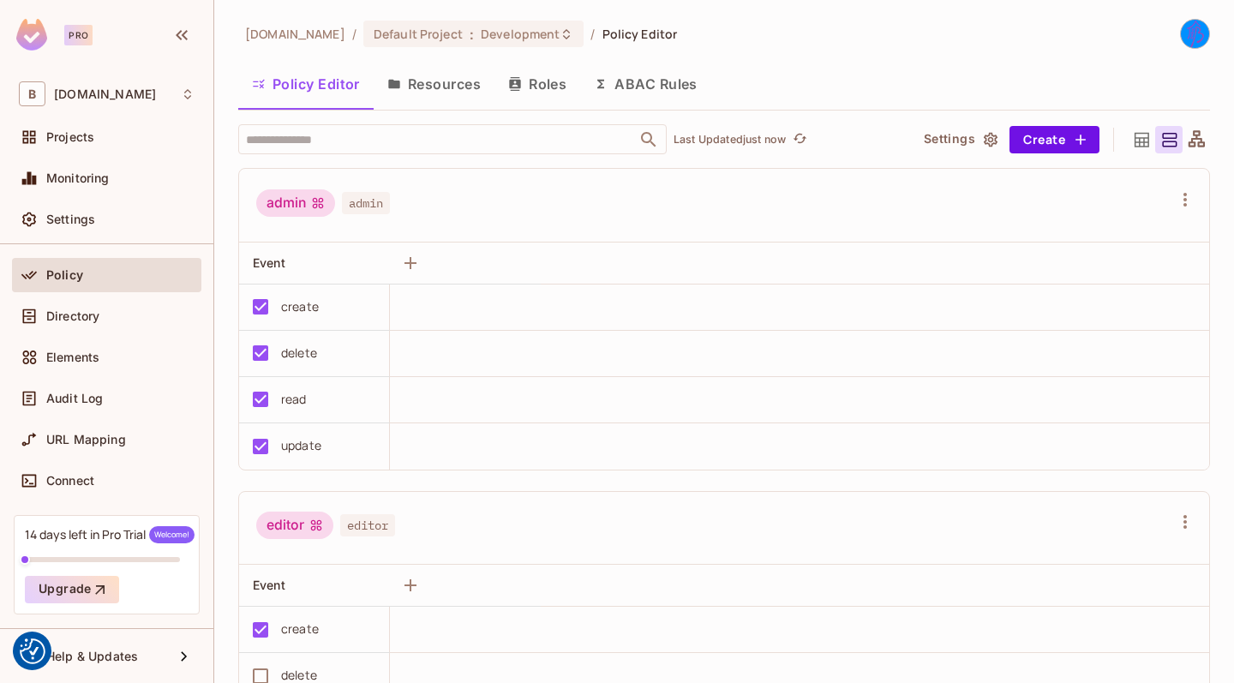
scroll to position [93, 0]
click at [106, 565] on div "14 days left in Pro Trial Welcome! Upgrade" at bounding box center [107, 564] width 186 height 99
click at [175, 546] on div "14 days left in Pro Trial Welcome! Upgrade" at bounding box center [107, 564] width 186 height 99
click at [174, 529] on span "Welcome!" at bounding box center [171, 534] width 45 height 17
click at [171, 528] on span "Welcome!" at bounding box center [171, 534] width 45 height 17
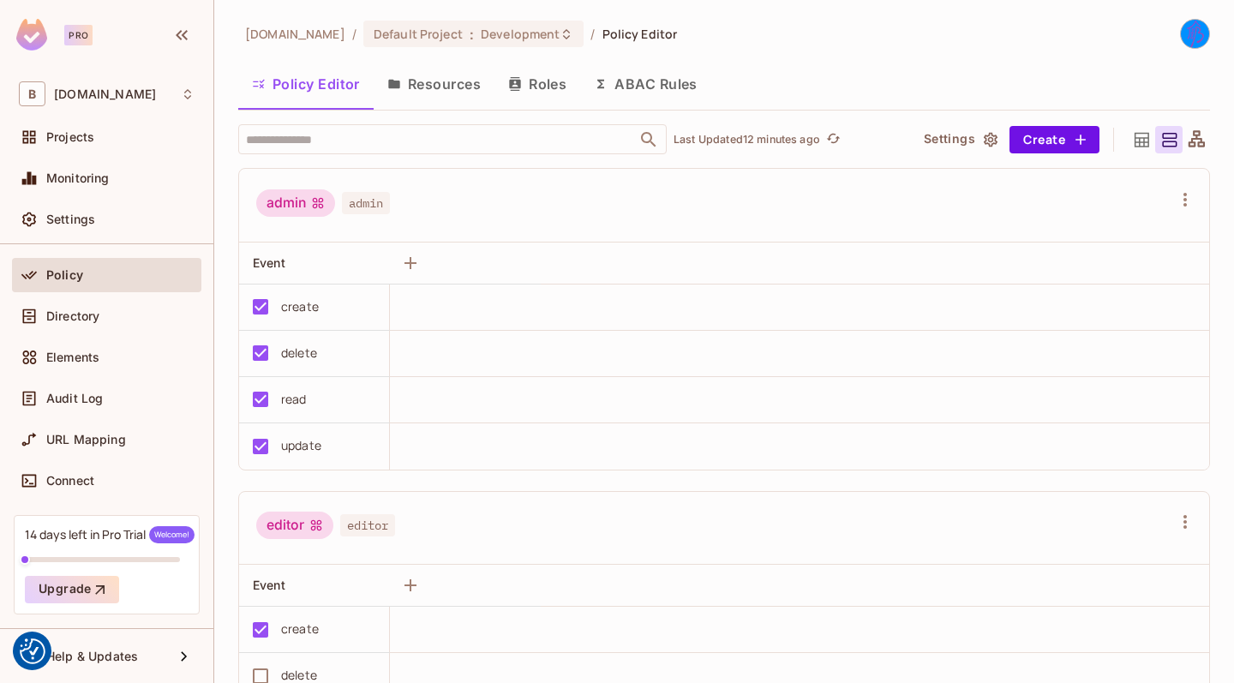
click at [170, 553] on div "14 days left in Pro Trial Welcome! Upgrade" at bounding box center [107, 564] width 186 height 99
click at [60, 586] on button "Upgrade" at bounding box center [72, 589] width 94 height 27
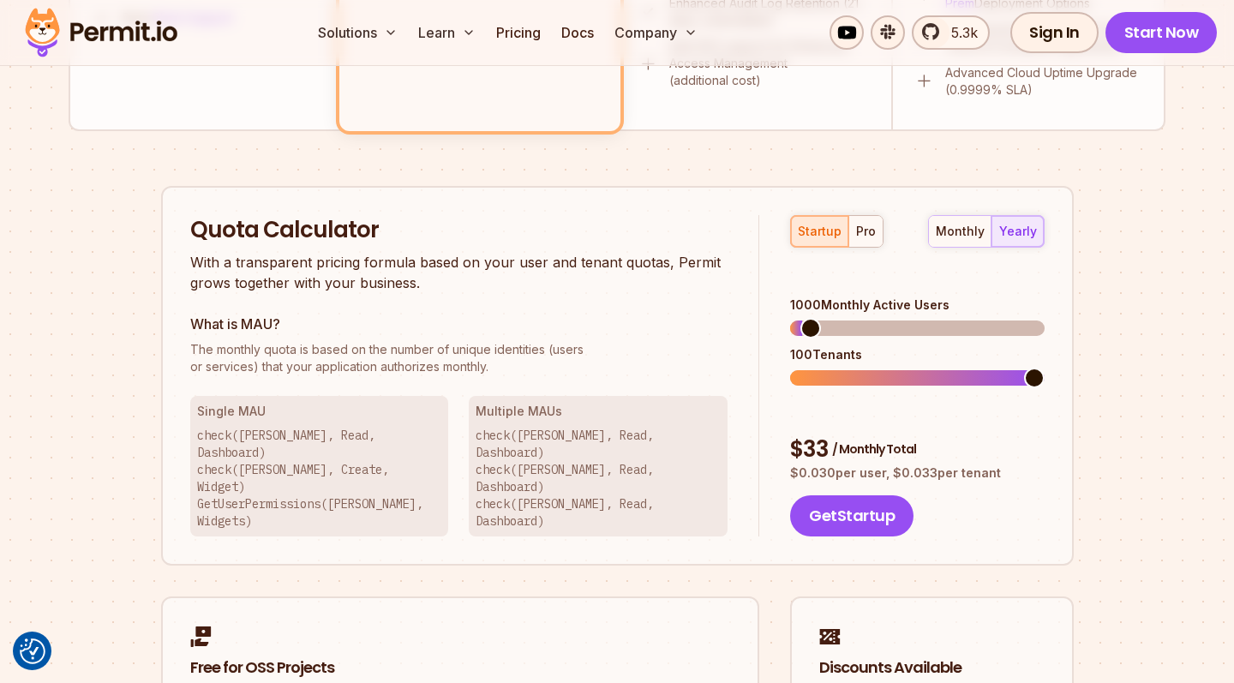
scroll to position [984, 0]
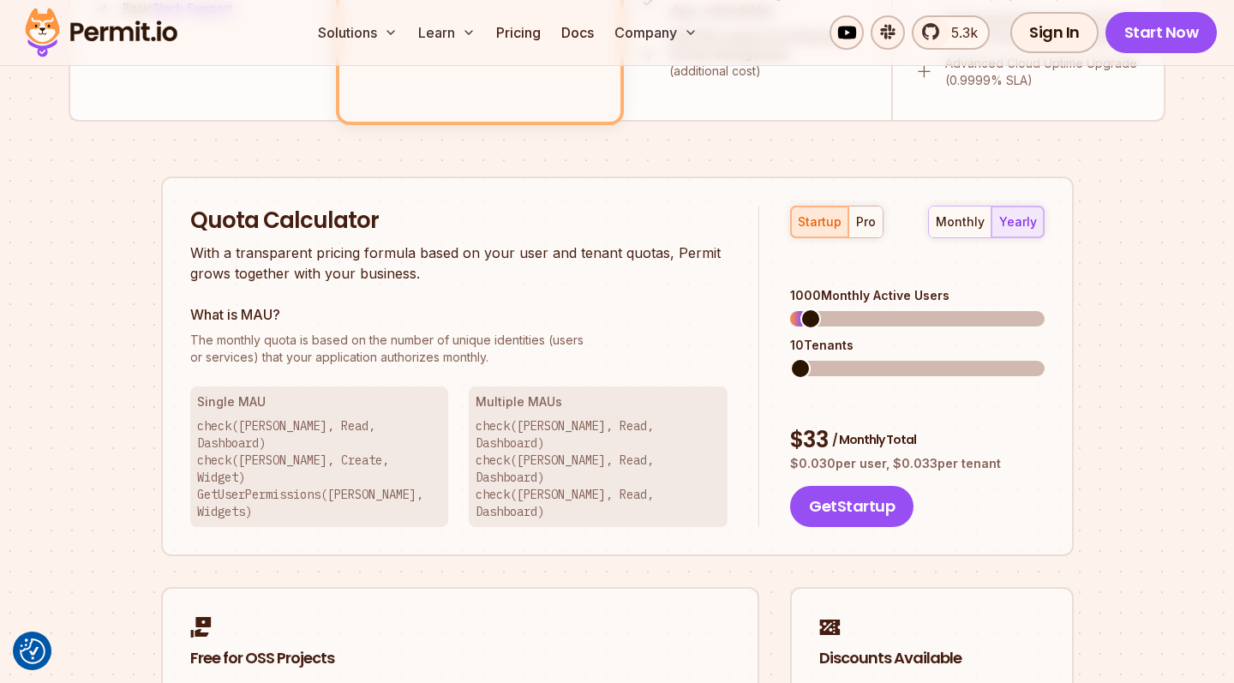
click at [801, 358] on span at bounding box center [800, 368] width 21 height 21
click at [826, 358] on span at bounding box center [826, 368] width 21 height 21
click at [958, 254] on div "startup pro monthly yearly 1000 Monthly Active Users 20 Tenants $ 33 / Monthly …" at bounding box center [901, 367] width 284 height 322
click at [867, 226] on div "pro" at bounding box center [866, 221] width 20 height 17
click at [772, 299] on div "startup pro monthly yearly 100 Monthly Active Users 35 Tenants $ 25 / Monthly T…" at bounding box center [901, 367] width 284 height 322
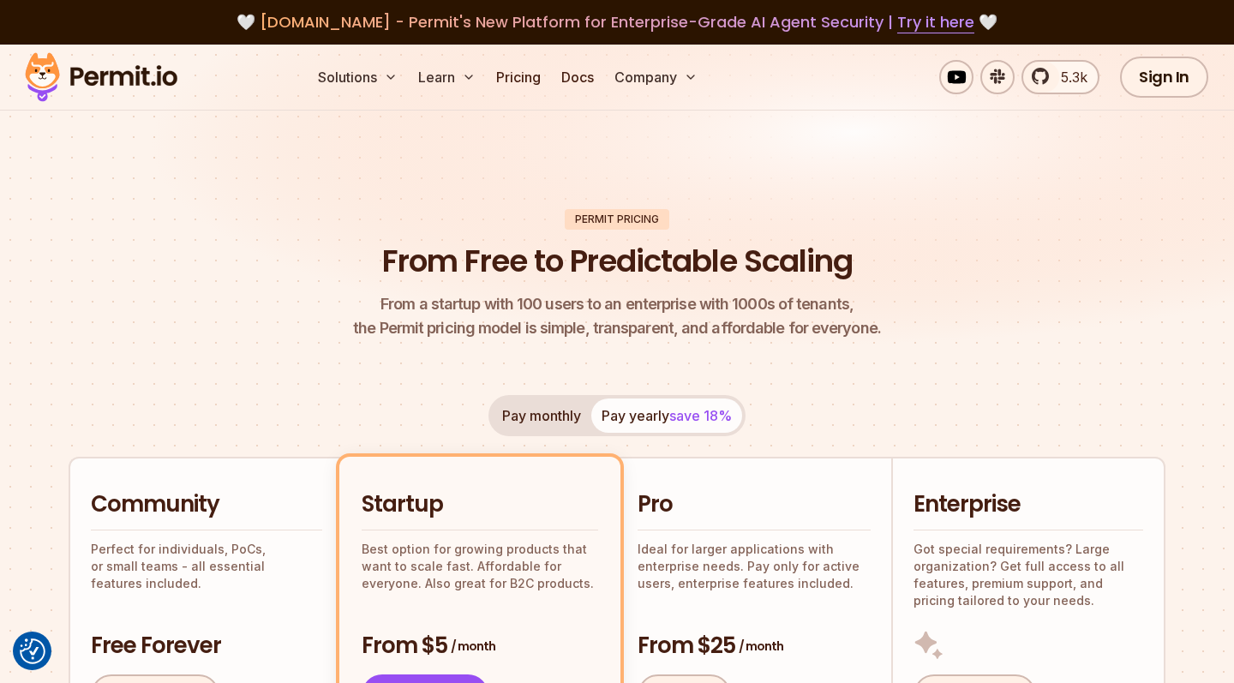
scroll to position [0, 0]
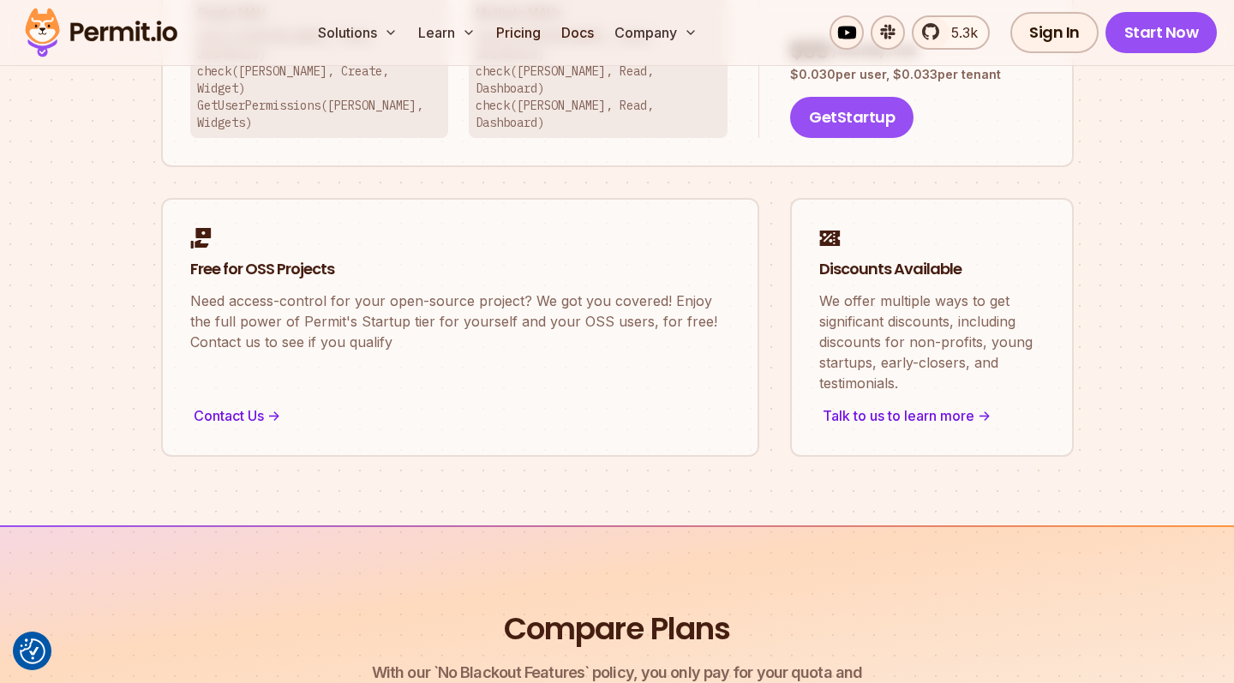
scroll to position [1288, 0]
